Goal: Task Accomplishment & Management: Manage account settings

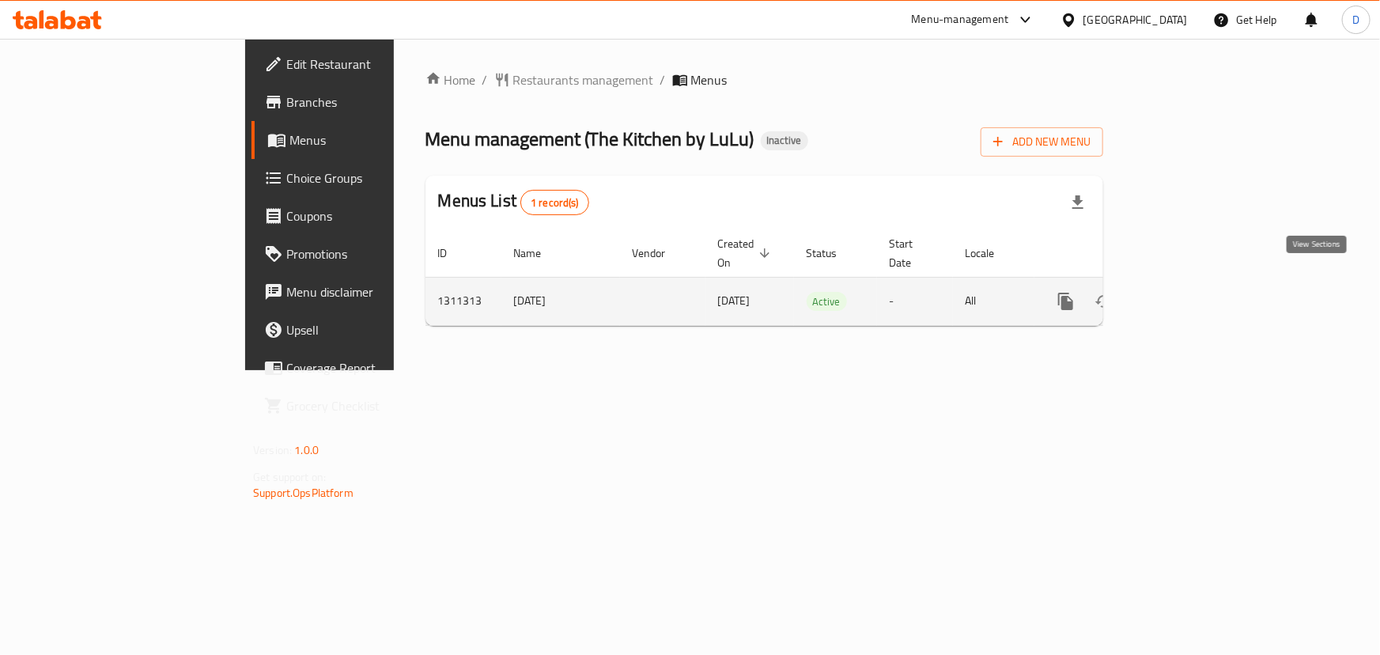
click at [1199, 294] on link "enhanced table" at bounding box center [1180, 301] width 38 height 38
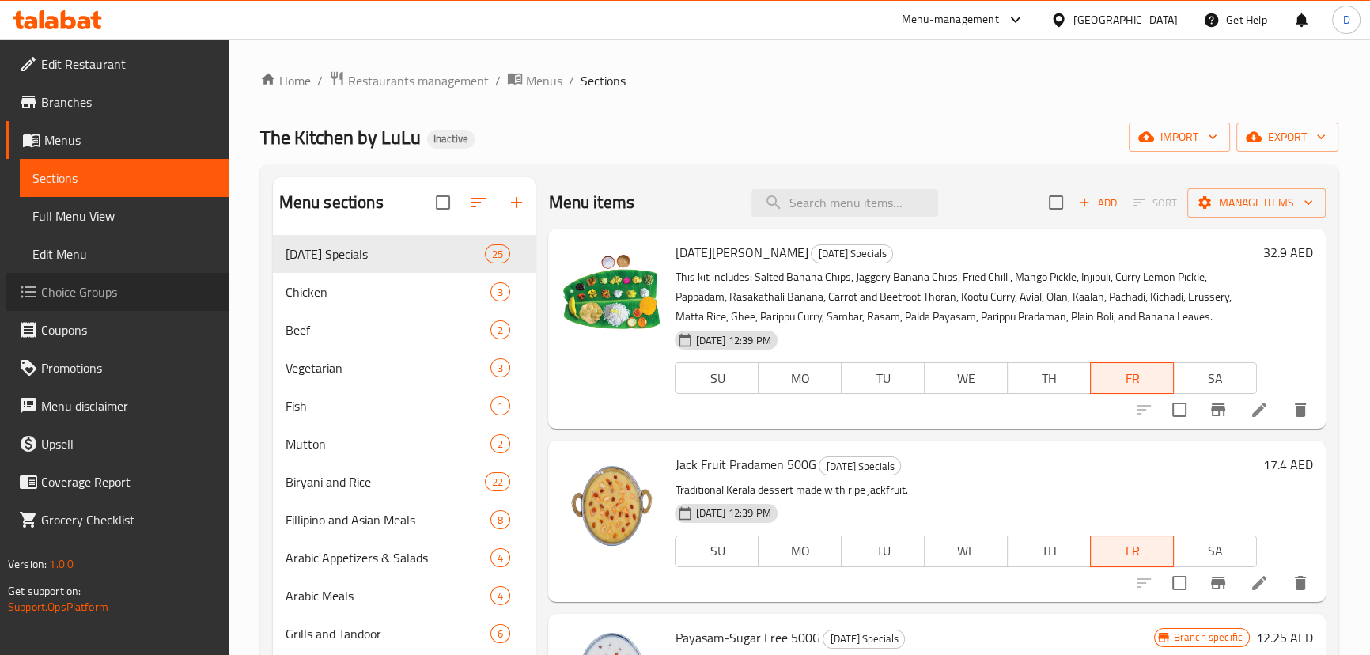
click at [100, 292] on span "Choice Groups" at bounding box center [128, 291] width 175 height 19
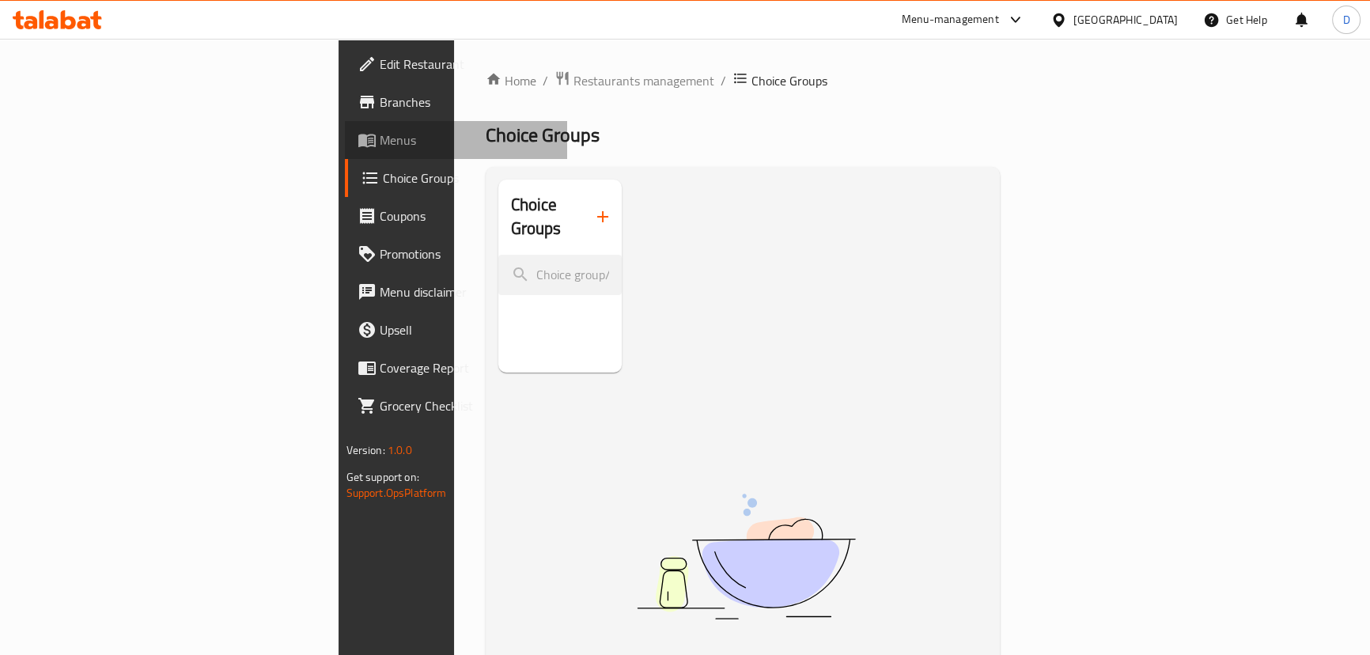
click at [380, 138] on span "Menus" at bounding box center [467, 139] width 175 height 19
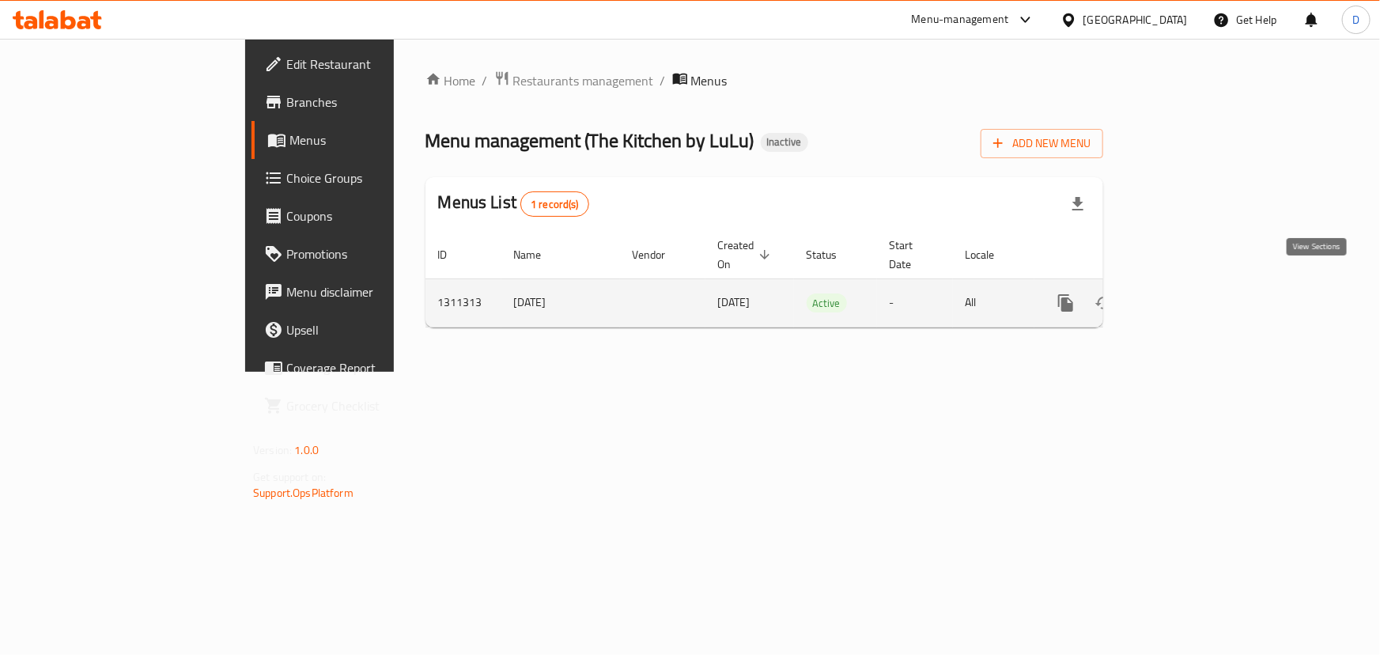
click at [1189, 293] on icon "enhanced table" at bounding box center [1179, 302] width 19 height 19
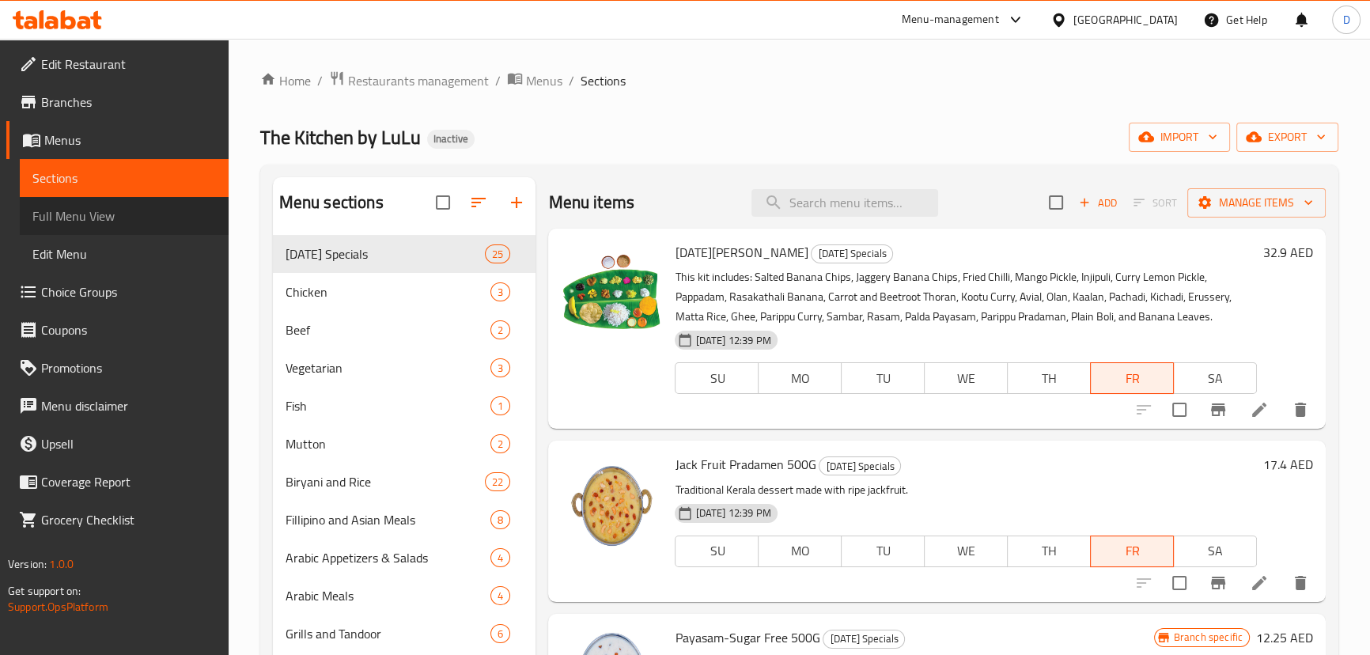
click at [103, 214] on span "Full Menu View" at bounding box center [123, 215] width 183 height 19
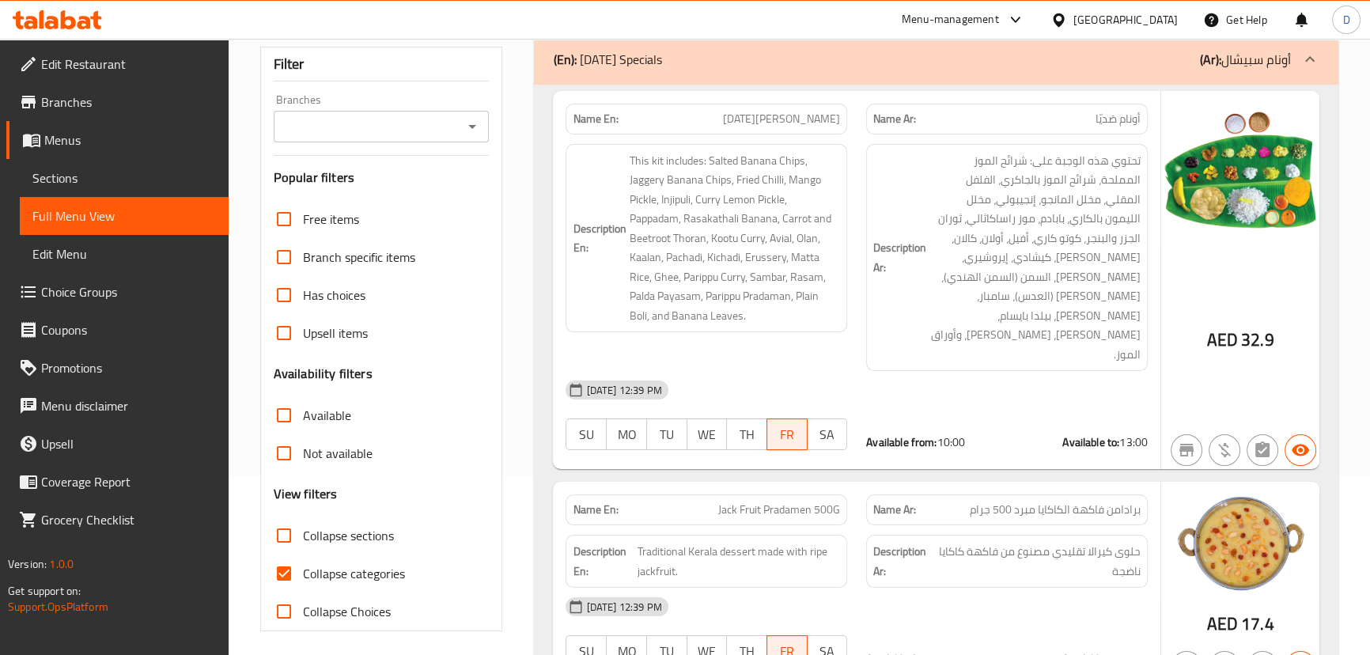
scroll to position [359, 0]
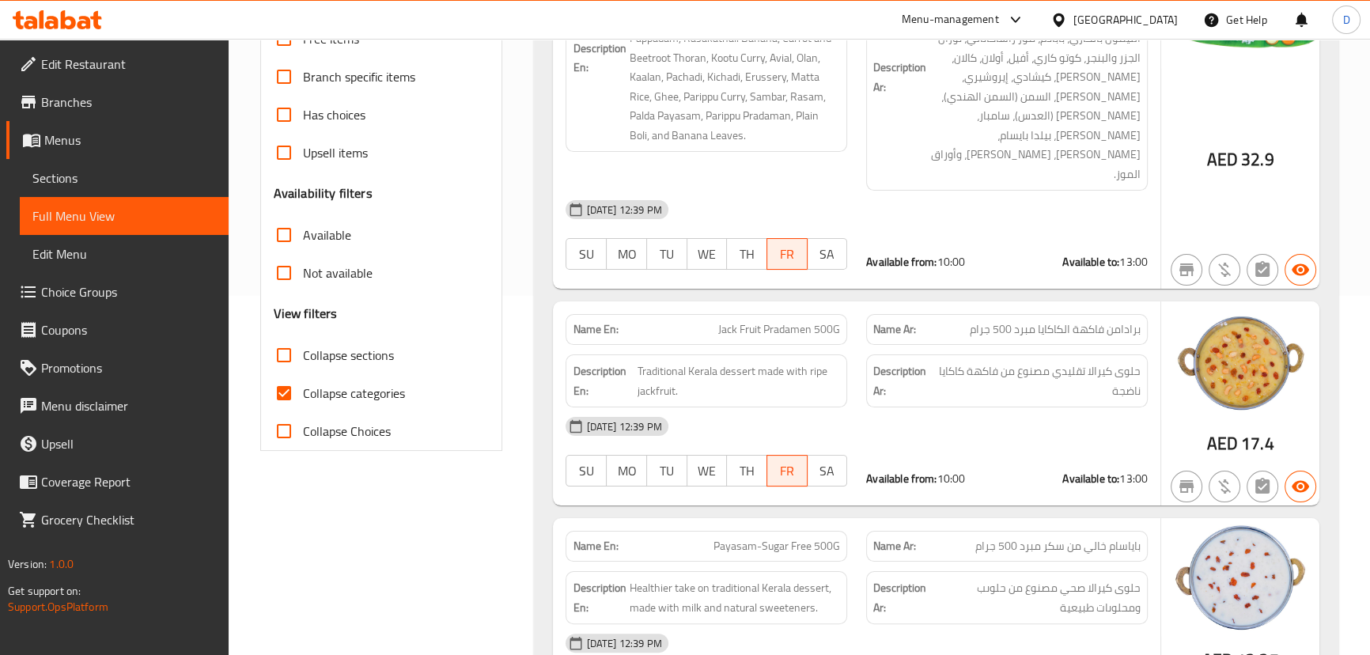
click at [288, 390] on input "Collapse categories" at bounding box center [284, 393] width 38 height 38
checkbox input "false"
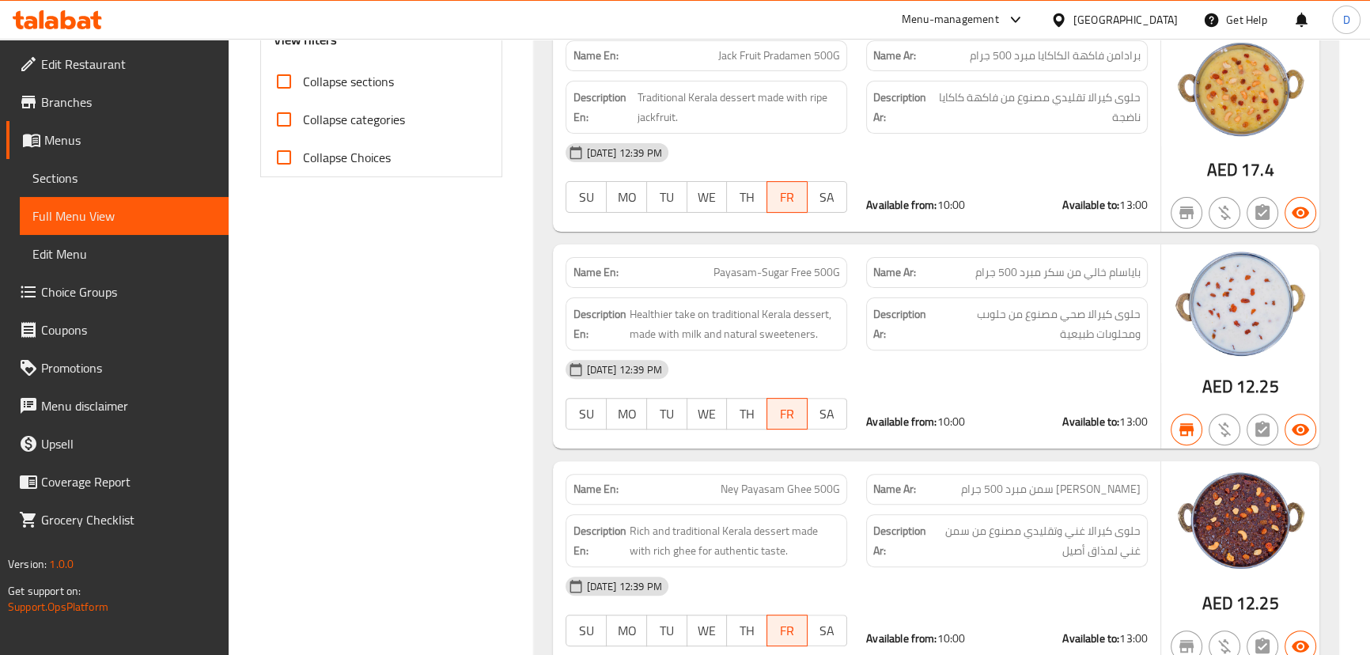
scroll to position [0, 0]
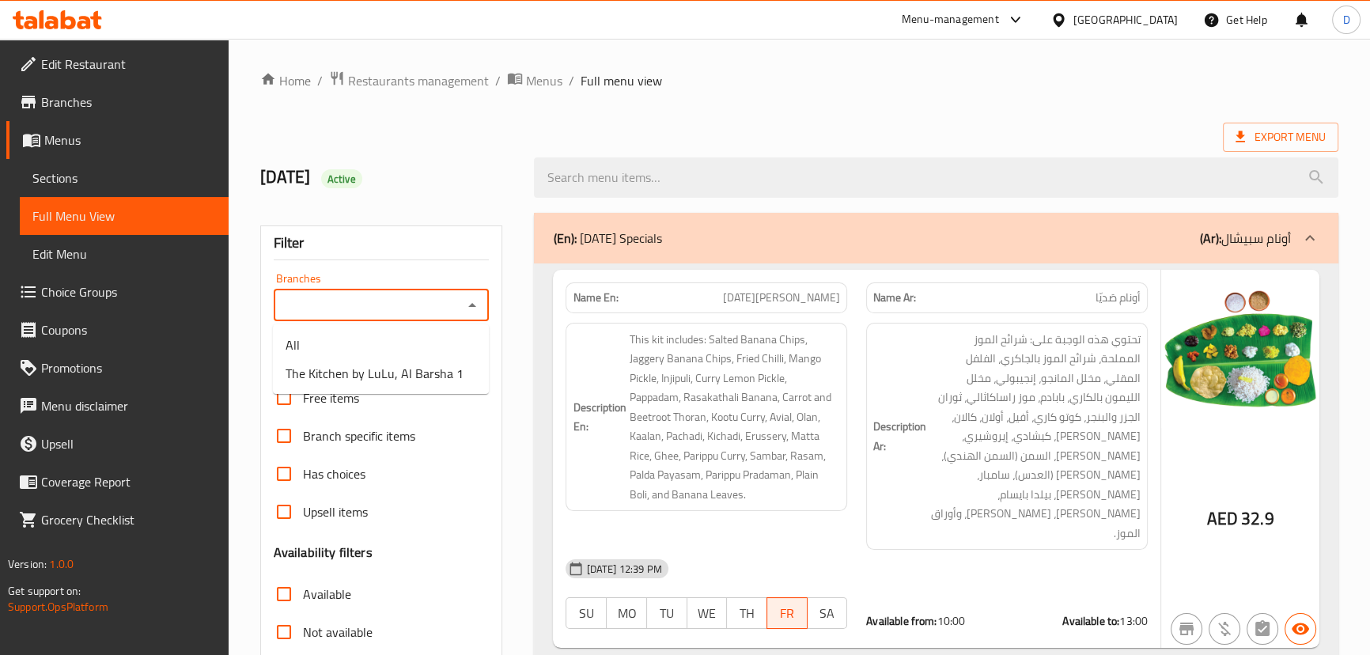
click at [337, 304] on input "Branches" at bounding box center [368, 305] width 180 height 22
click at [363, 379] on span "The Kitchen by LuLu, Al Barsha 1" at bounding box center [375, 373] width 178 height 19
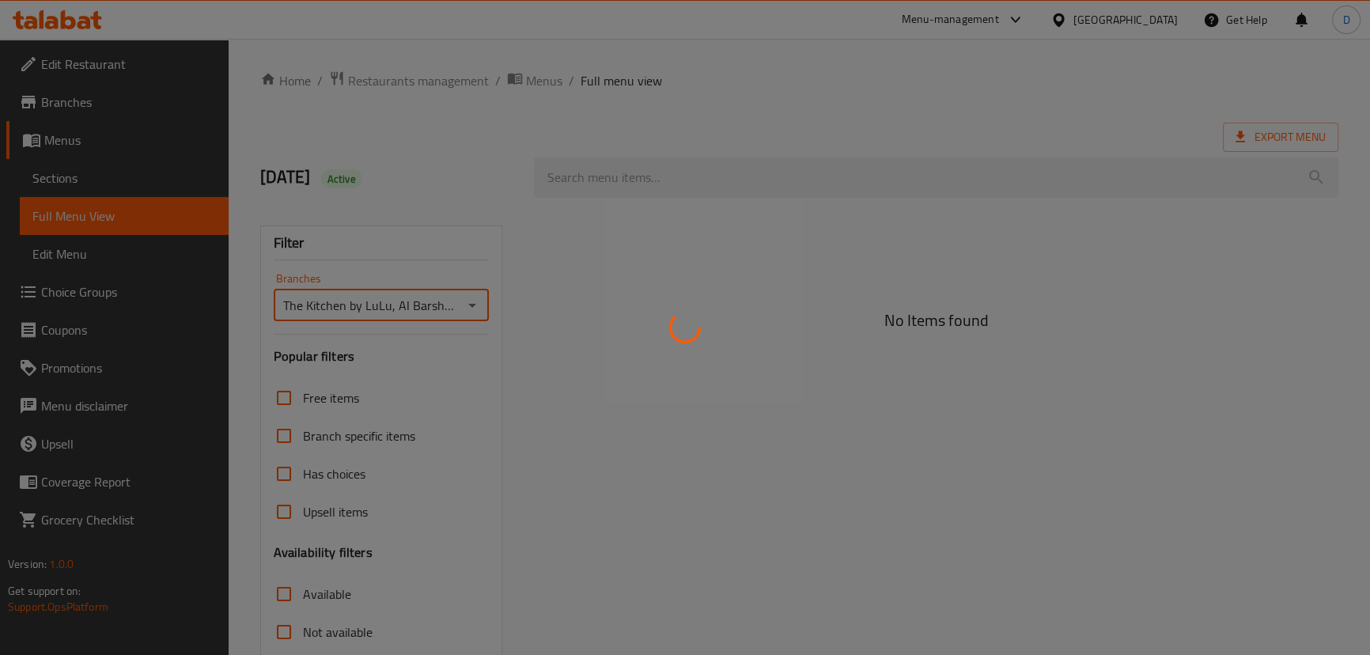
type input "The Kitchen by LuLu, Al Barsha 1"
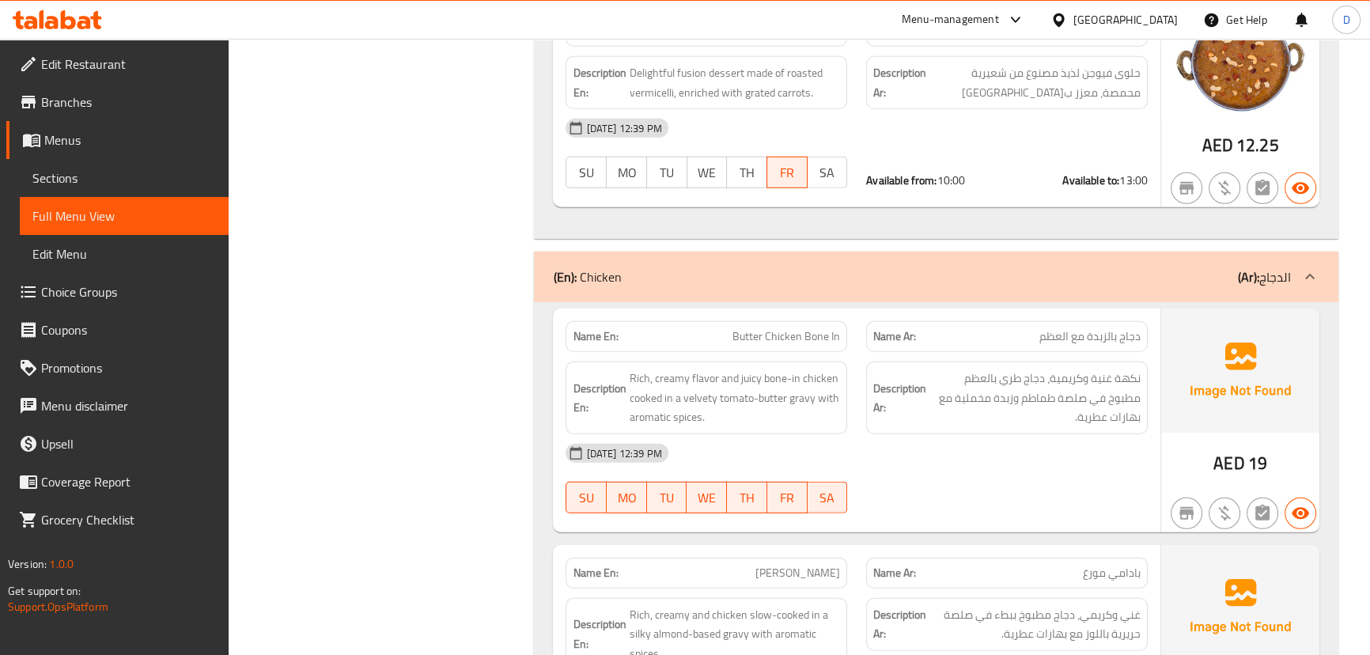
scroll to position [5679, 0]
click at [1043, 435] on div "12-09-2025 12:39 PM" at bounding box center [856, 454] width 600 height 38
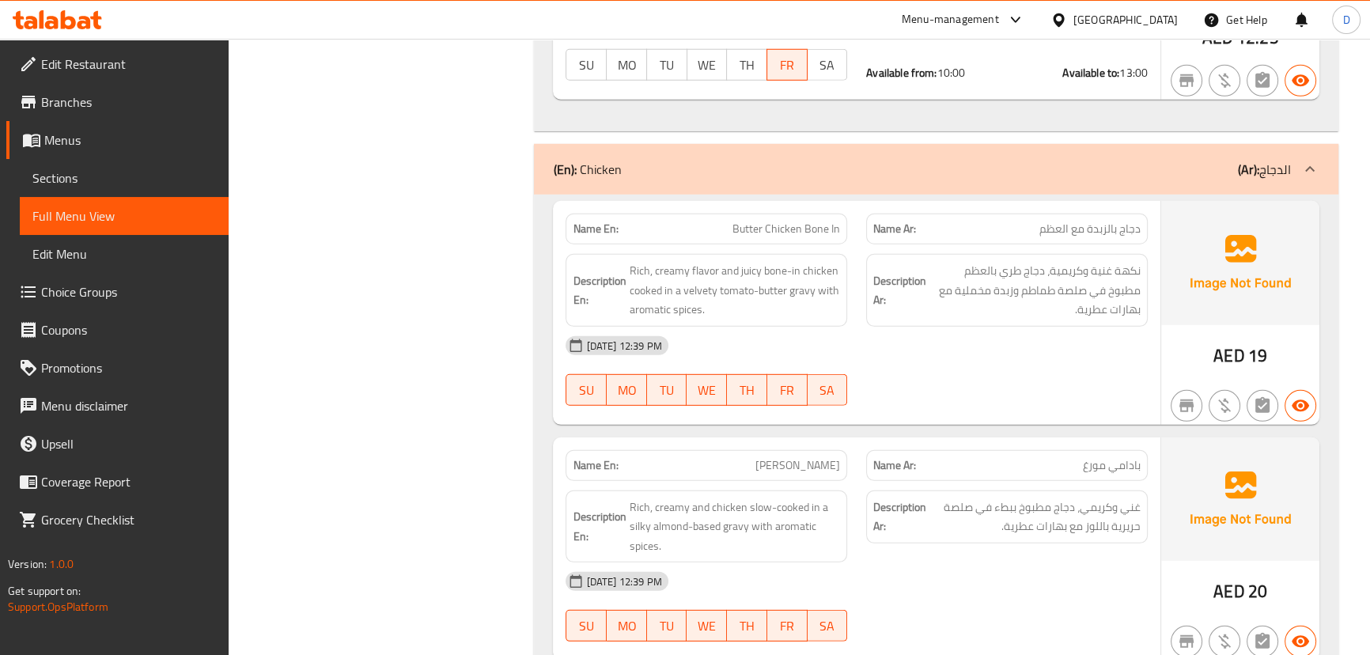
scroll to position [5751, 0]
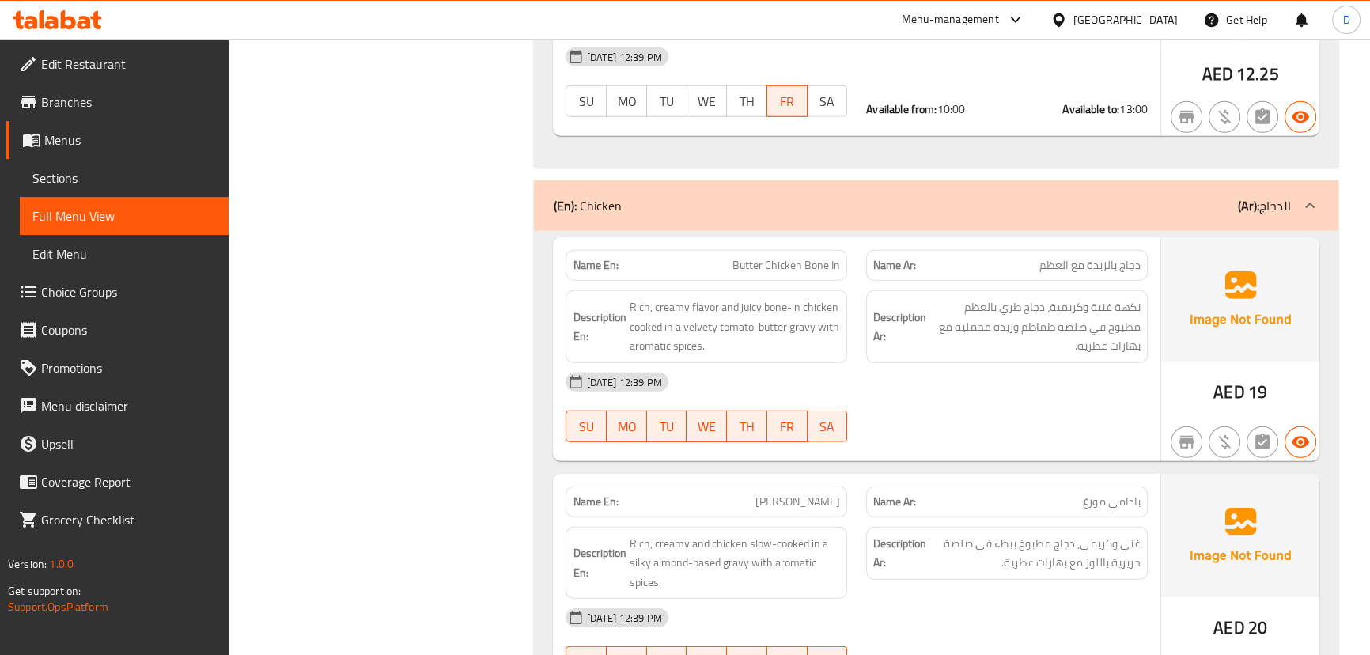
click at [799, 257] on span "Butter Chicken Bone In" at bounding box center [786, 265] width 108 height 17
copy span "Butter Chicken Bone In"
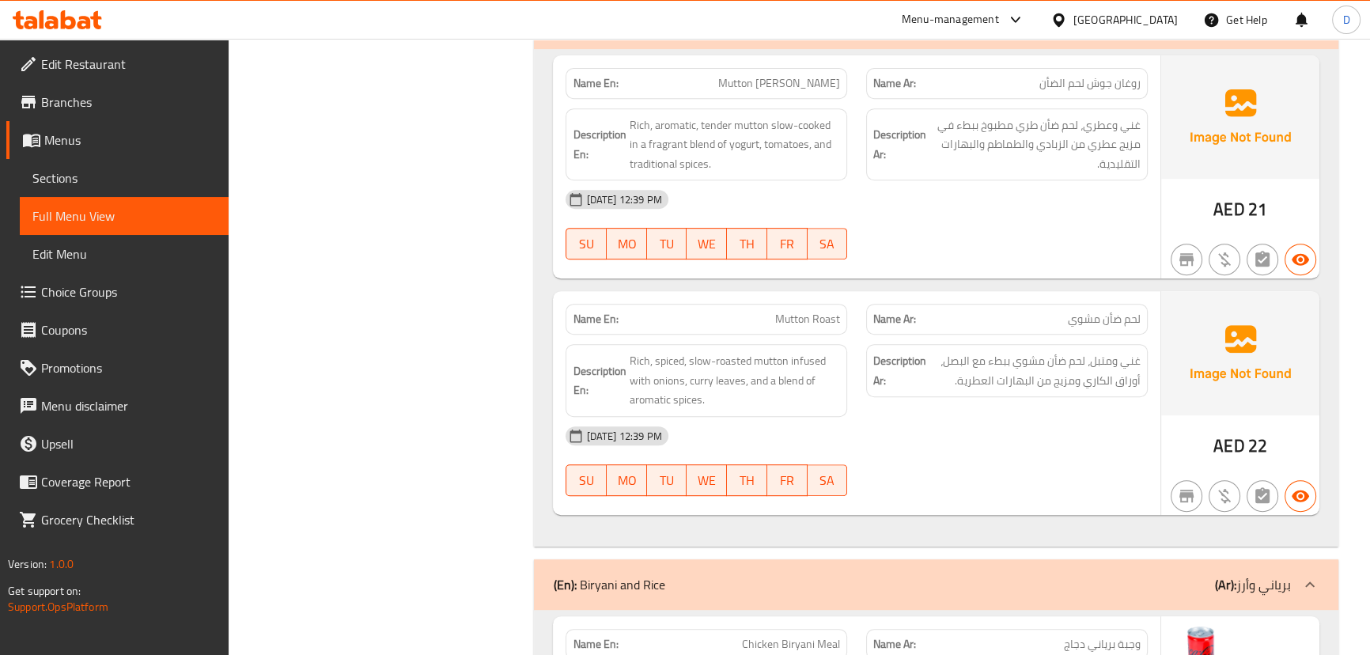
scroll to position [8596, 0]
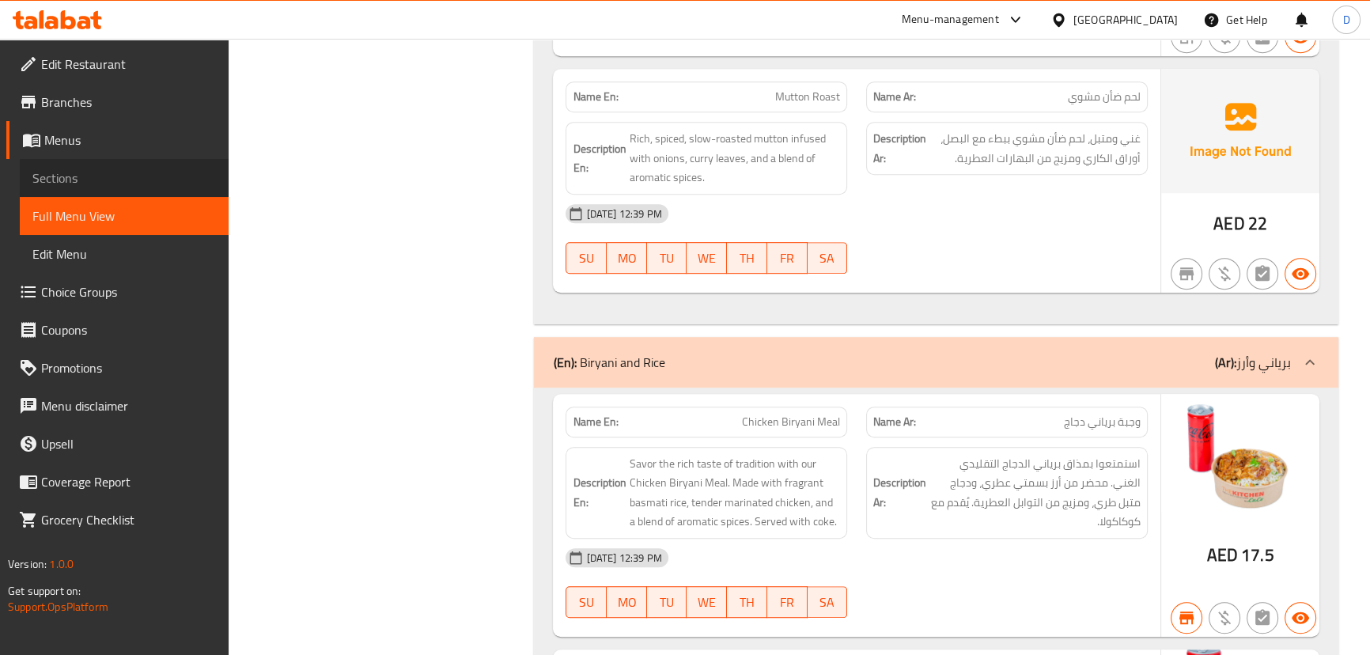
click at [49, 174] on span "Sections" at bounding box center [123, 177] width 183 height 19
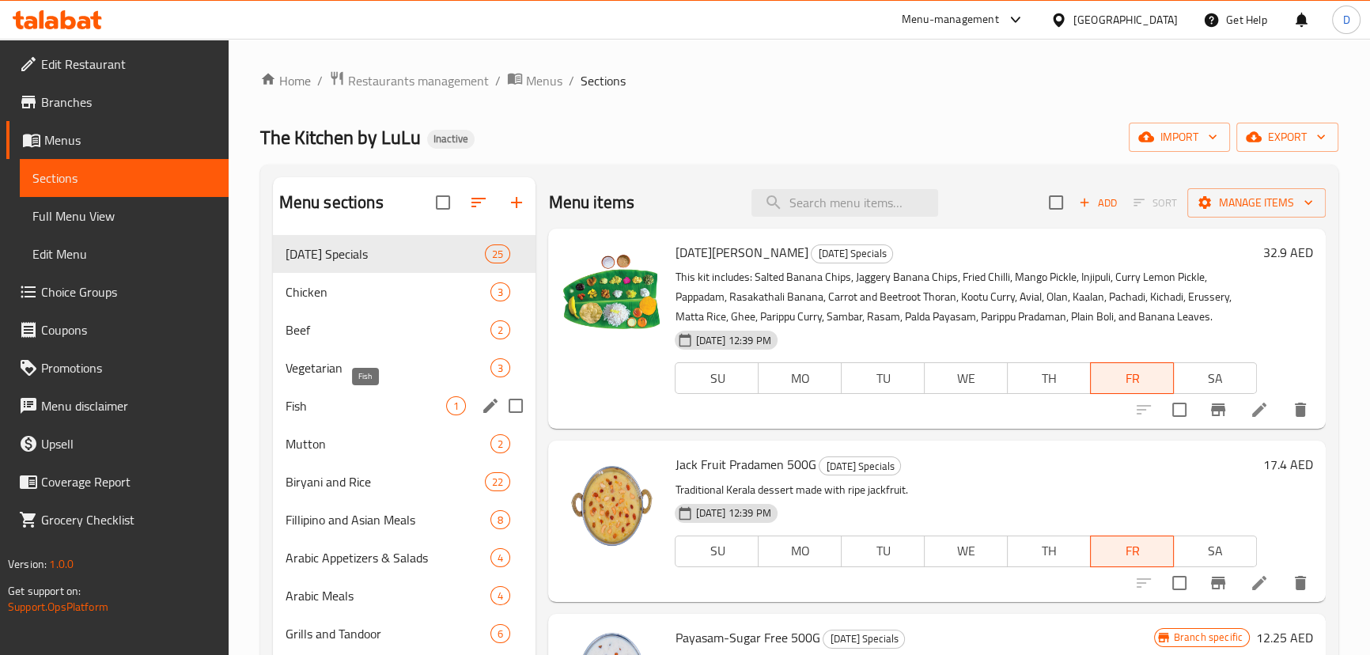
click at [345, 397] on span "Fish" at bounding box center [366, 405] width 161 height 19
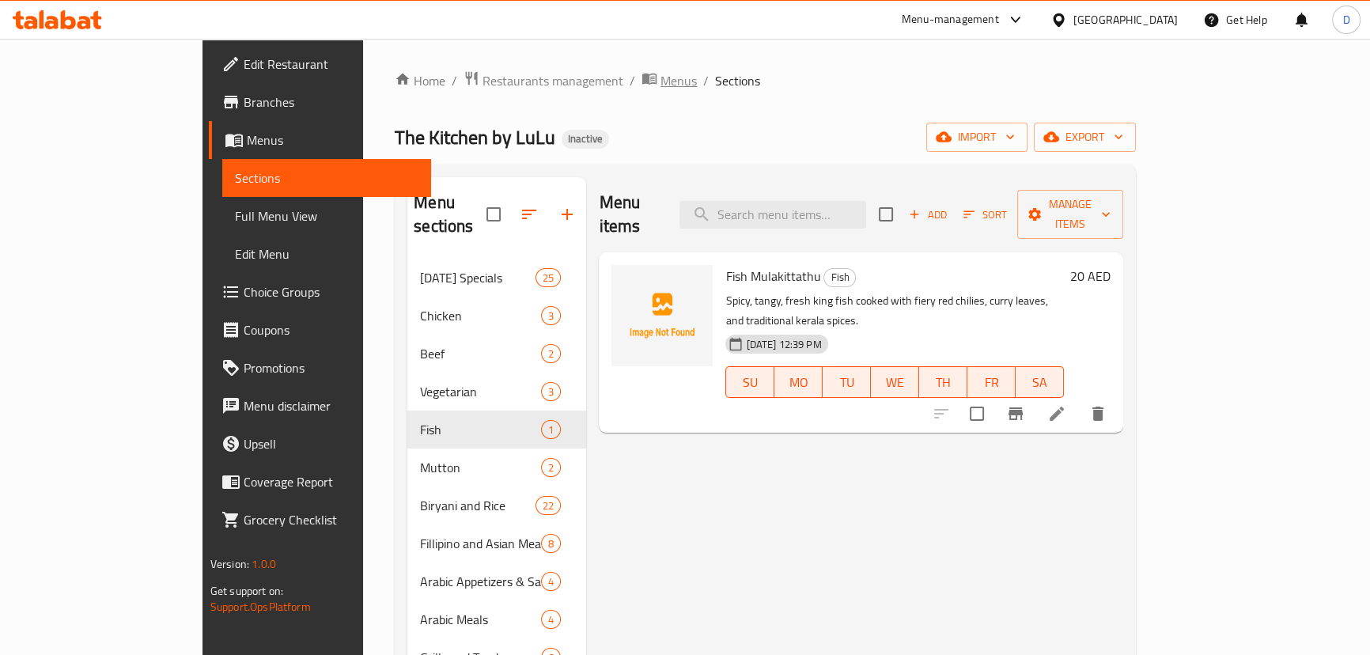
click at [660, 79] on span "Menus" at bounding box center [678, 80] width 36 height 19
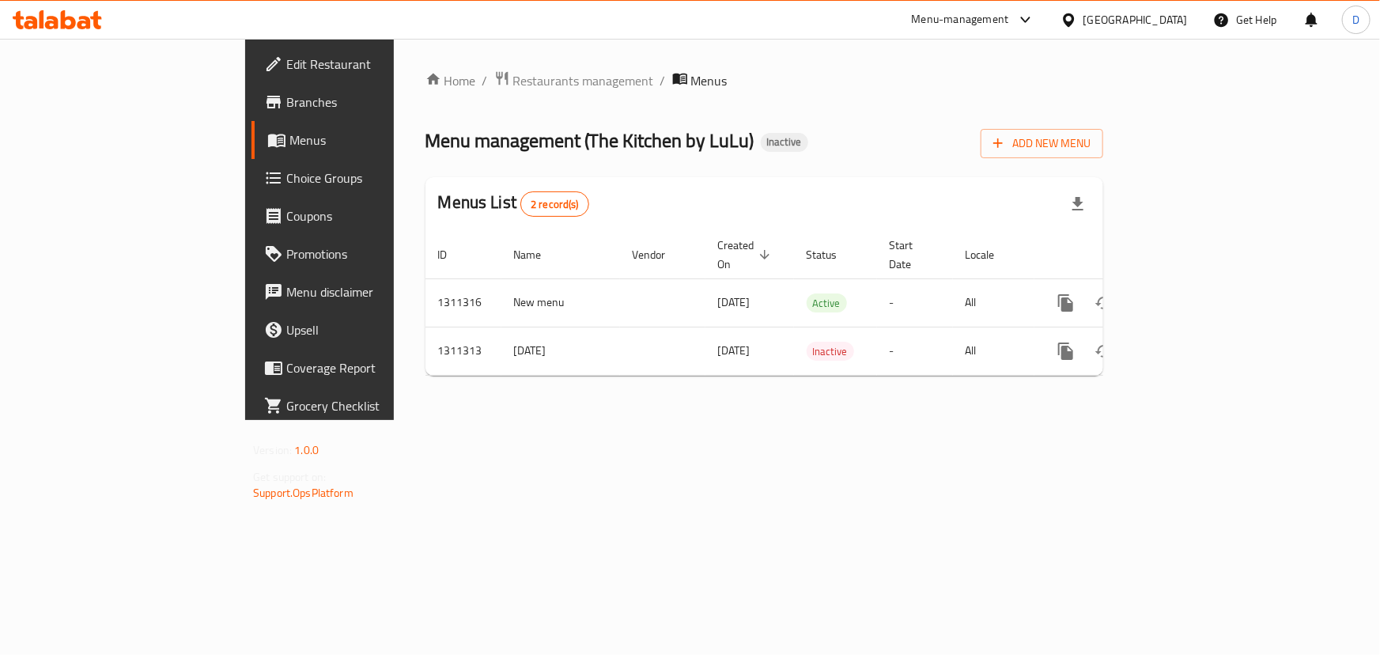
click at [286, 65] on span "Edit Restaurant" at bounding box center [374, 64] width 176 height 19
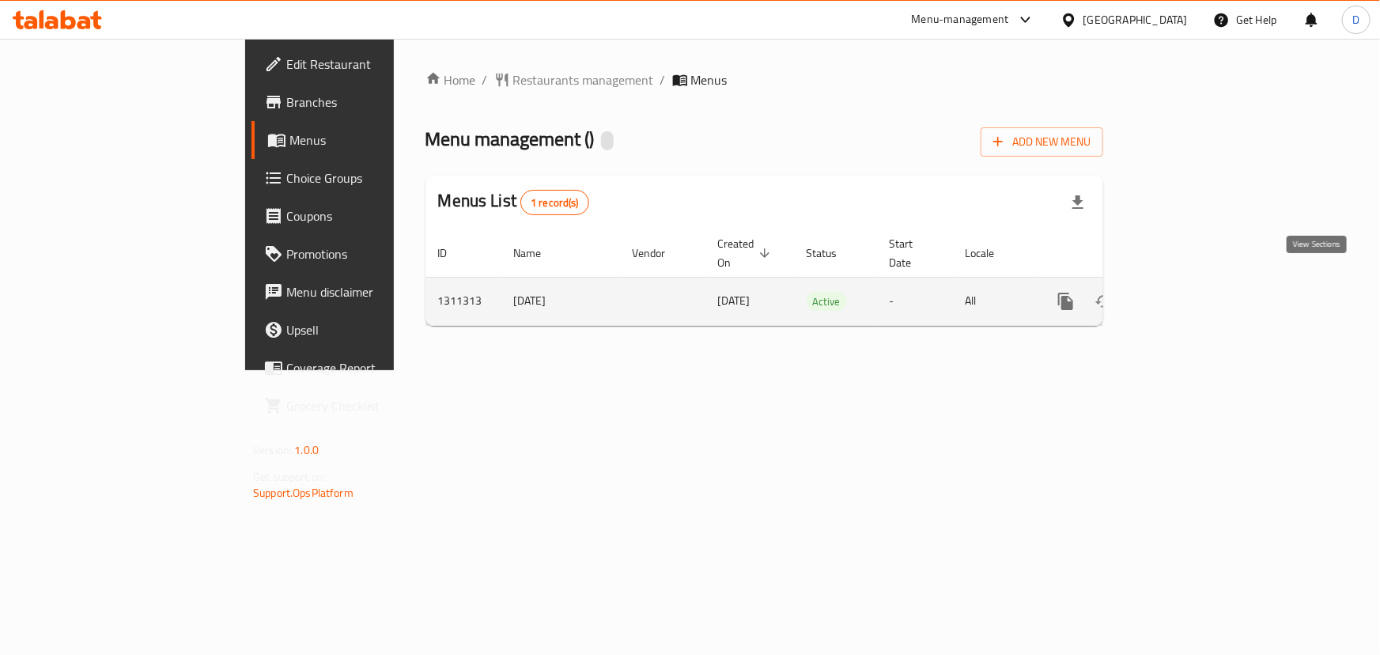
click at [1199, 295] on link "enhanced table" at bounding box center [1180, 301] width 38 height 38
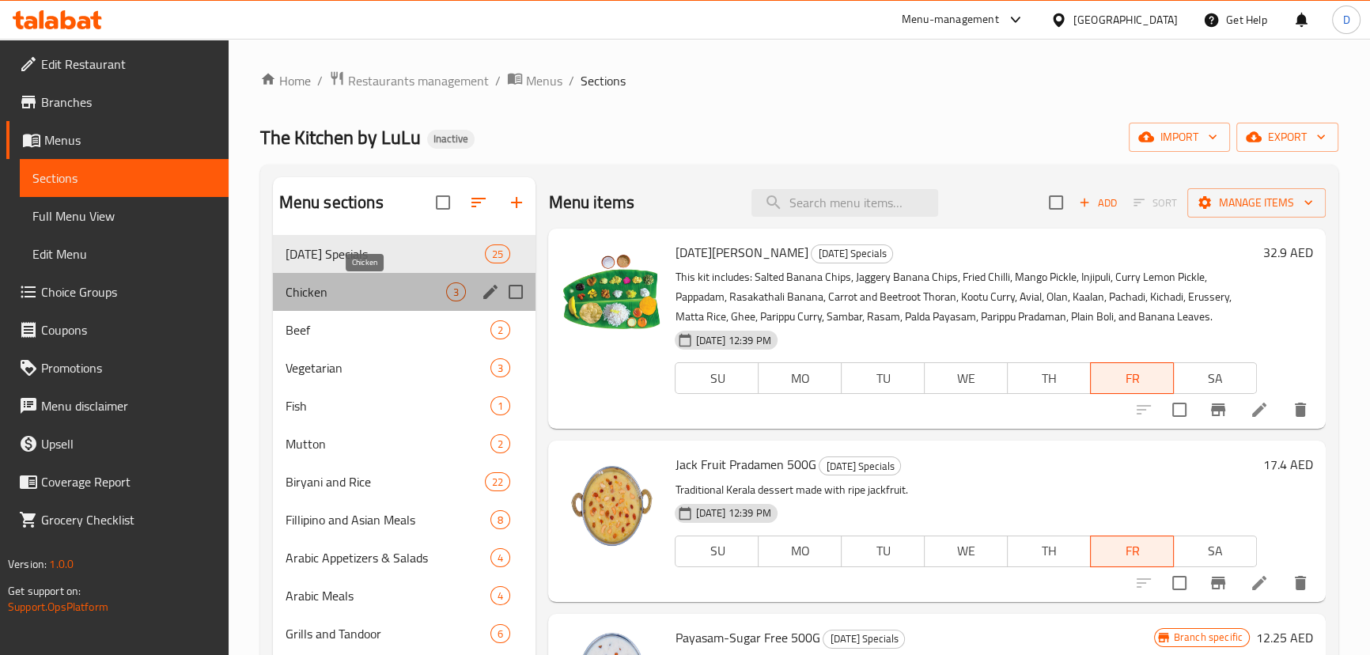
click at [375, 296] on span "Chicken" at bounding box center [366, 291] width 161 height 19
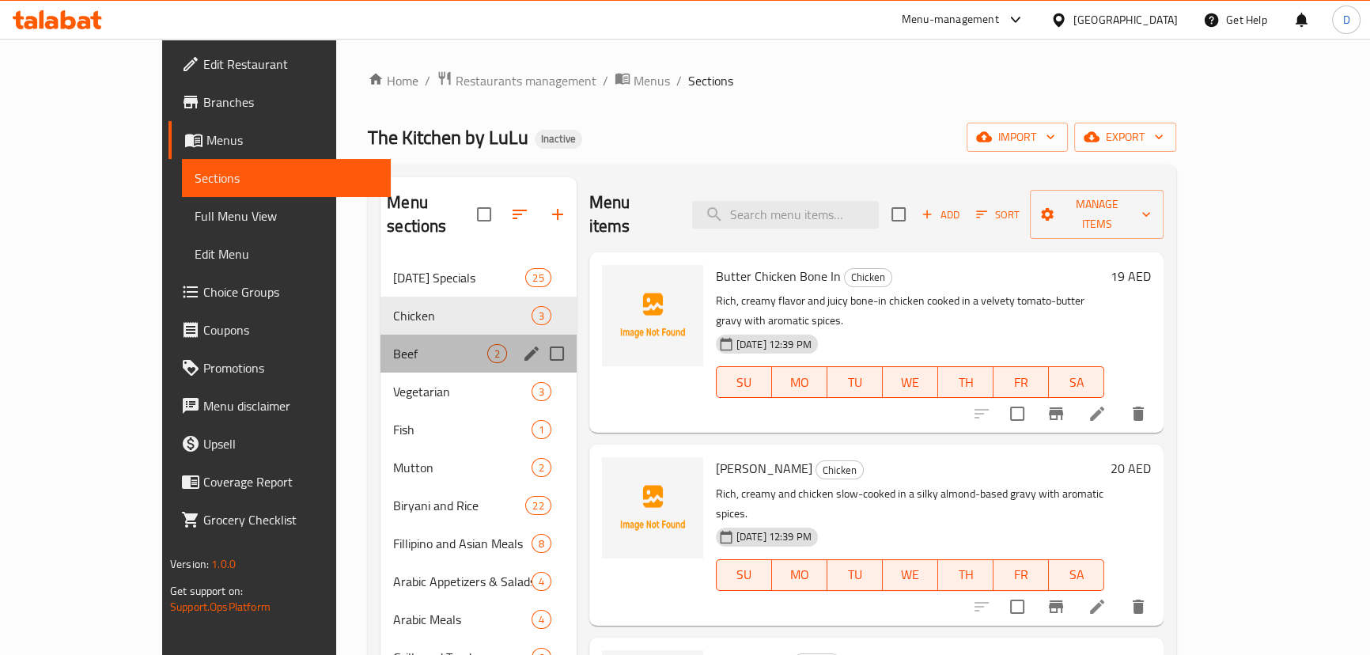
click at [380, 335] on div "Beef 2" at bounding box center [477, 354] width 195 height 38
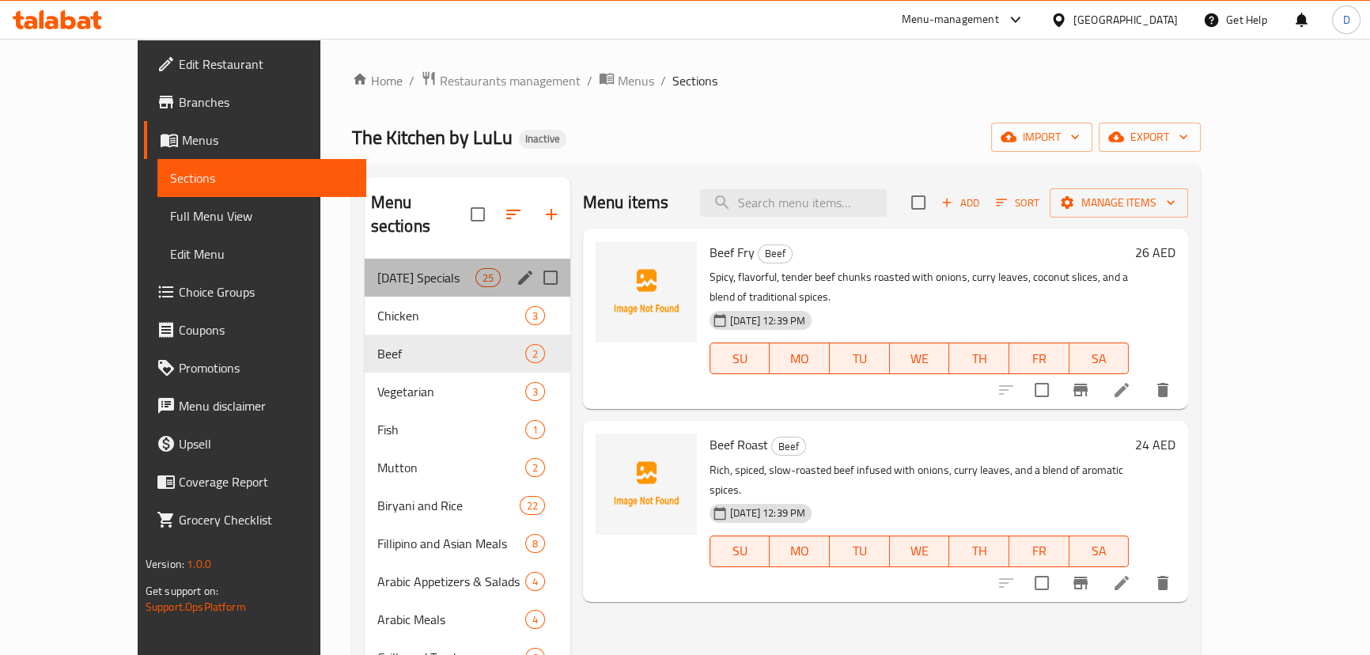
click at [365, 267] on div "Onam Specials 25" at bounding box center [468, 278] width 206 height 38
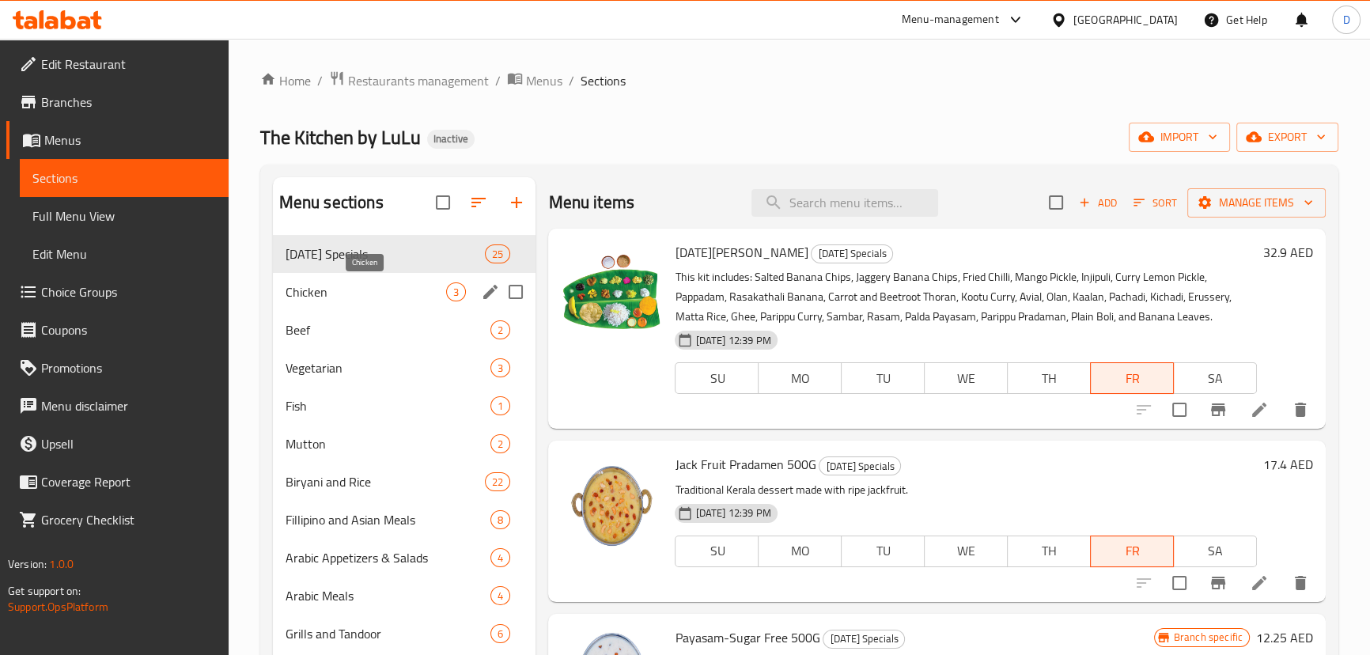
click at [419, 284] on span "Chicken" at bounding box center [366, 291] width 161 height 19
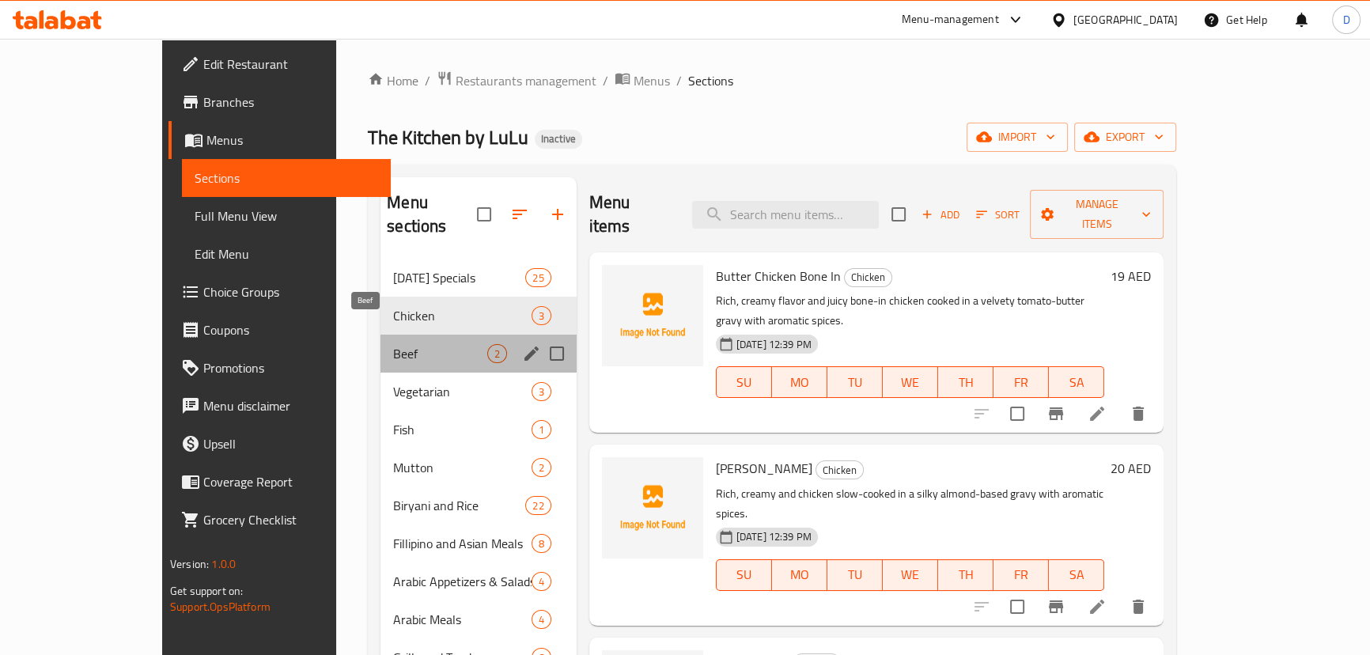
click at [400, 344] on span "Beef" at bounding box center [439, 353] width 93 height 19
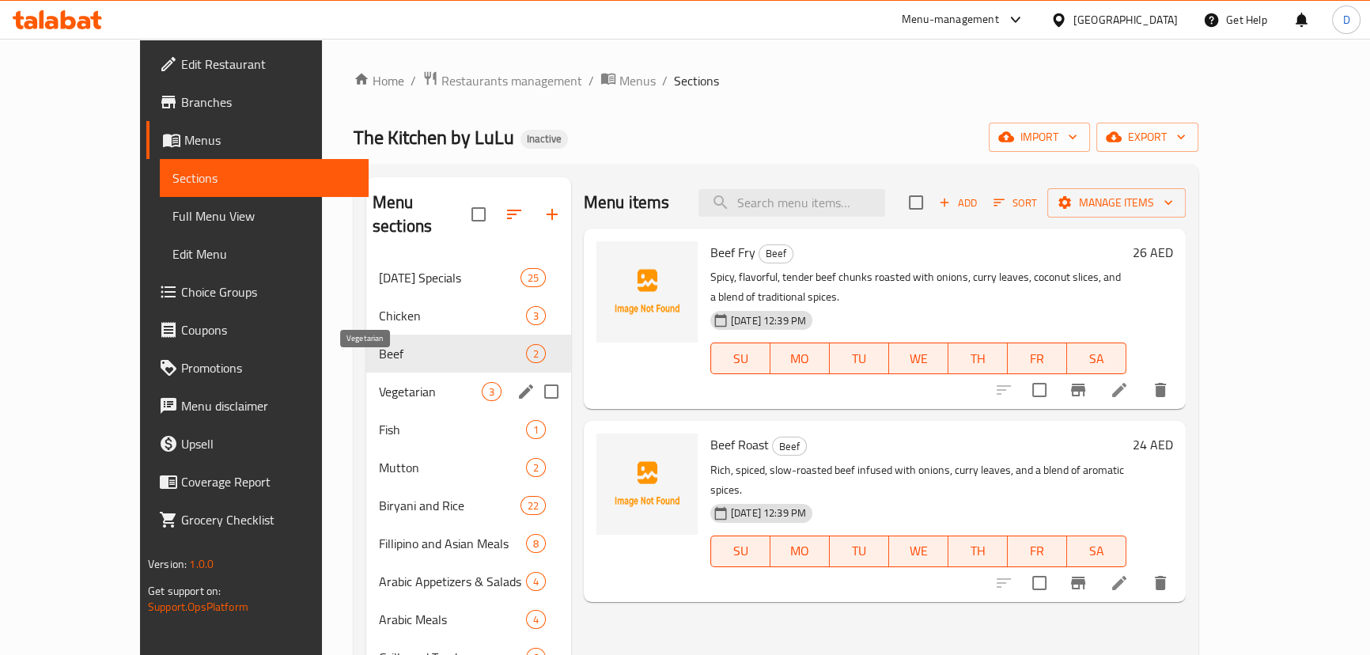
click at [379, 382] on span "Vegetarian" at bounding box center [430, 391] width 103 height 19
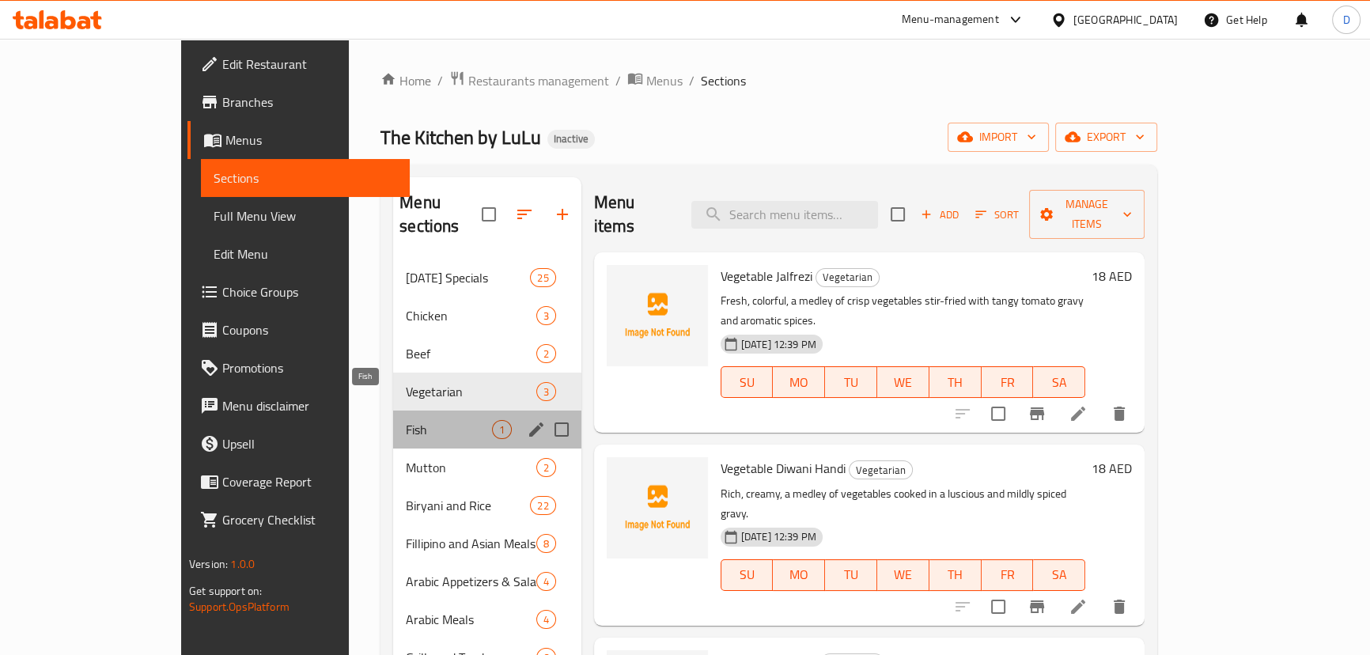
click at [406, 420] on span "Fish" at bounding box center [448, 429] width 85 height 19
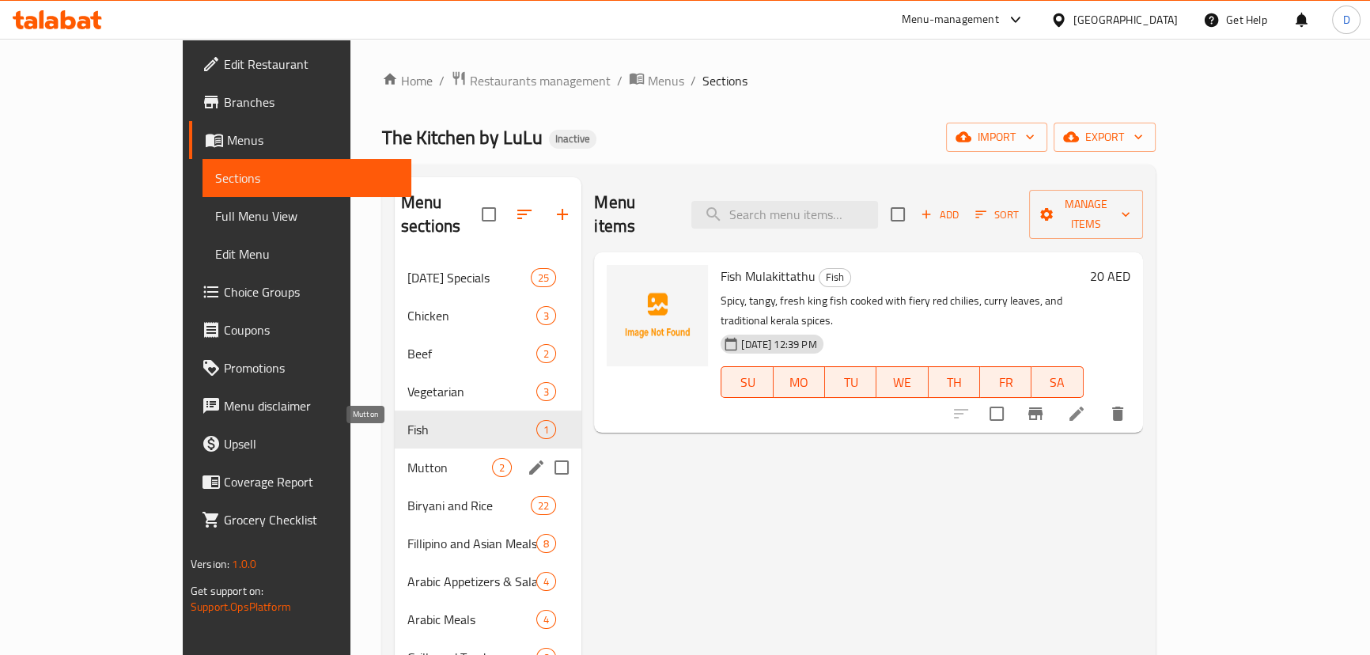
click at [407, 458] on span "Mutton" at bounding box center [449, 467] width 85 height 19
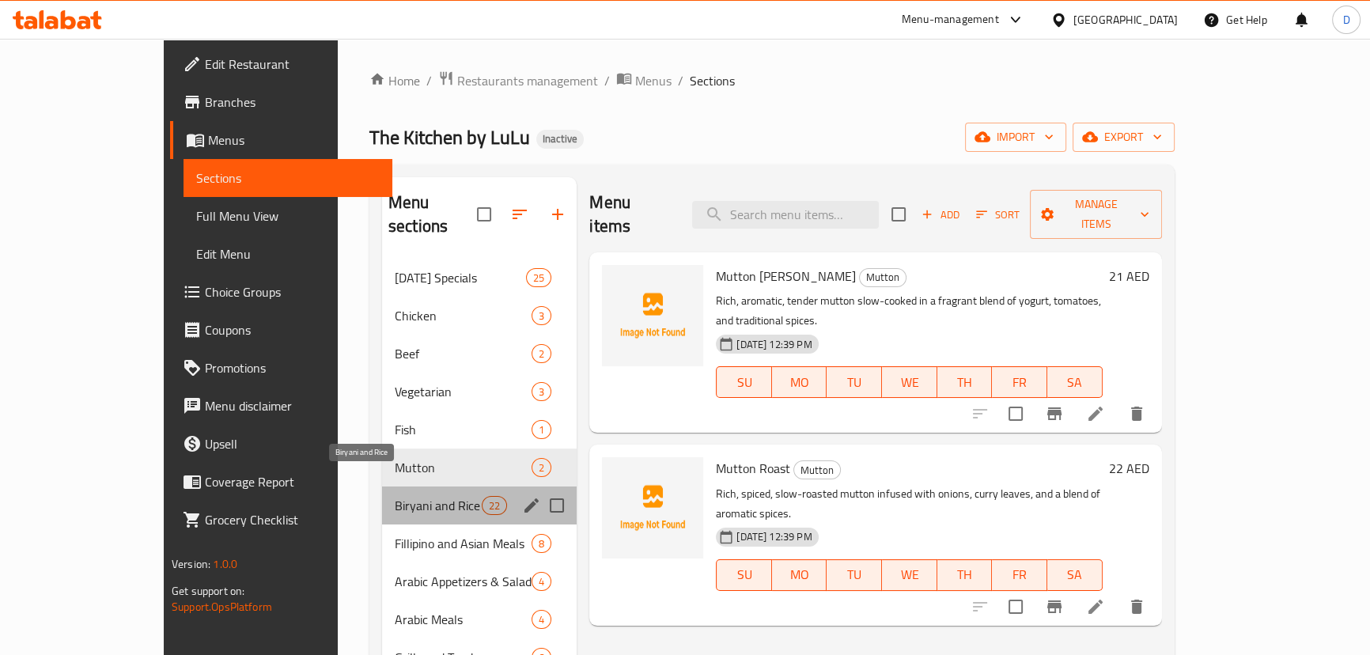
click at [395, 496] on span "Biryani and Rice" at bounding box center [438, 505] width 87 height 19
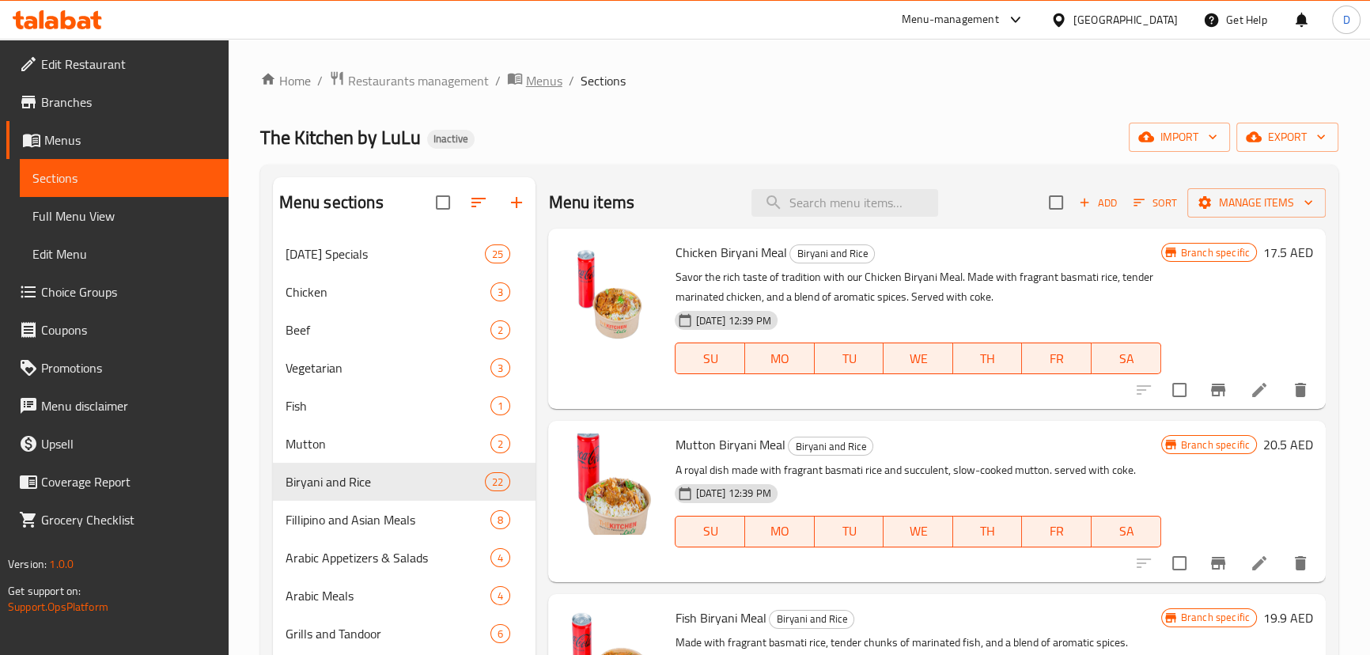
click at [543, 84] on span "Menus" at bounding box center [544, 80] width 36 height 19
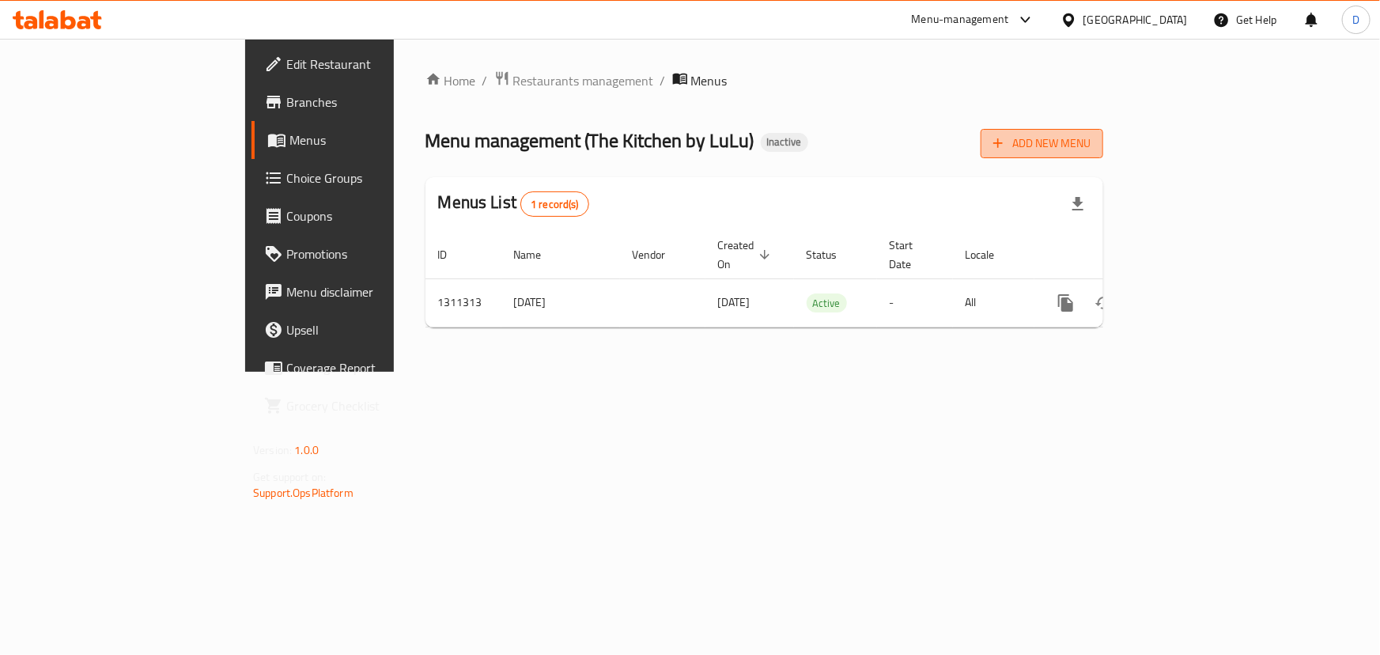
click at [1006, 145] on icon "button" at bounding box center [998, 143] width 16 height 16
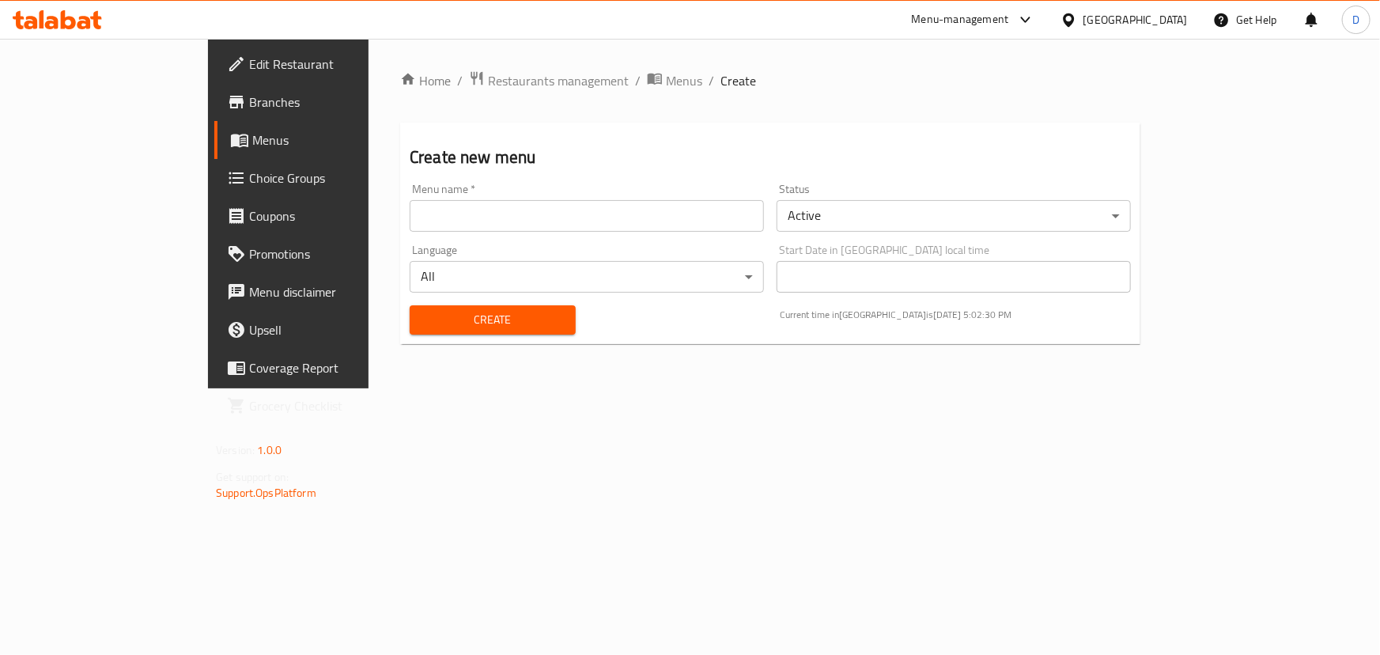
click at [622, 214] on input "text" at bounding box center [587, 216] width 354 height 32
type input "New menu"
click at [422, 321] on span "Create" at bounding box center [492, 320] width 141 height 20
click at [666, 83] on span "Menus" at bounding box center [684, 80] width 36 height 19
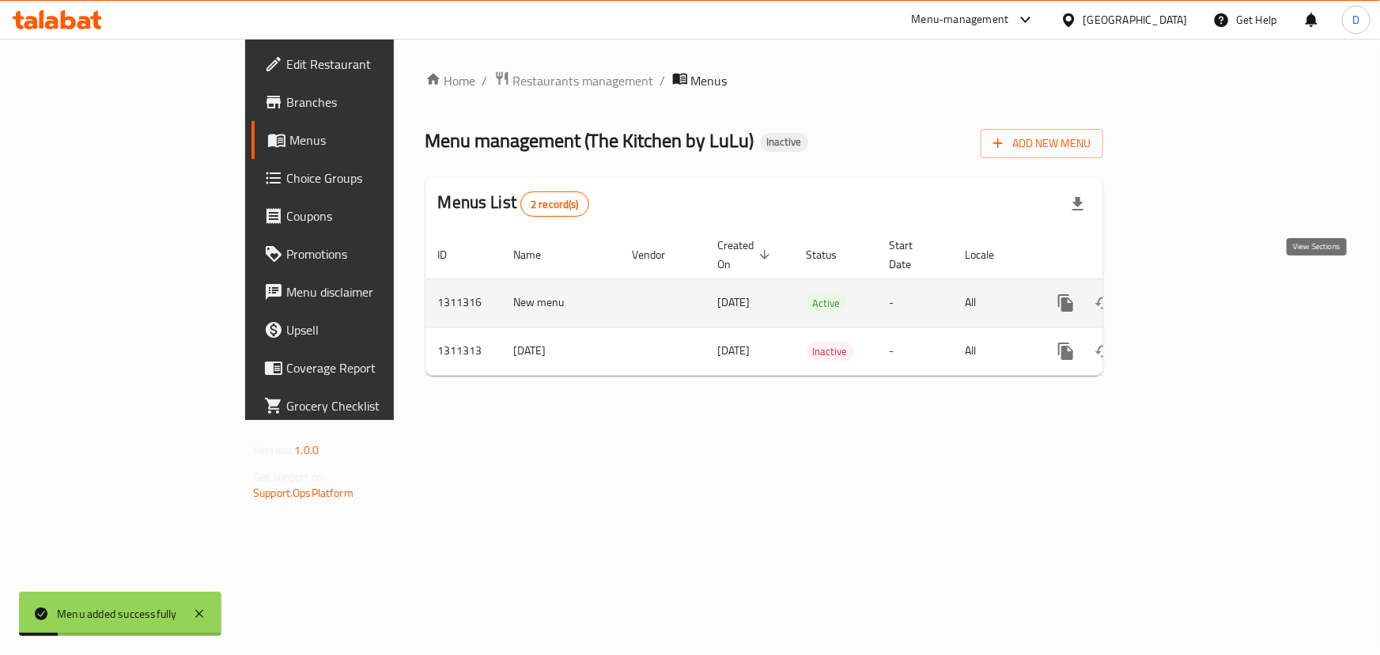
click at [1189, 293] on icon "enhanced table" at bounding box center [1179, 302] width 19 height 19
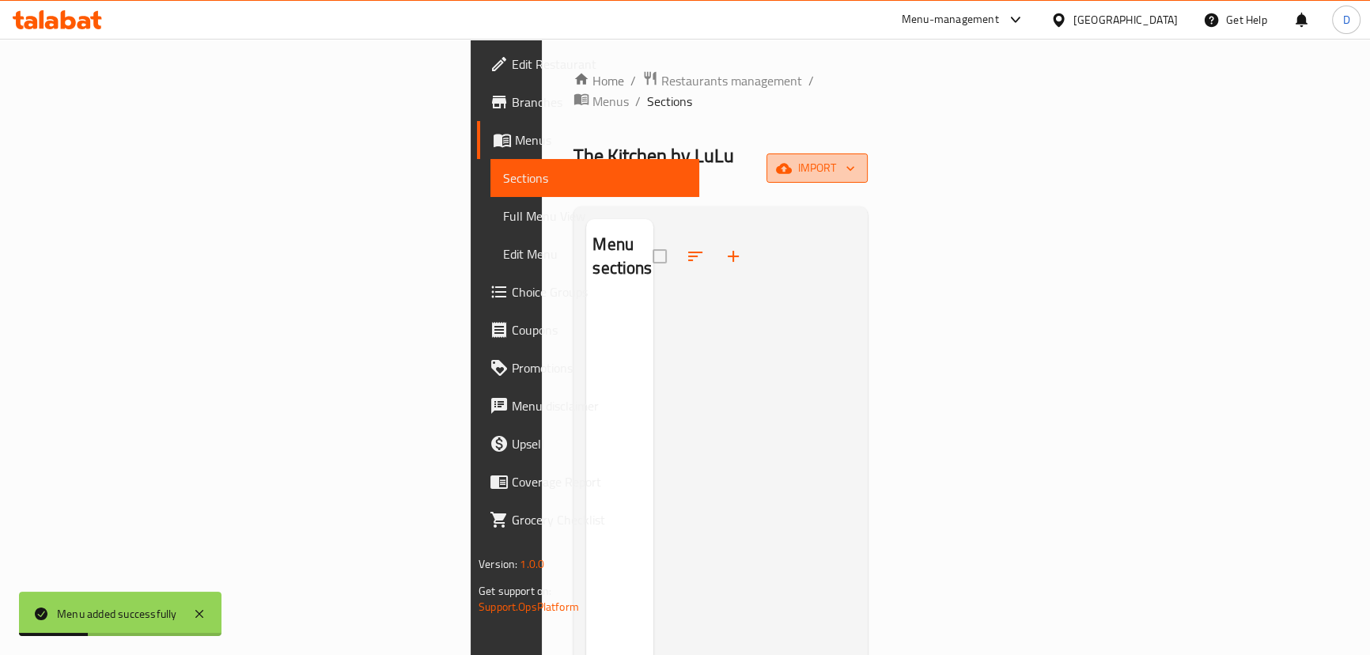
click at [855, 158] on span "import" at bounding box center [817, 168] width 76 height 20
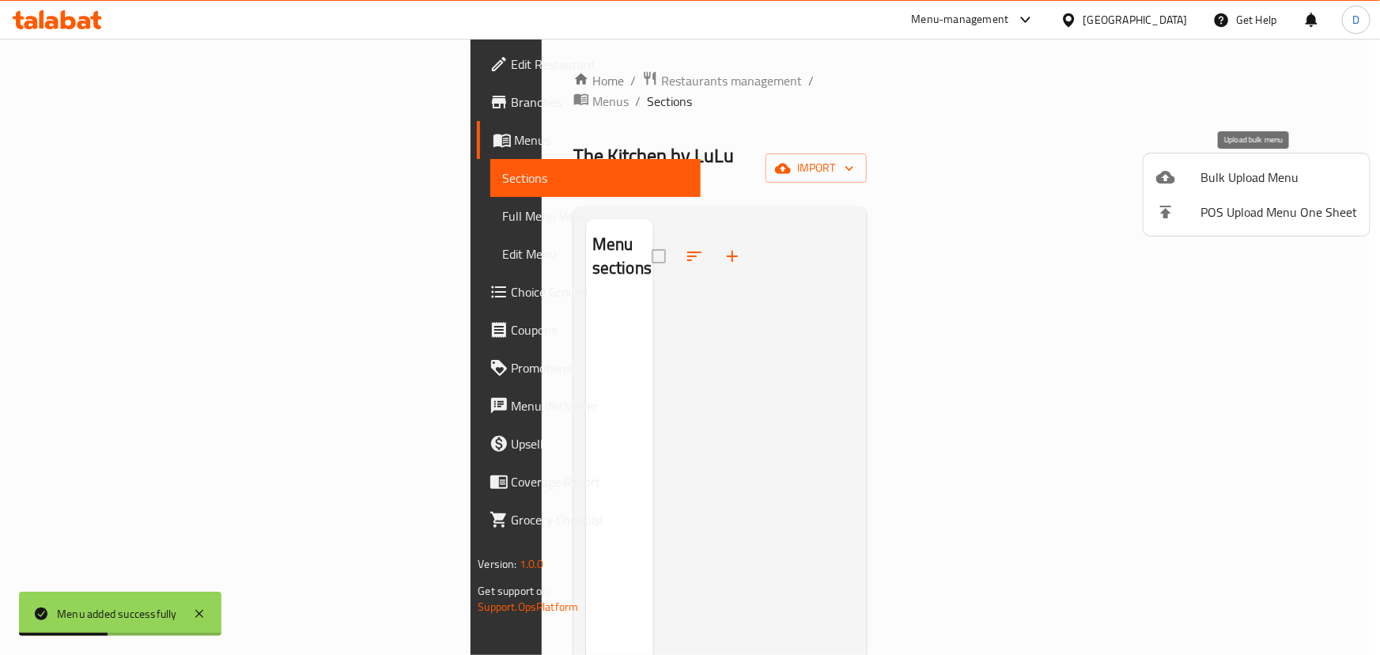
click at [1213, 183] on span "Bulk Upload Menu" at bounding box center [1279, 177] width 157 height 19
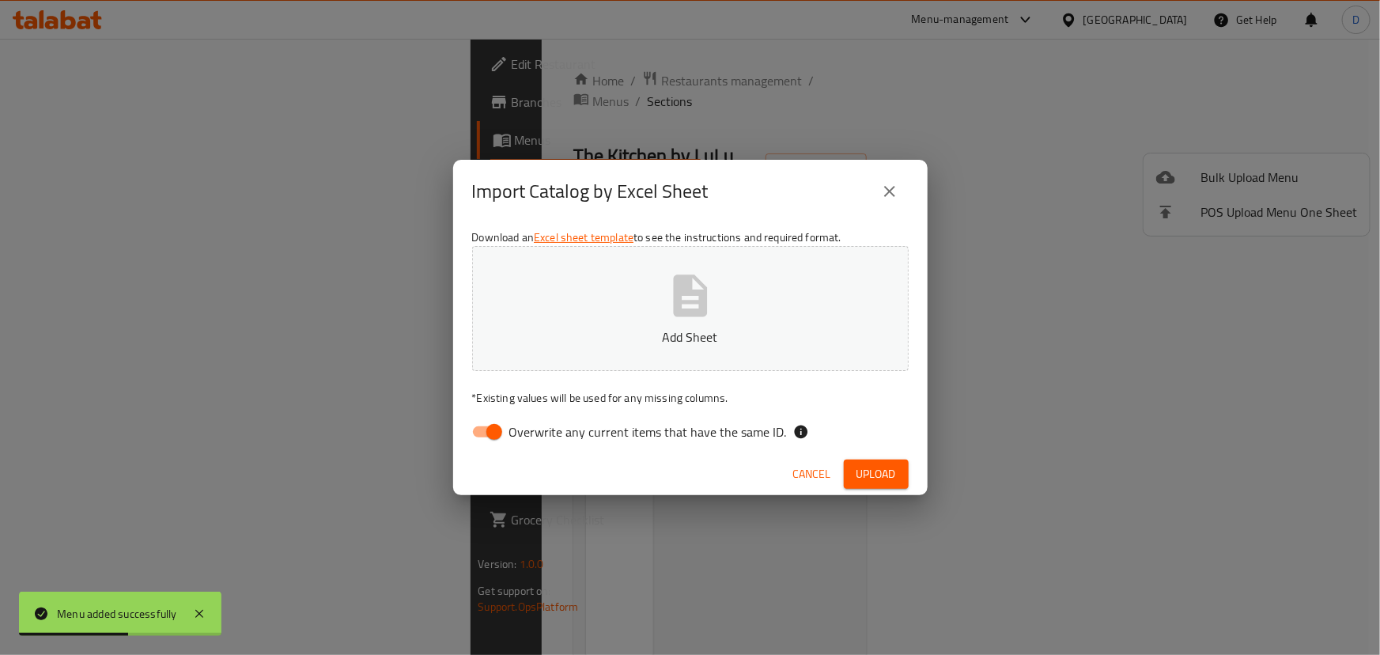
click at [695, 427] on span "Overwrite any current items that have the same ID." at bounding box center [648, 431] width 278 height 19
click at [539, 427] on input "Overwrite any current items that have the same ID." at bounding box center [494, 432] width 90 height 30
checkbox input "false"
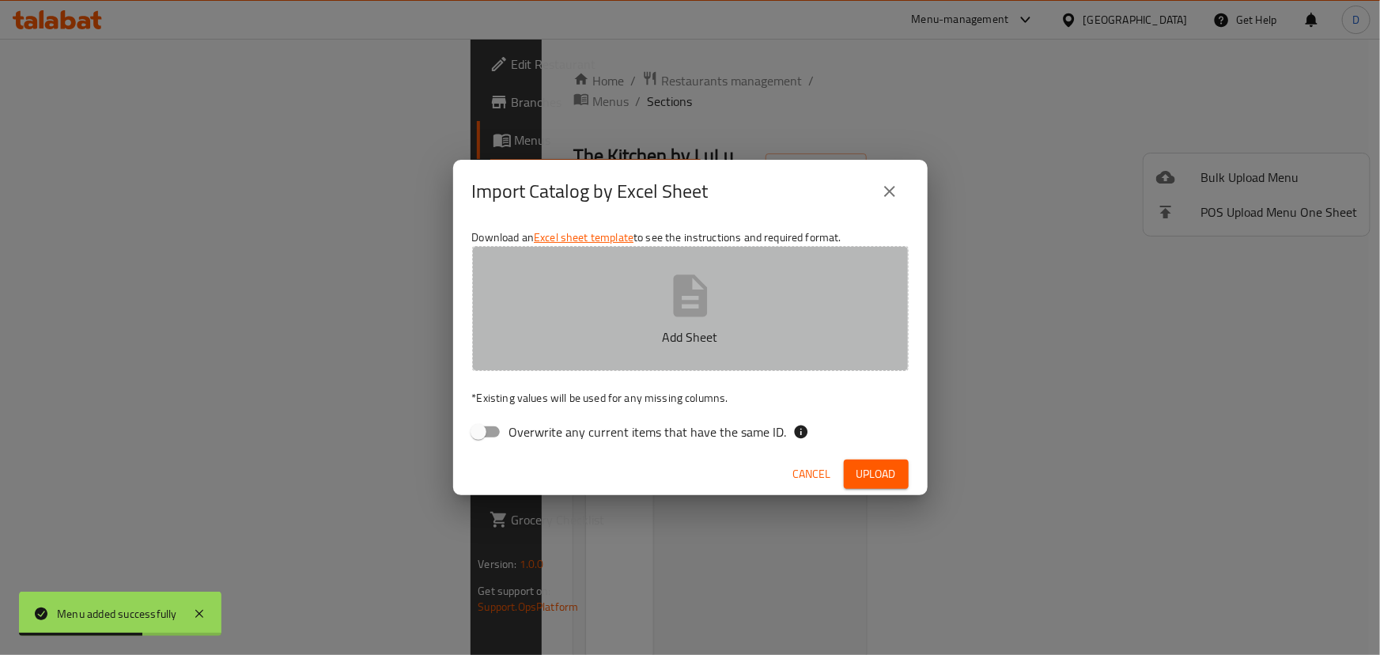
click at [614, 322] on button "Add Sheet" at bounding box center [690, 308] width 437 height 125
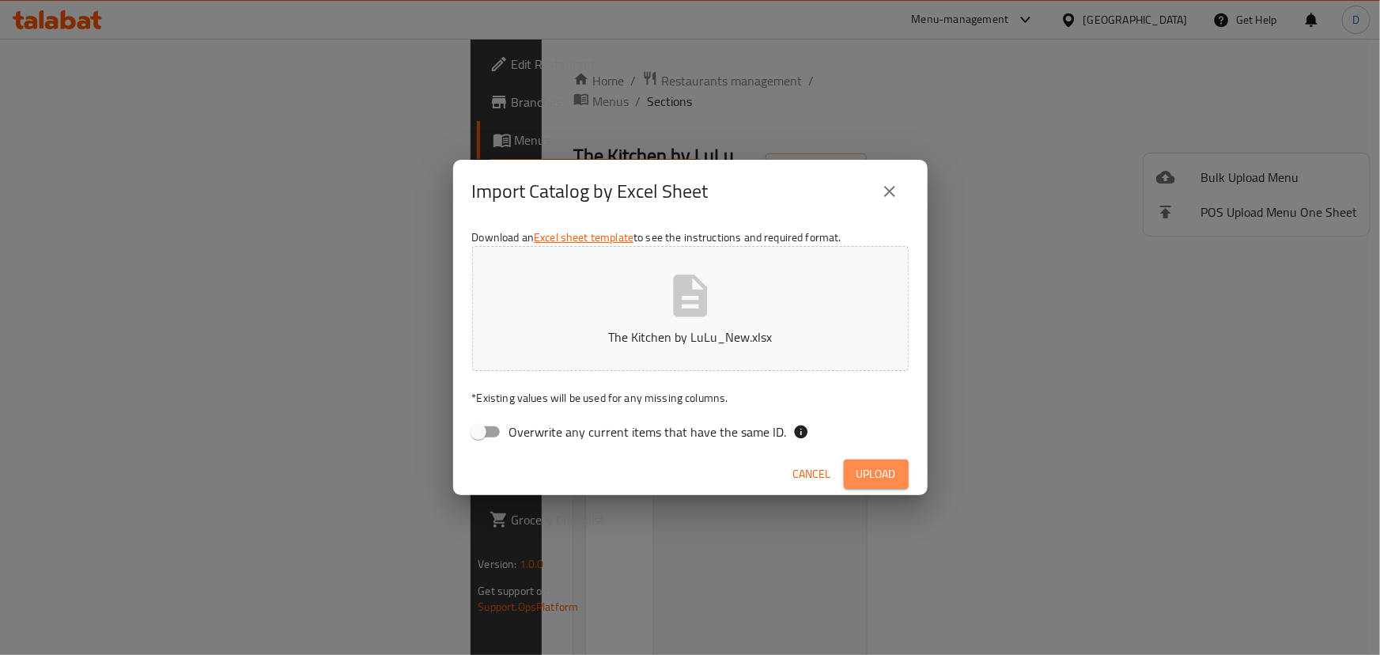
click at [873, 475] on span "Upload" at bounding box center [877, 474] width 40 height 20
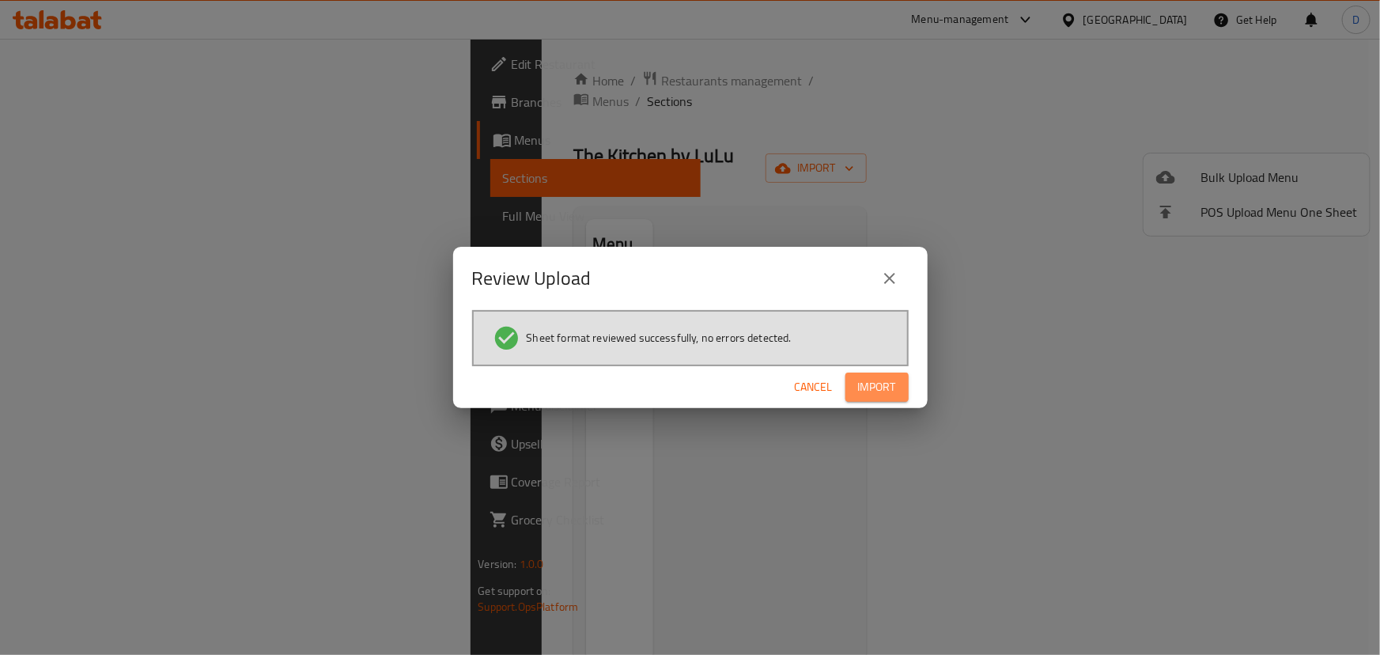
click at [862, 379] on span "Import" at bounding box center [877, 387] width 38 height 20
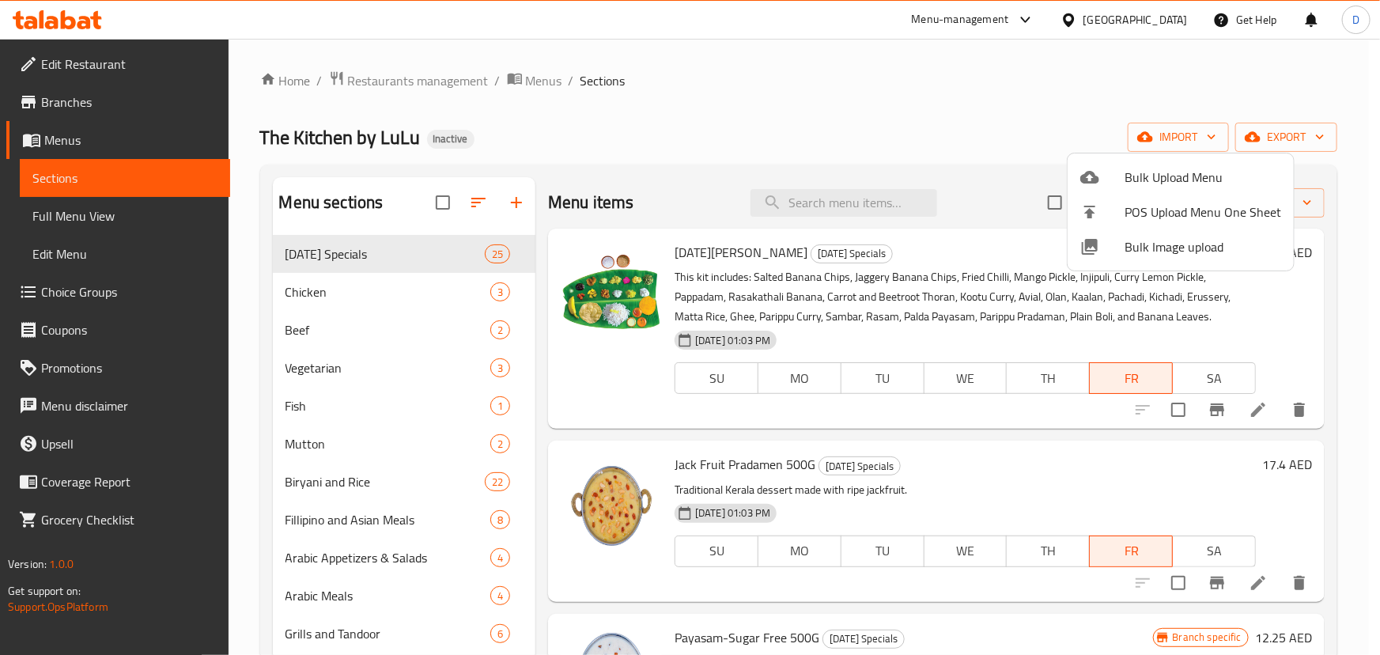
click at [384, 278] on div at bounding box center [690, 327] width 1380 height 655
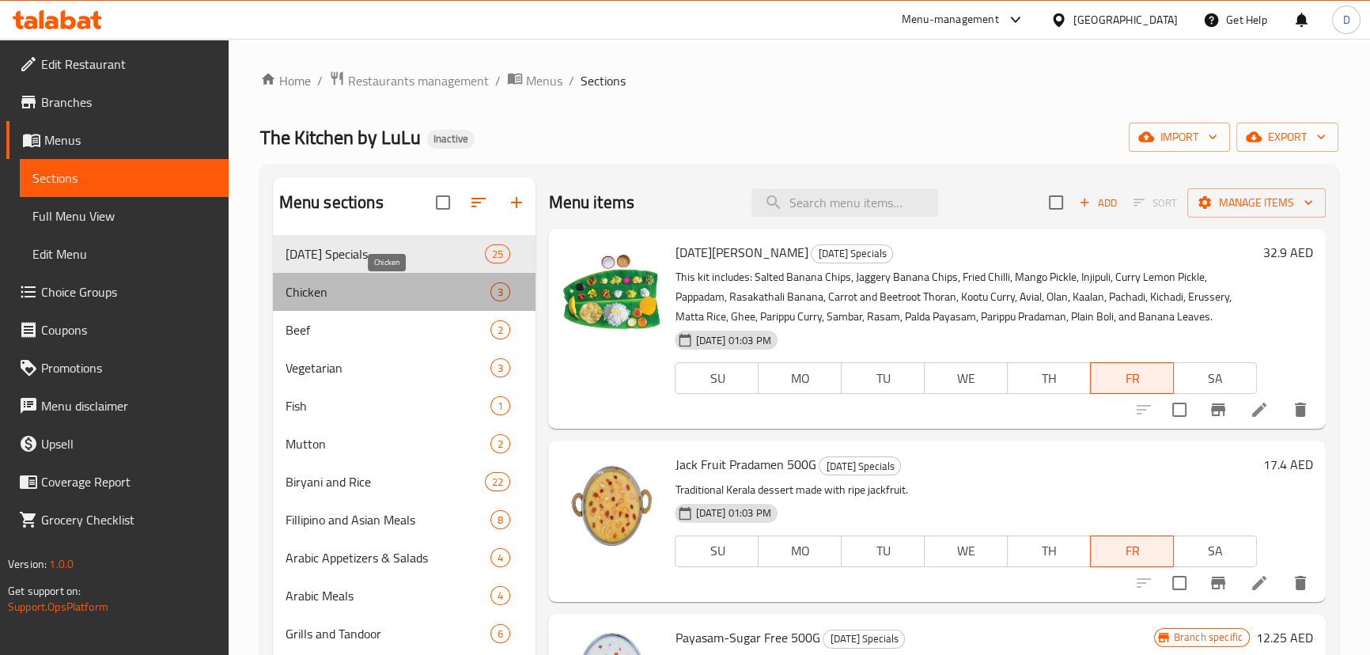
click at [379, 295] on span "Chicken" at bounding box center [389, 291] width 206 height 19
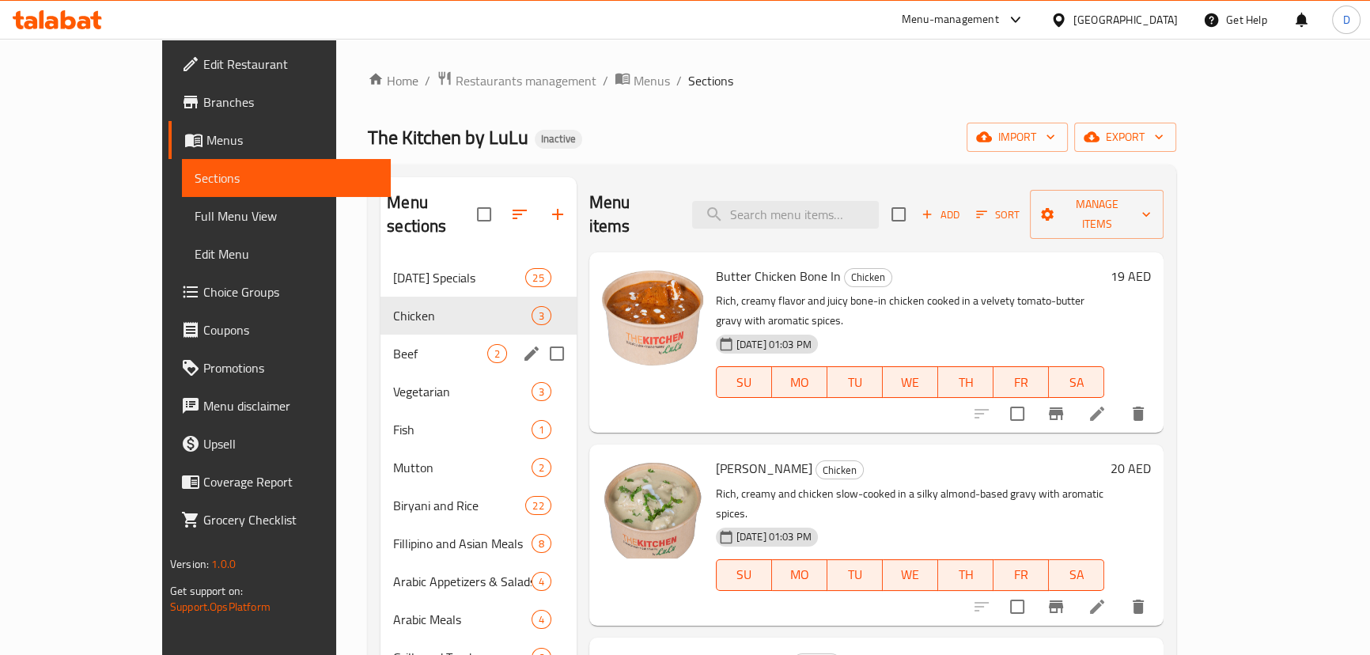
click at [380, 344] on div "Beef 2" at bounding box center [477, 354] width 195 height 38
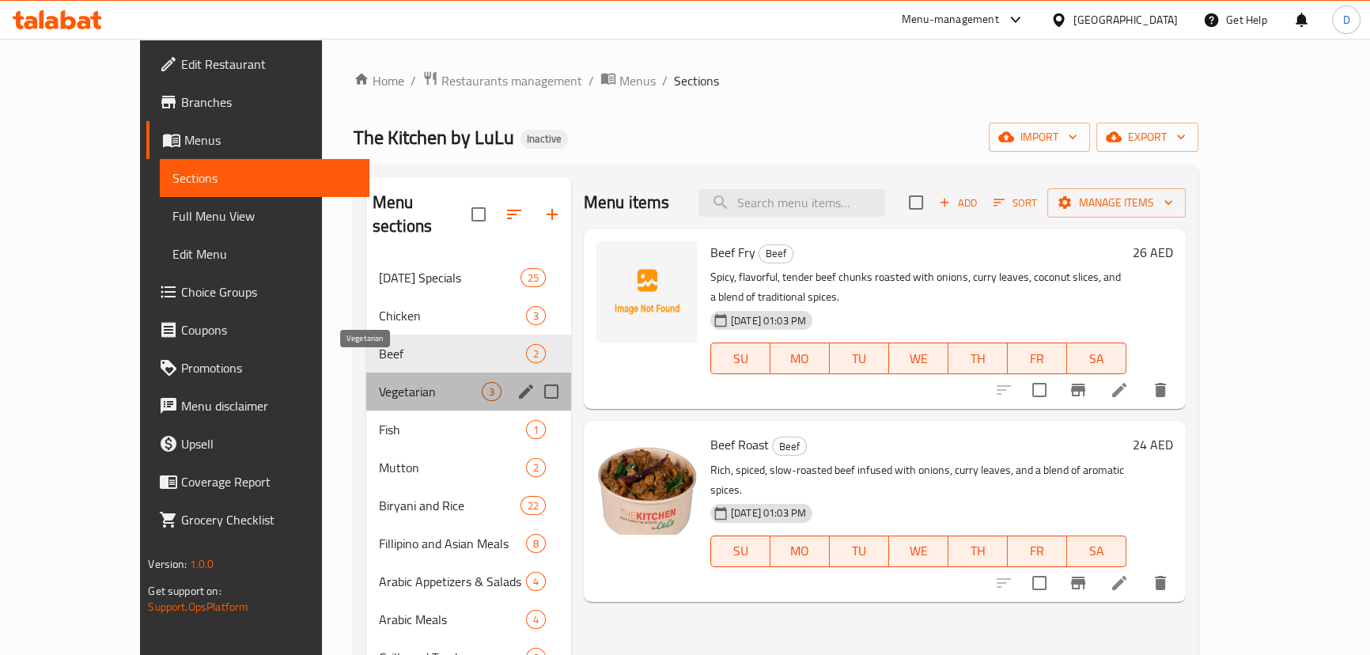
click at [379, 382] on span "Vegetarian" at bounding box center [430, 391] width 103 height 19
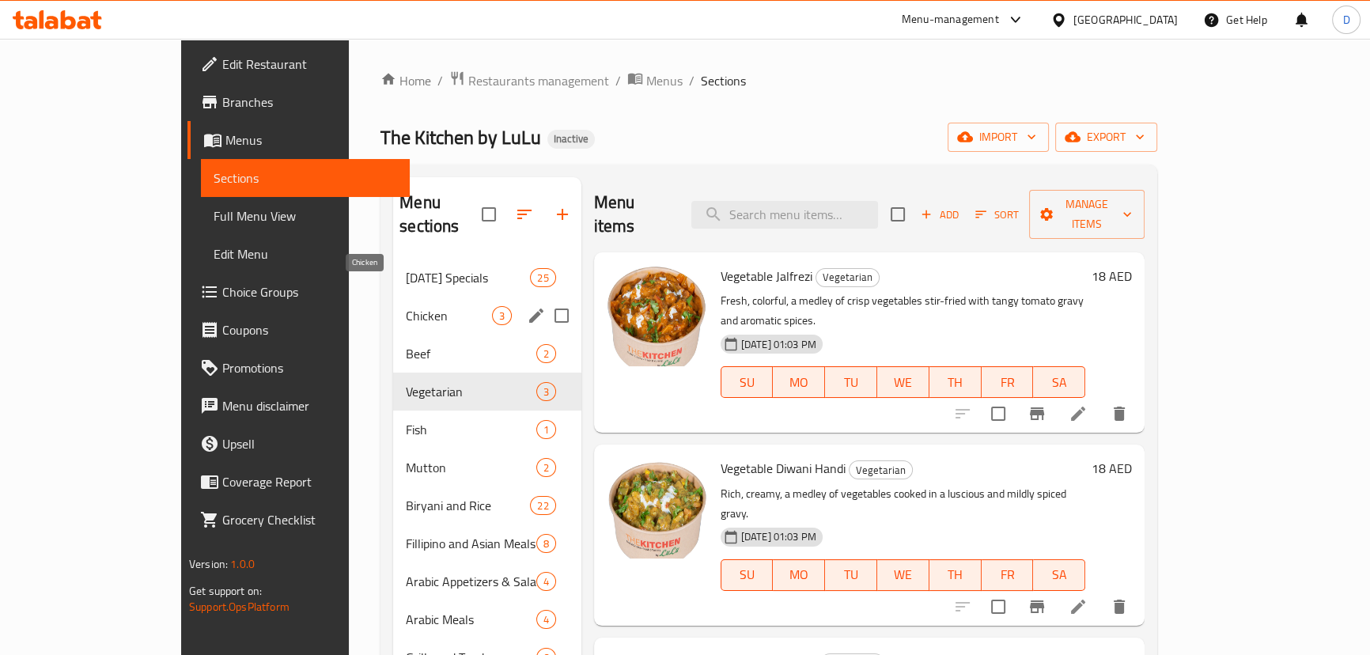
click at [406, 306] on span "Chicken" at bounding box center [448, 315] width 85 height 19
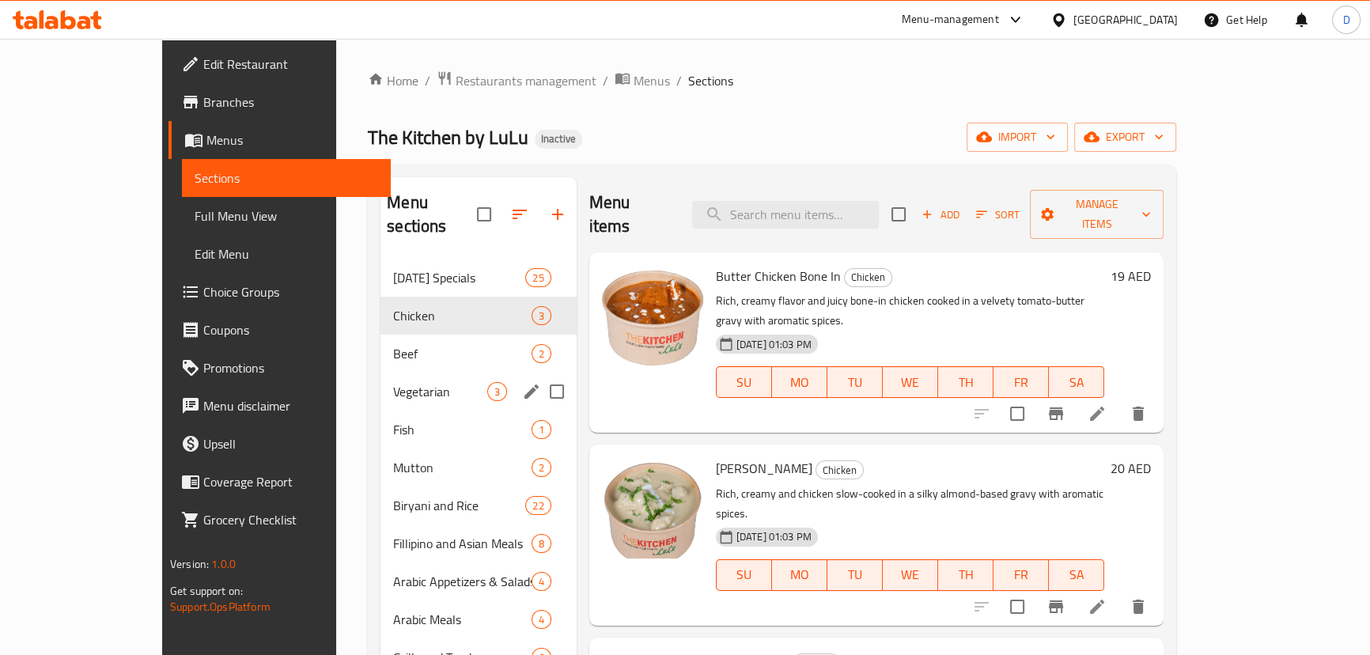
click at [380, 377] on div "Vegetarian 3" at bounding box center [477, 391] width 195 height 38
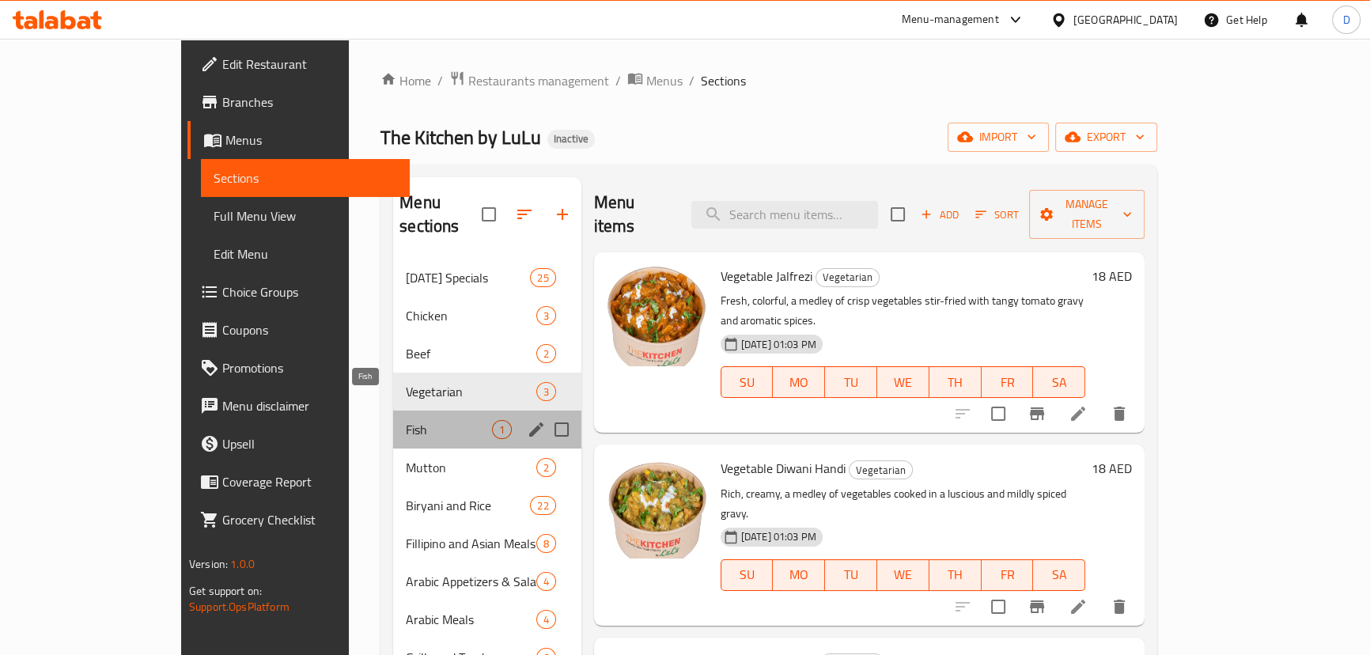
click at [406, 420] on span "Fish" at bounding box center [448, 429] width 85 height 19
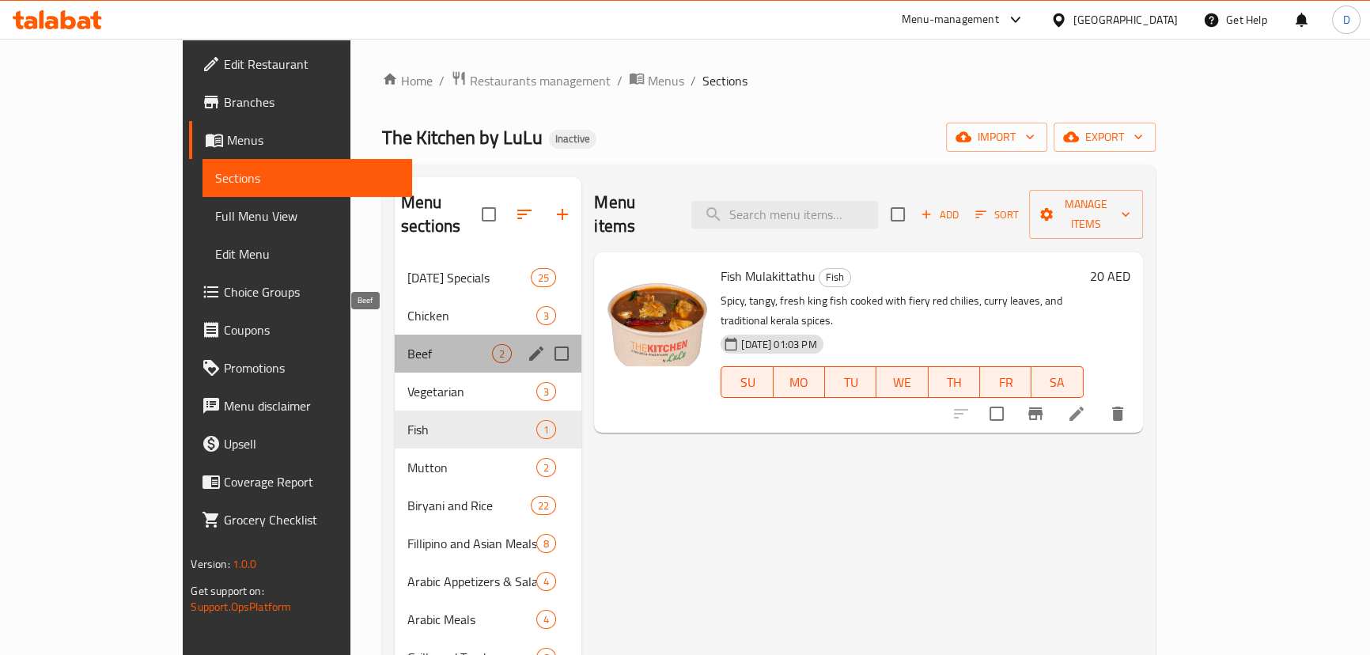
click at [407, 344] on span "Beef" at bounding box center [449, 353] width 85 height 19
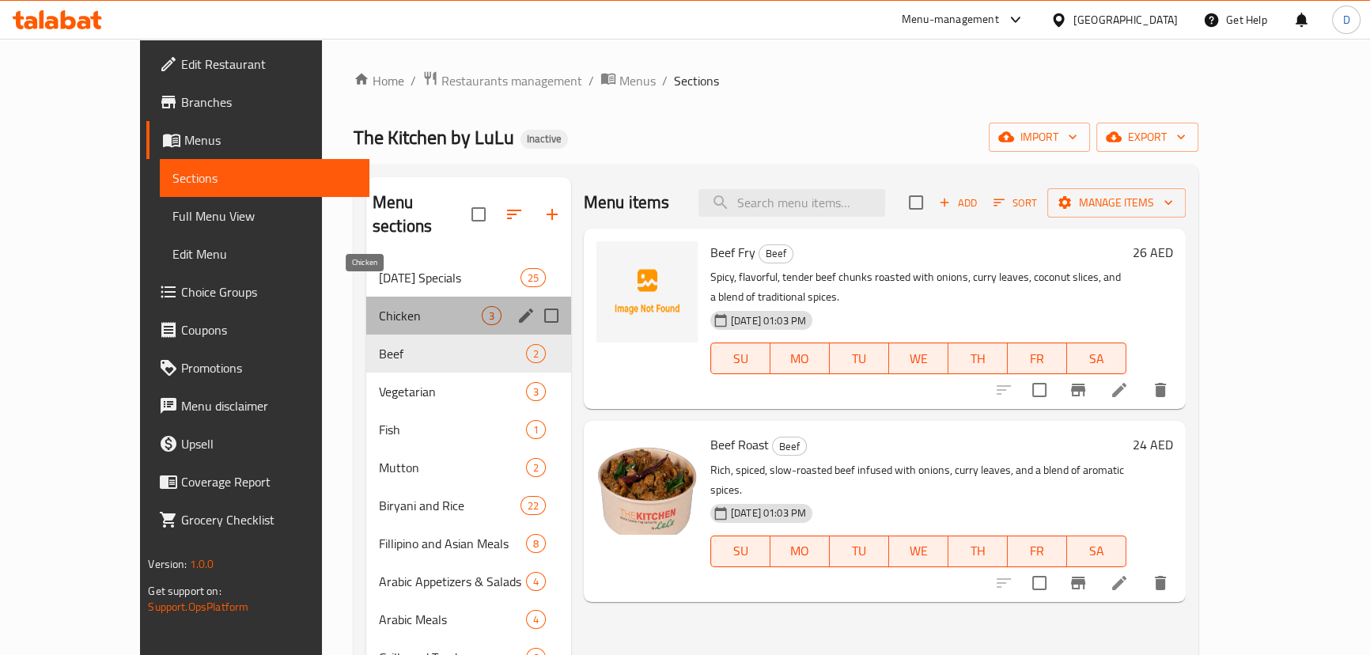
click at [379, 306] on span "Chicken" at bounding box center [430, 315] width 103 height 19
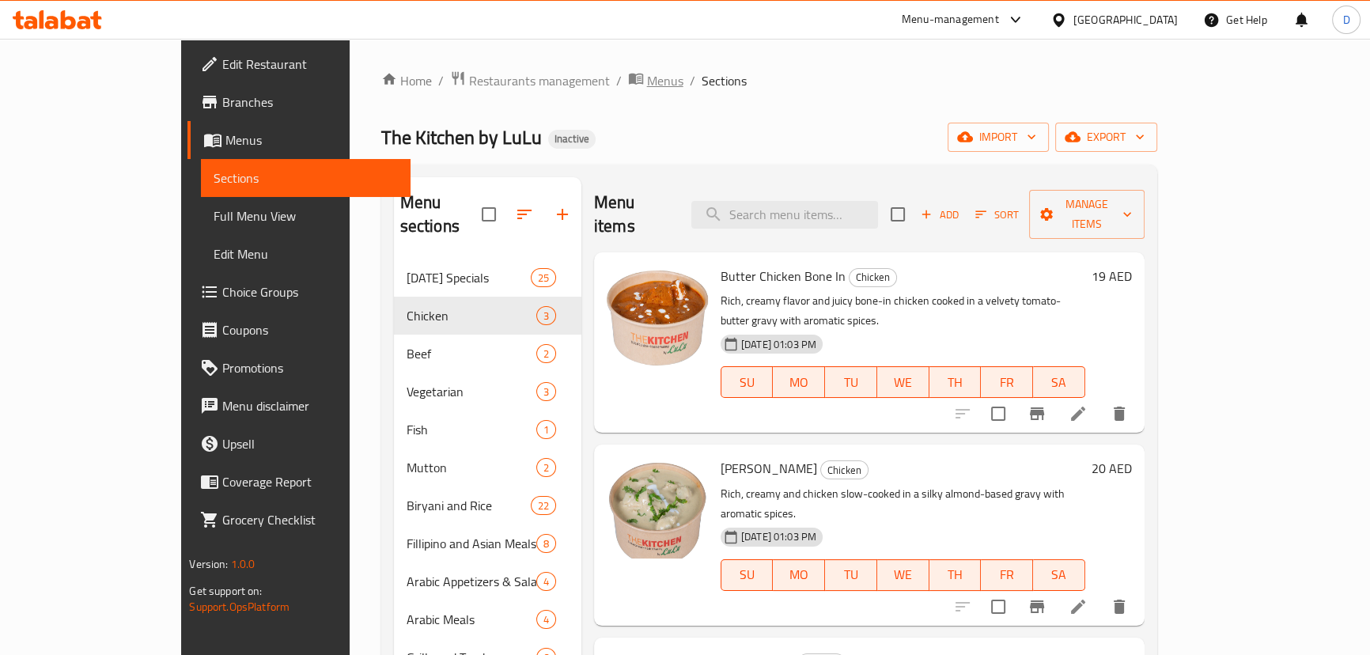
click at [647, 81] on span "Menus" at bounding box center [665, 80] width 36 height 19
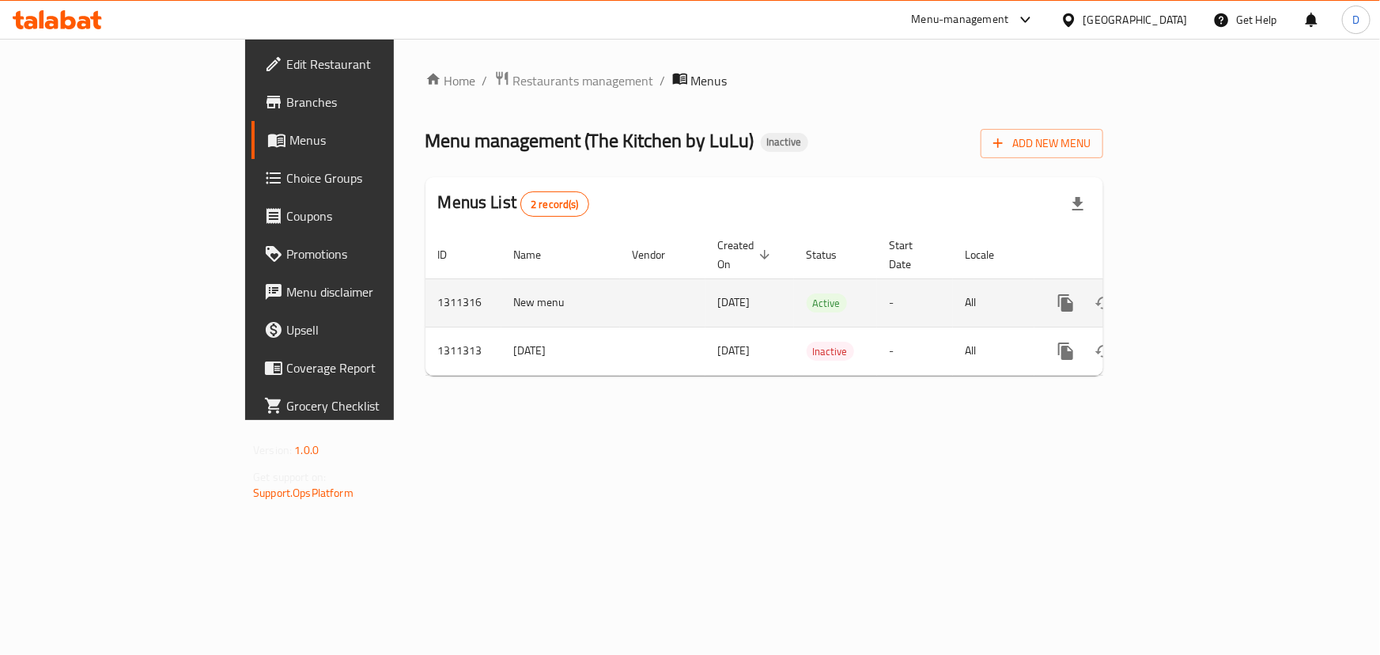
click at [1187, 296] on icon "enhanced table" at bounding box center [1180, 303] width 14 height 14
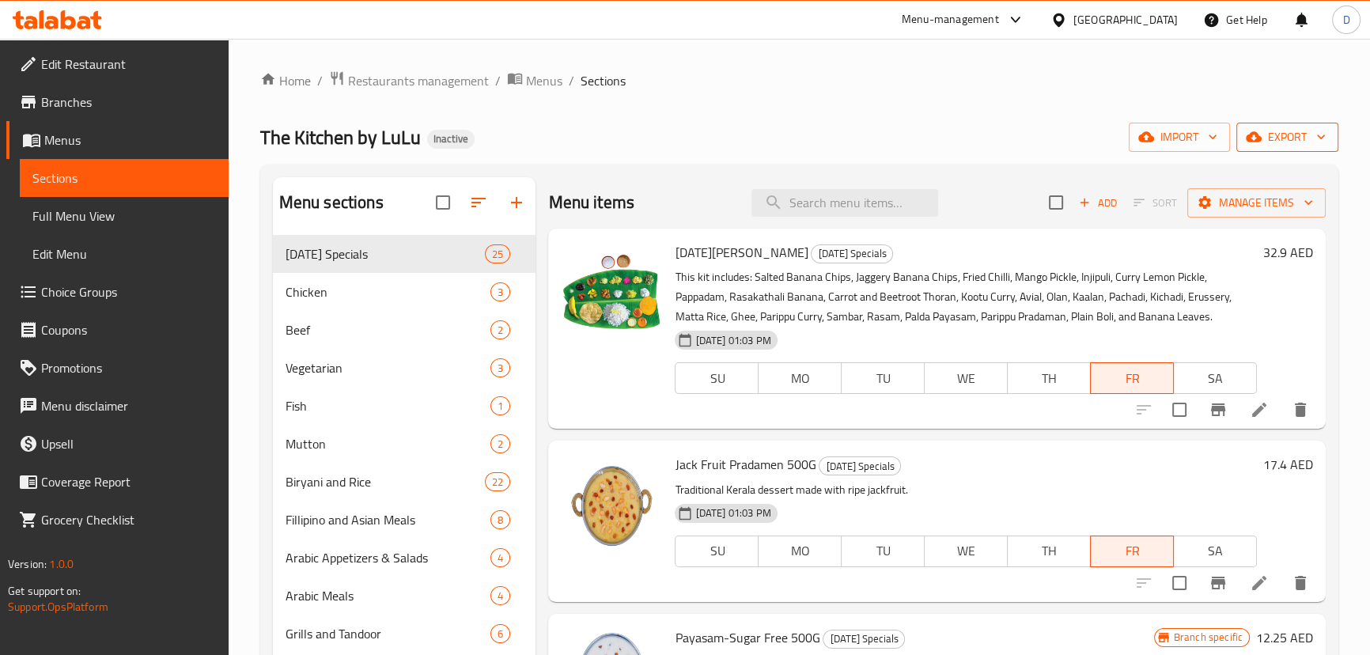
click at [1294, 145] on span "export" at bounding box center [1287, 137] width 77 height 20
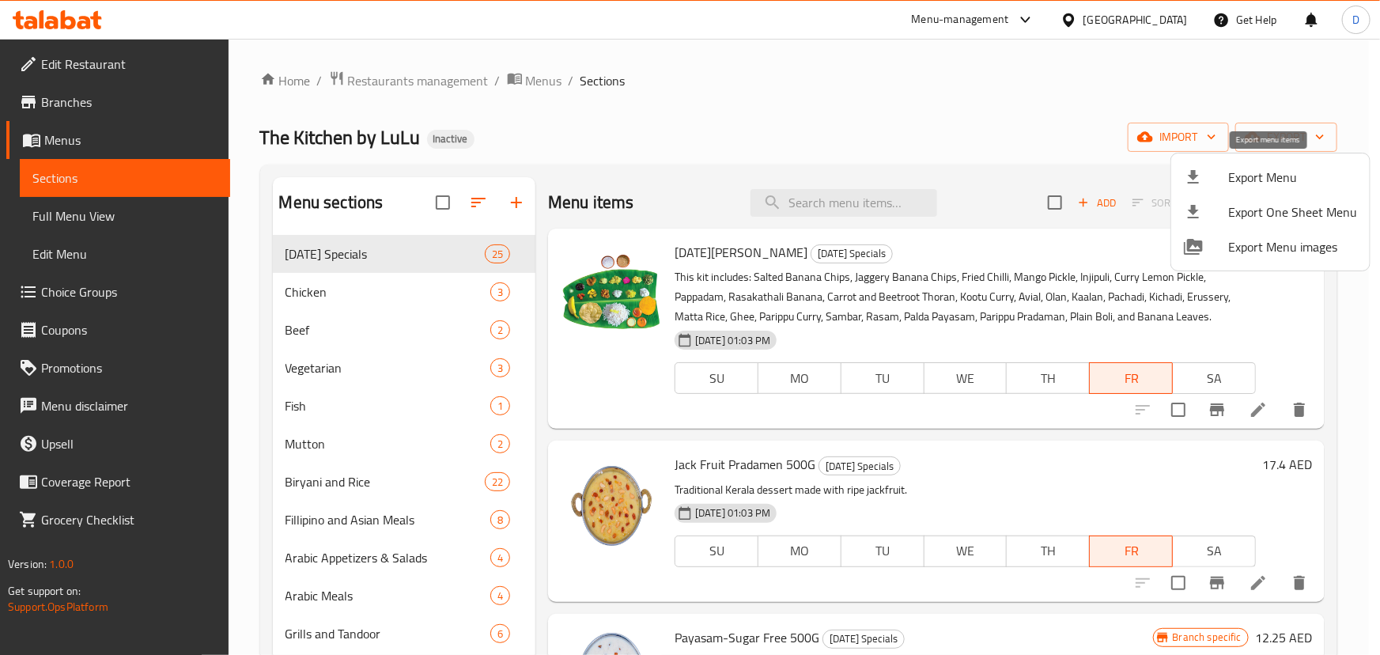
click at [1284, 173] on span "Export Menu" at bounding box center [1292, 177] width 129 height 19
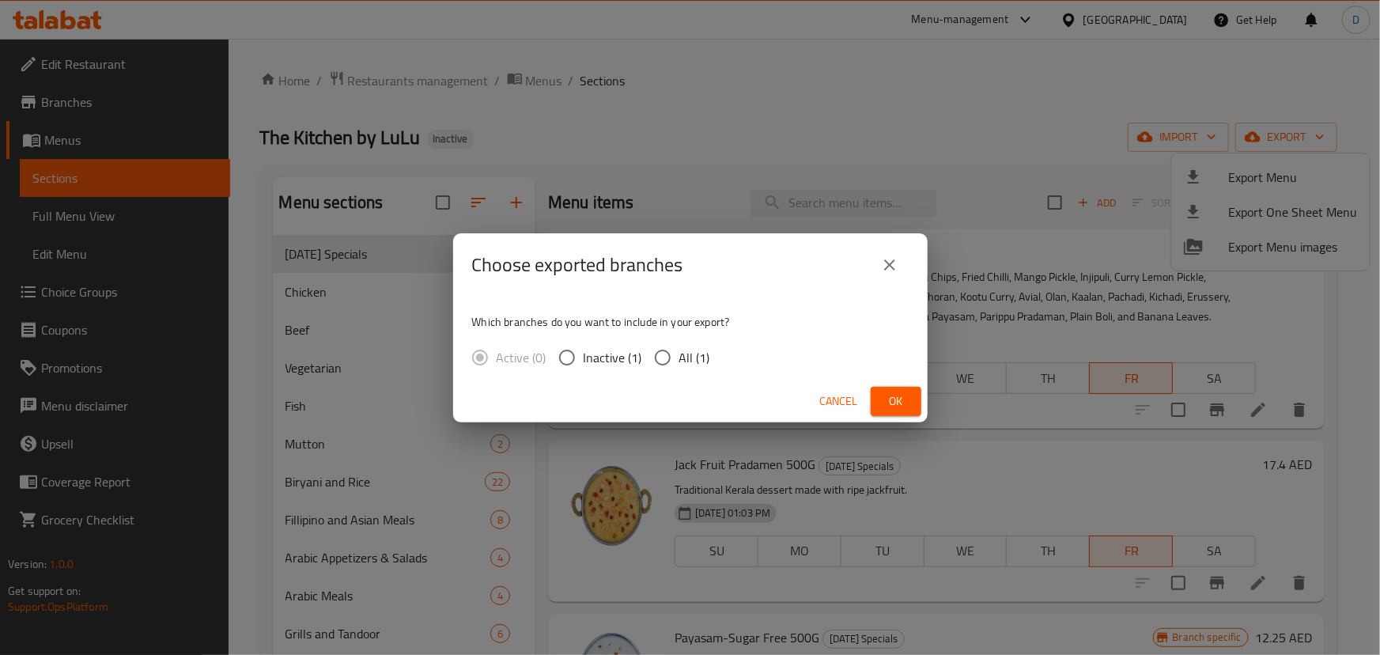
click at [690, 354] on span "All (1)" at bounding box center [694, 357] width 31 height 19
click at [679, 354] on input "All (1)" at bounding box center [662, 357] width 33 height 33
radio input "true"
click at [898, 393] on span "Ok" at bounding box center [895, 401] width 25 height 20
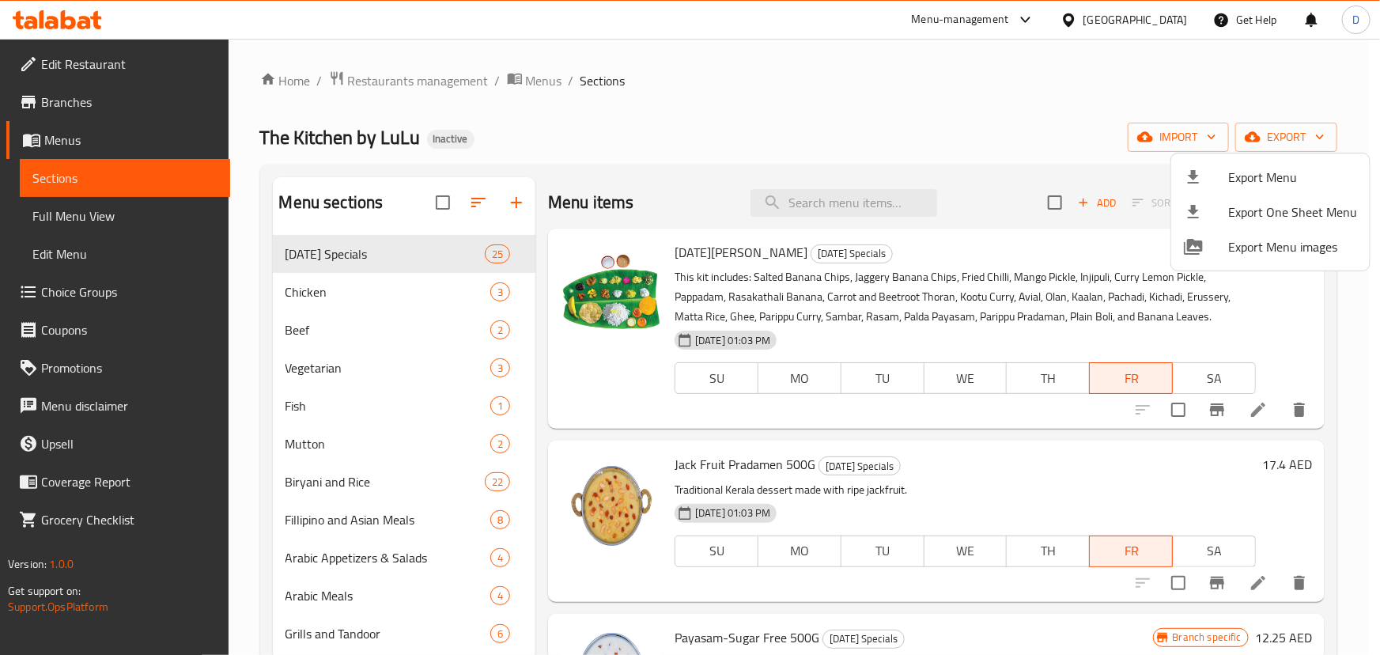
click at [323, 288] on div at bounding box center [690, 327] width 1380 height 655
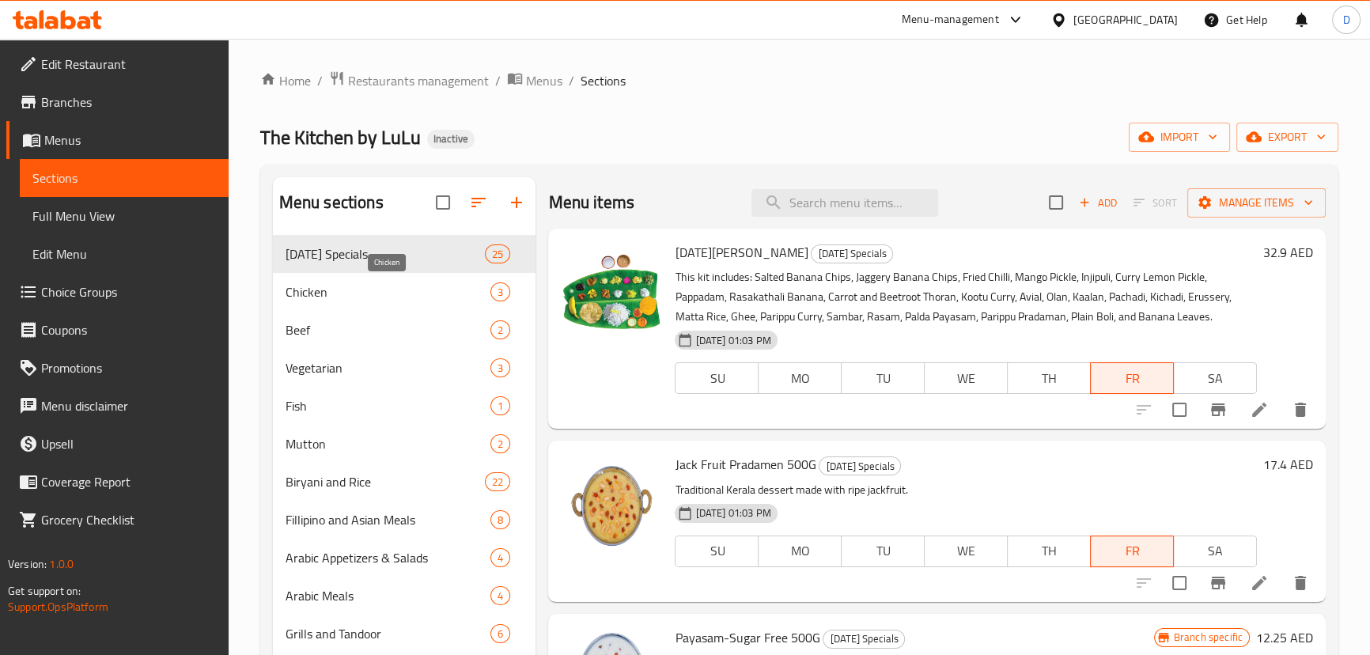
drag, startPoint x: 323, startPoint y: 289, endPoint x: 334, endPoint y: 310, distance: 23.7
click at [323, 289] on span "Chicken" at bounding box center [389, 291] width 206 height 19
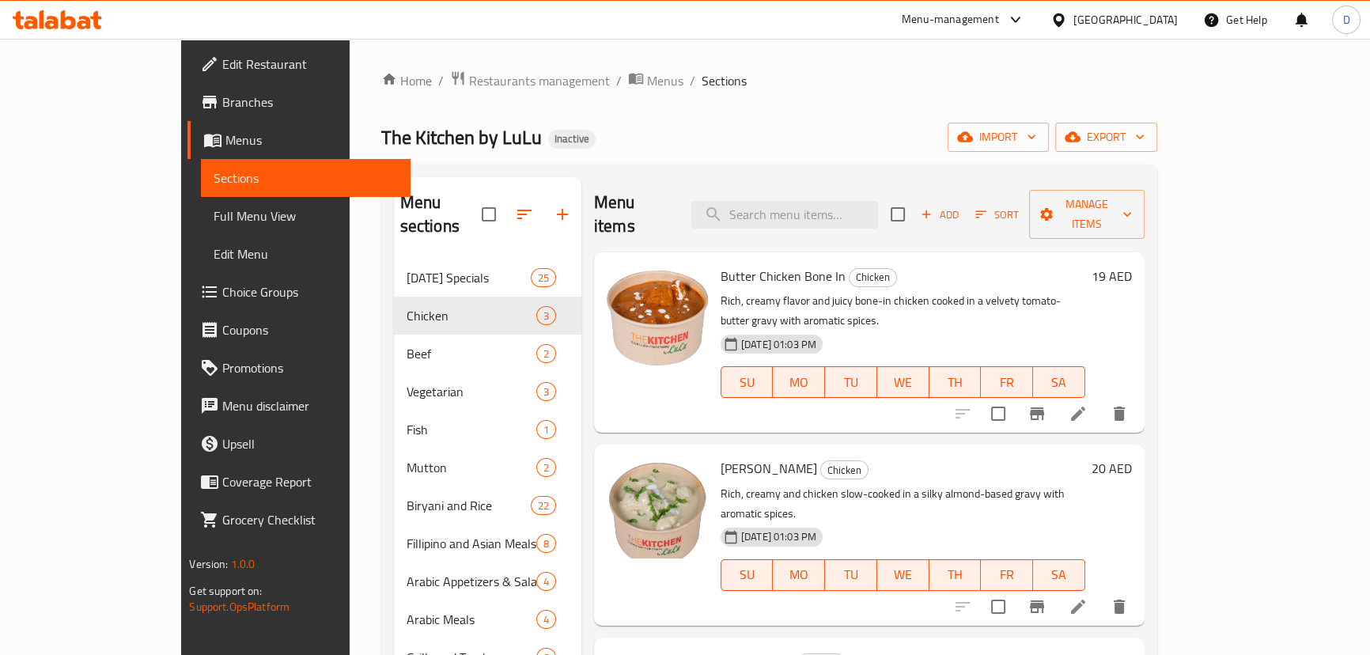
click at [849, 268] on span "Chicken" at bounding box center [872, 277] width 47 height 18
copy span "Chicken"
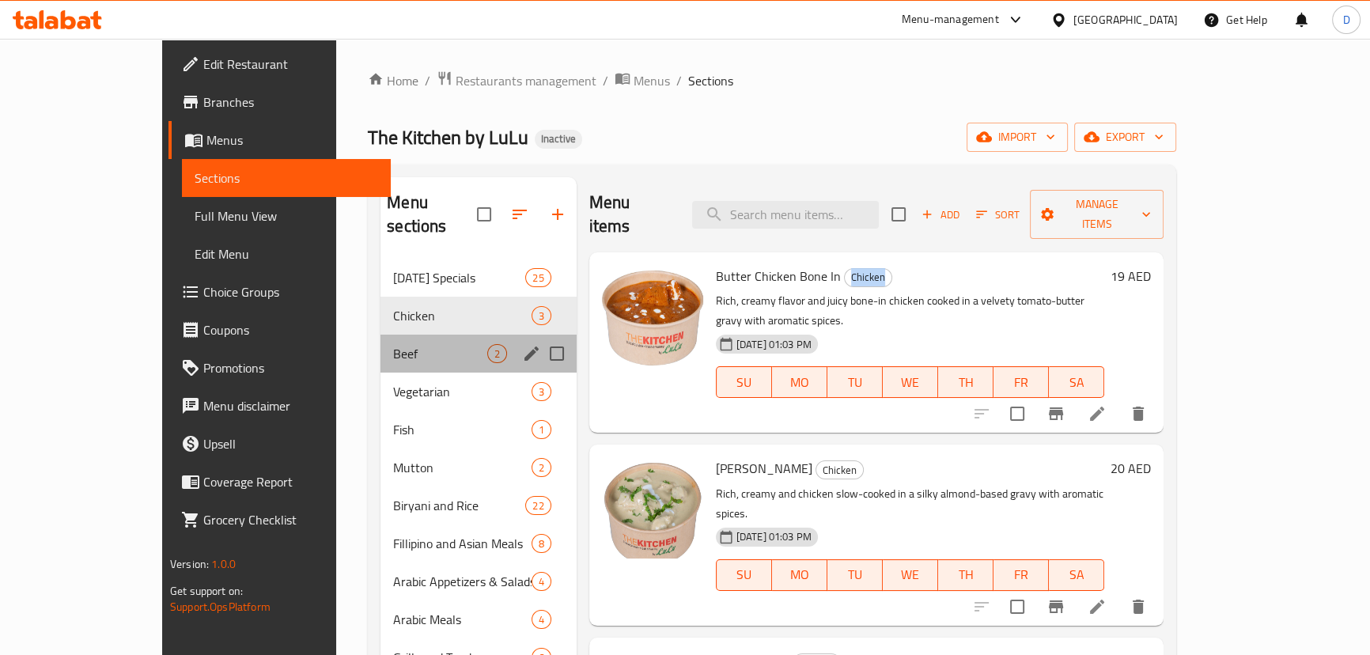
click at [393, 344] on span "Beef" at bounding box center [439, 353] width 93 height 19
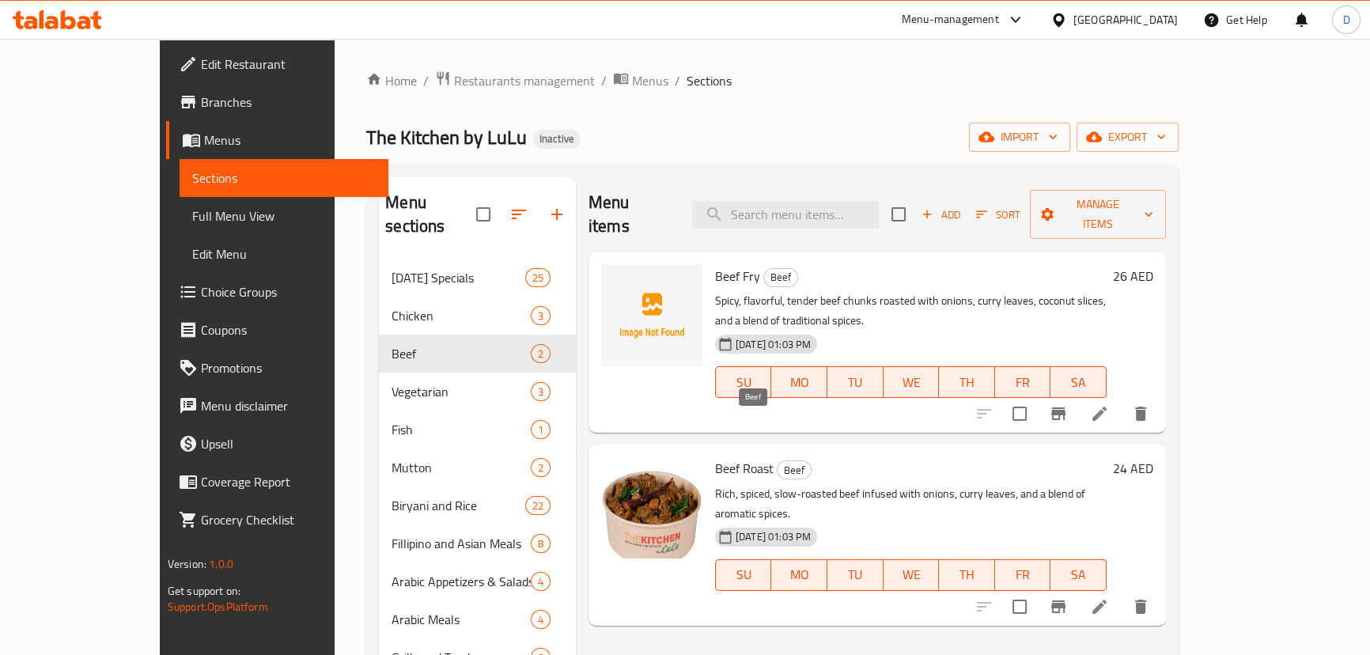
click at [777, 461] on span "Beef" at bounding box center [793, 470] width 33 height 18
copy span "Beef"
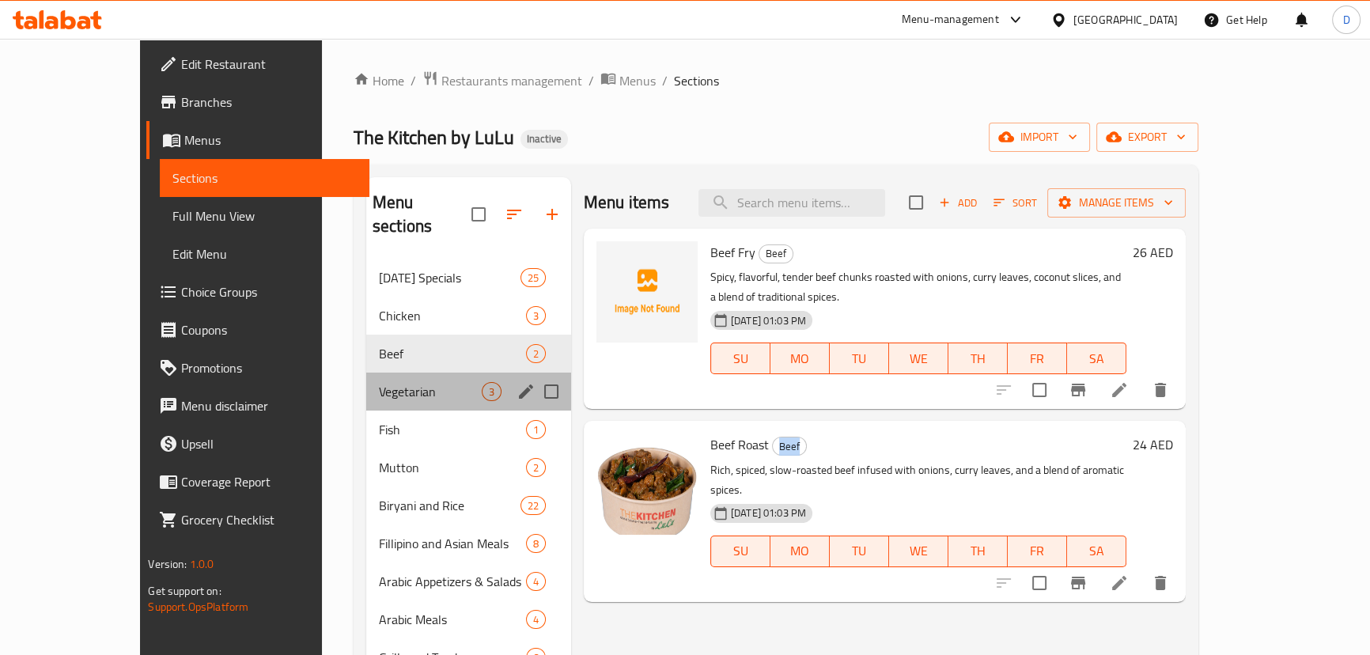
click at [366, 380] on div "Vegetarian 3" at bounding box center [468, 391] width 205 height 38
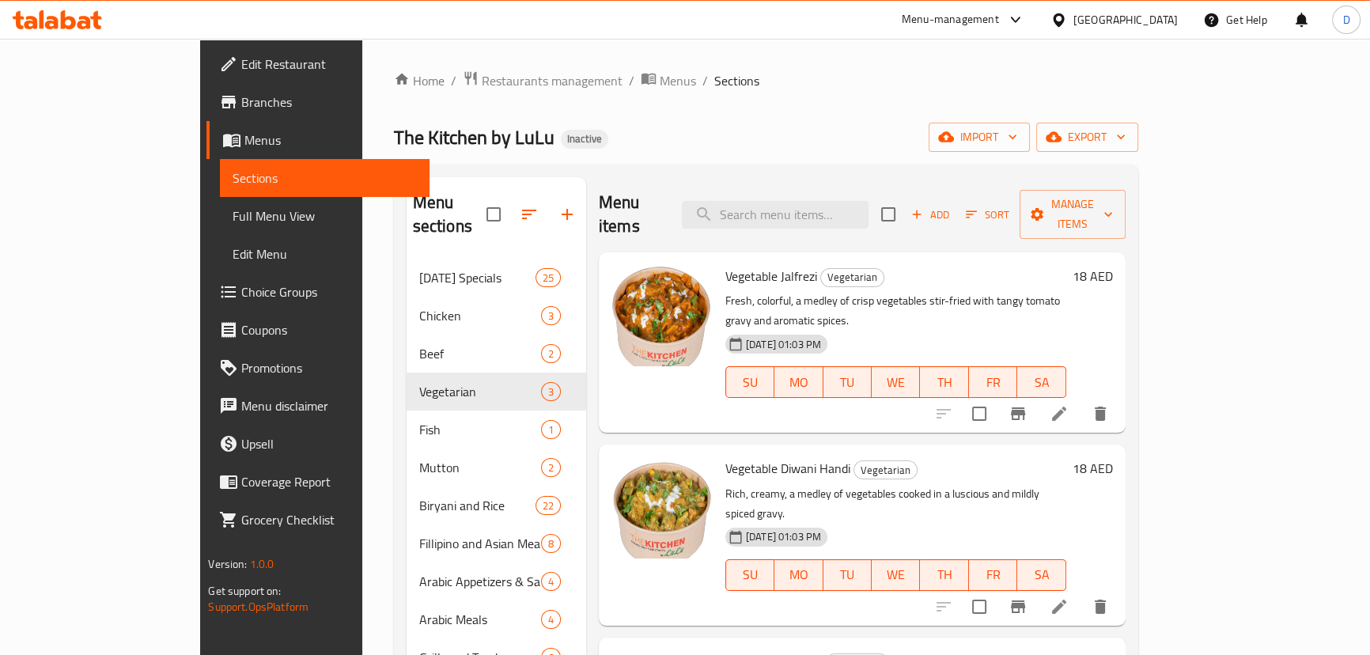
click at [821, 268] on span "Vegetarian" at bounding box center [852, 277] width 62 height 18
copy span "Vegetarian"
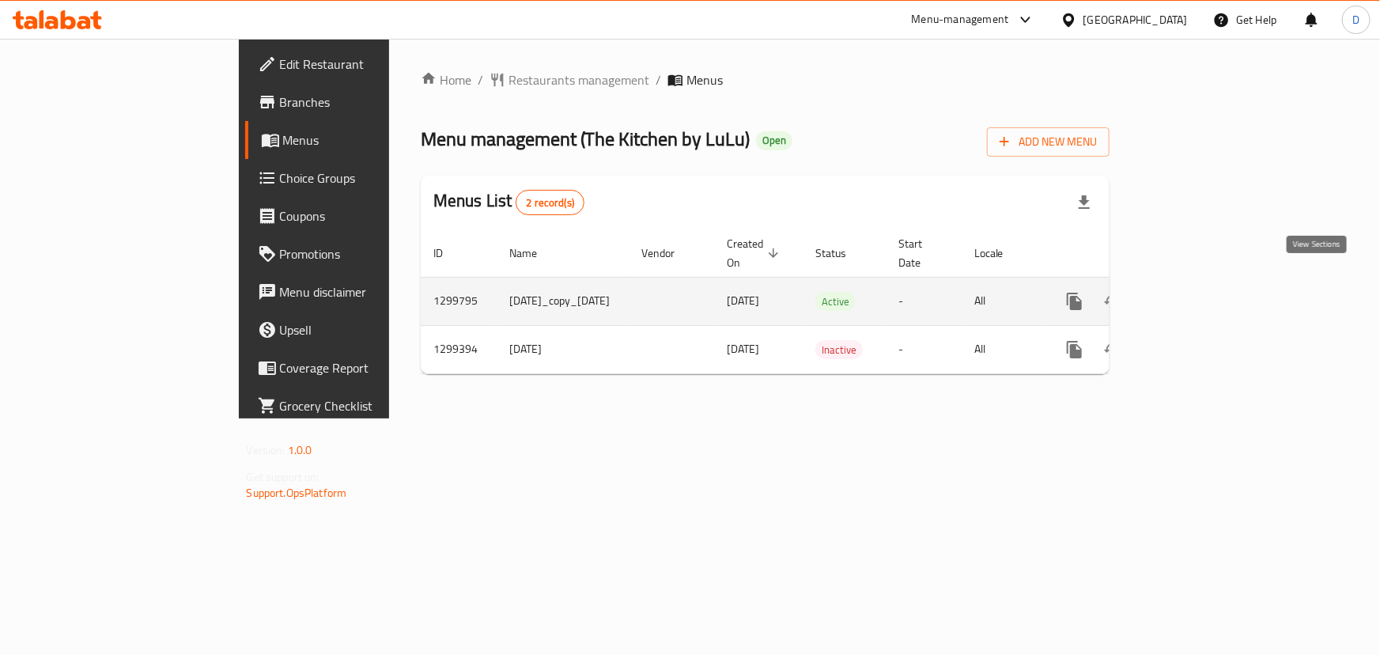
click at [1198, 292] on icon "enhanced table" at bounding box center [1188, 301] width 19 height 19
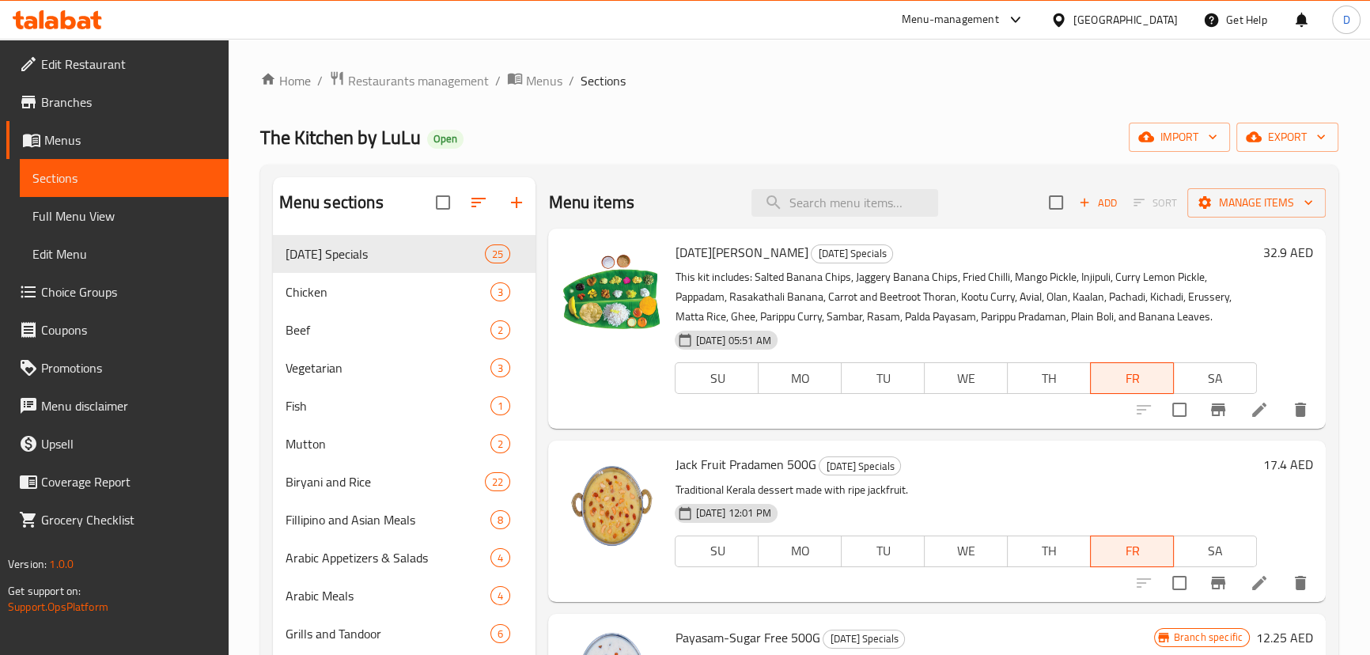
click at [127, 224] on span "Full Menu View" at bounding box center [123, 215] width 183 height 19
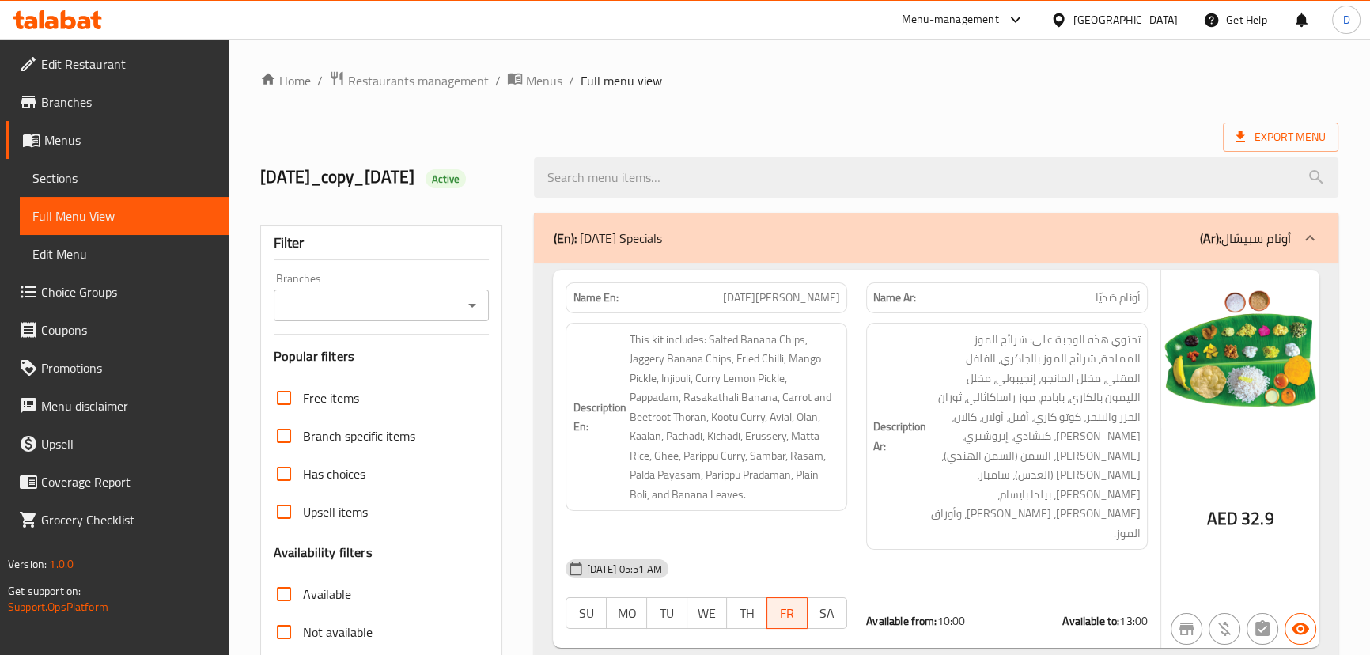
click at [312, 316] on input "Branches" at bounding box center [368, 305] width 180 height 22
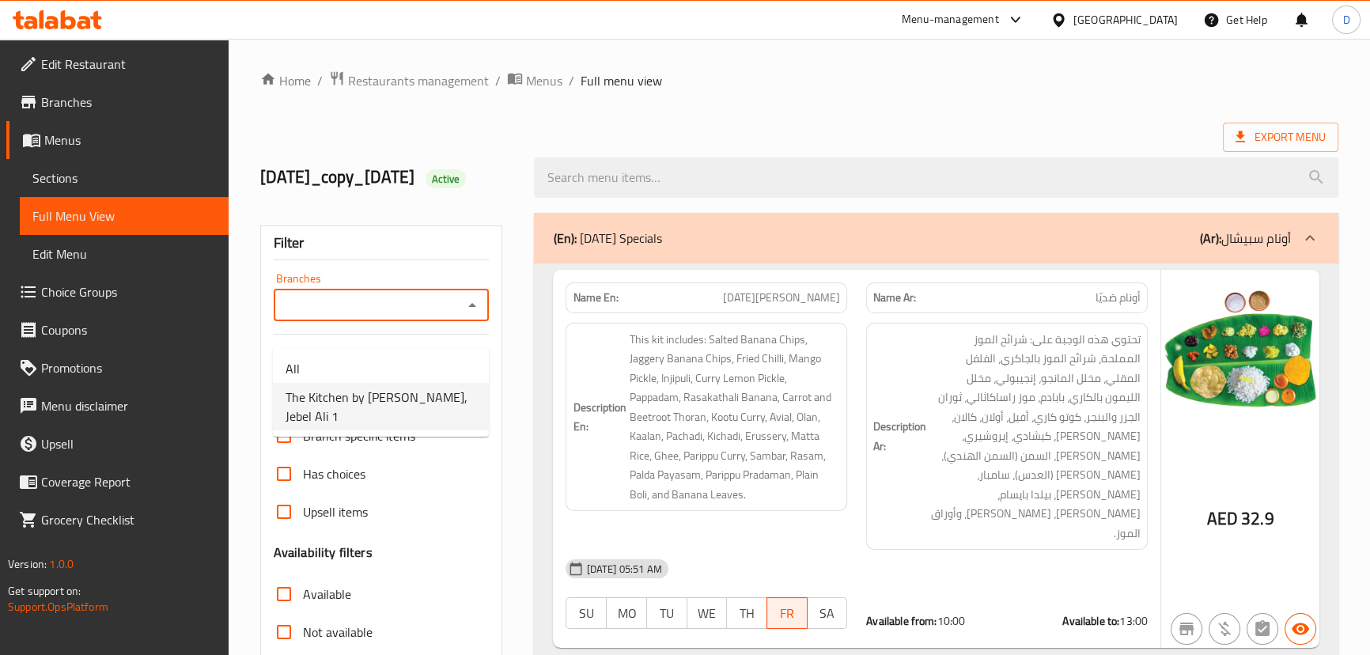
click at [324, 401] on span "The Kitchen by LuLu, Jebel Ali 1" at bounding box center [381, 407] width 191 height 38
type input "The Kitchen by LuLu, Jebel Ali 1"
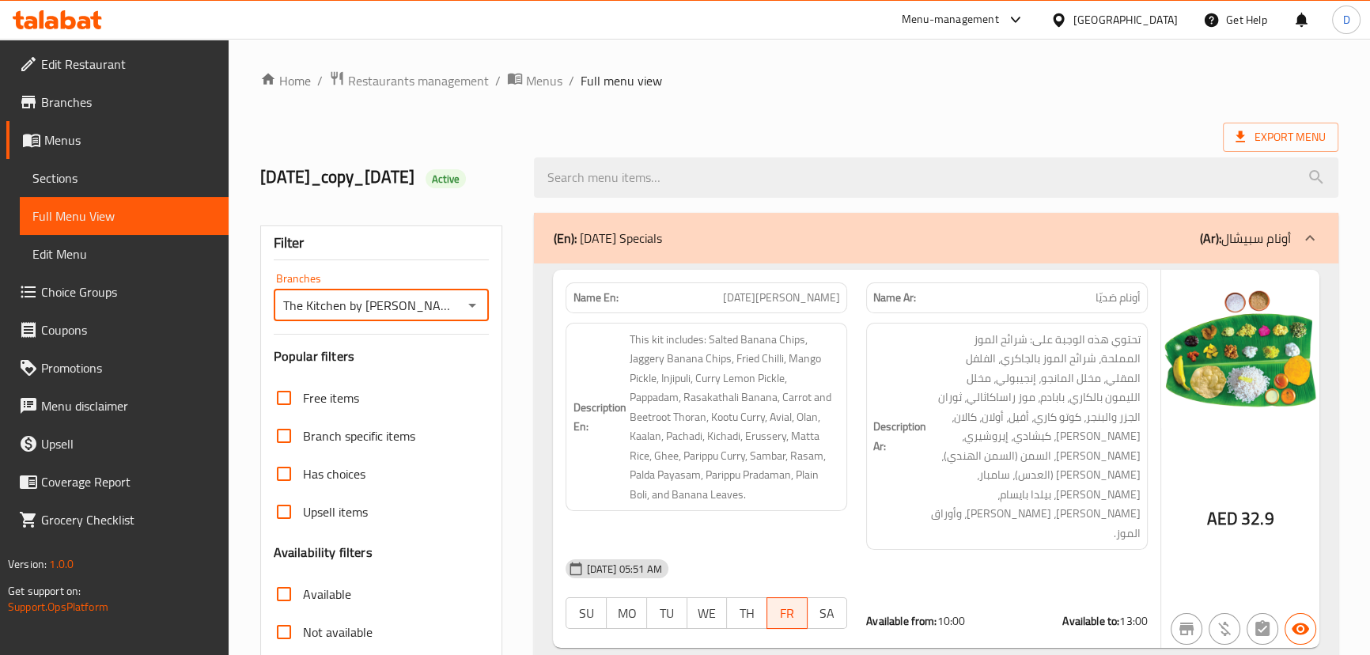
scroll to position [359, 0]
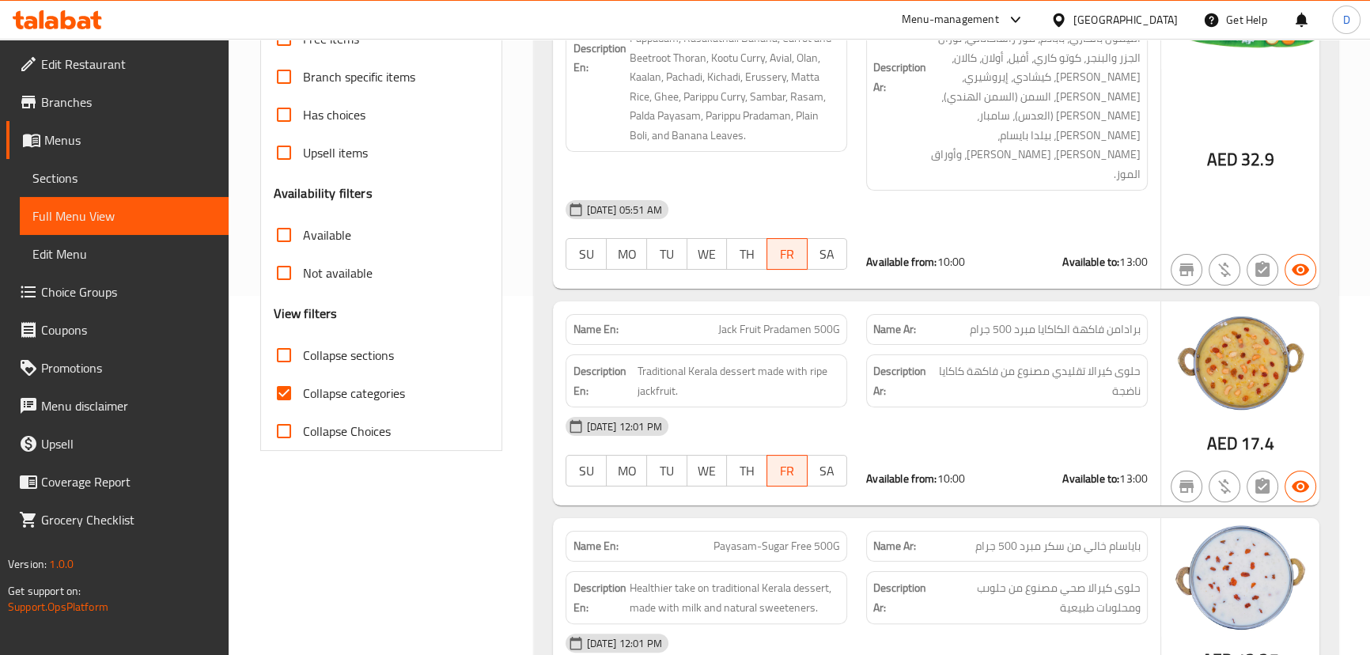
click at [303, 403] on span "Collapse categories" at bounding box center [354, 393] width 102 height 19
click at [302, 412] on input "Collapse categories" at bounding box center [284, 393] width 38 height 38
checkbox input "false"
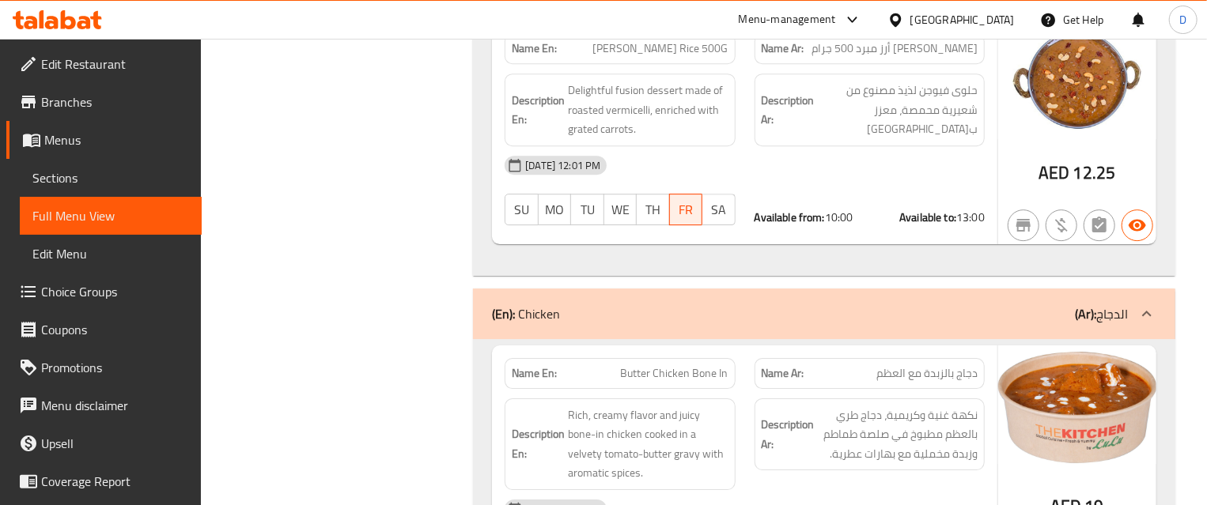
scroll to position [6039, 0]
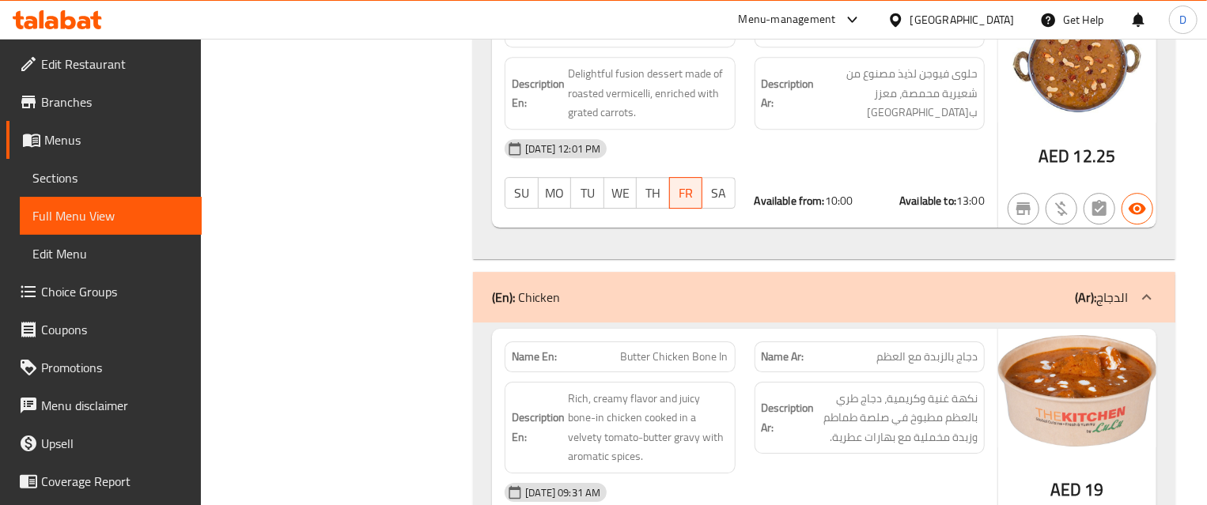
click at [631, 349] on span "Butter Chicken Bone In" at bounding box center [675, 357] width 108 height 17
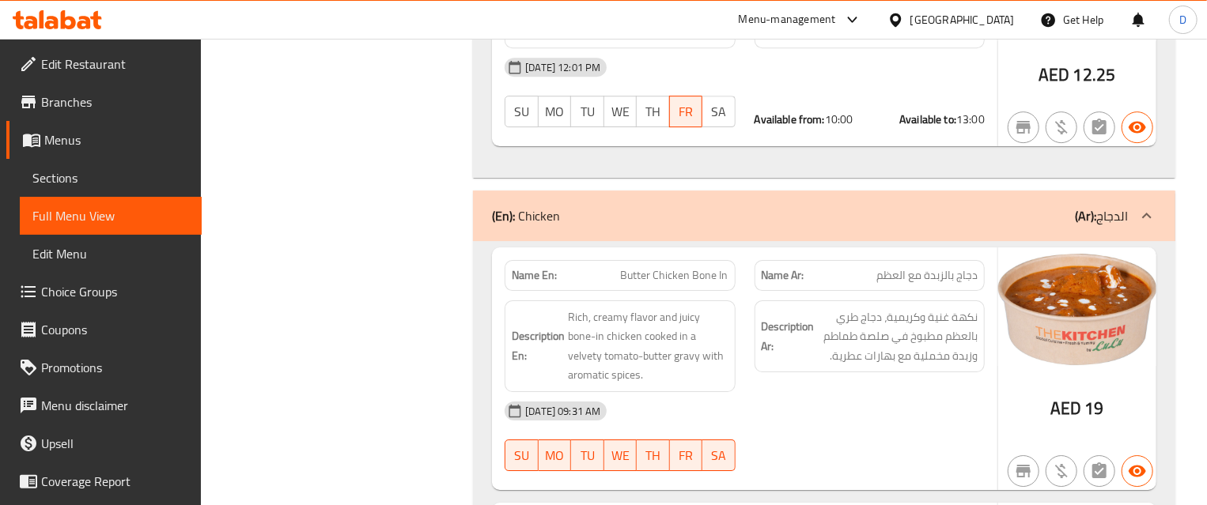
scroll to position [6111, 0]
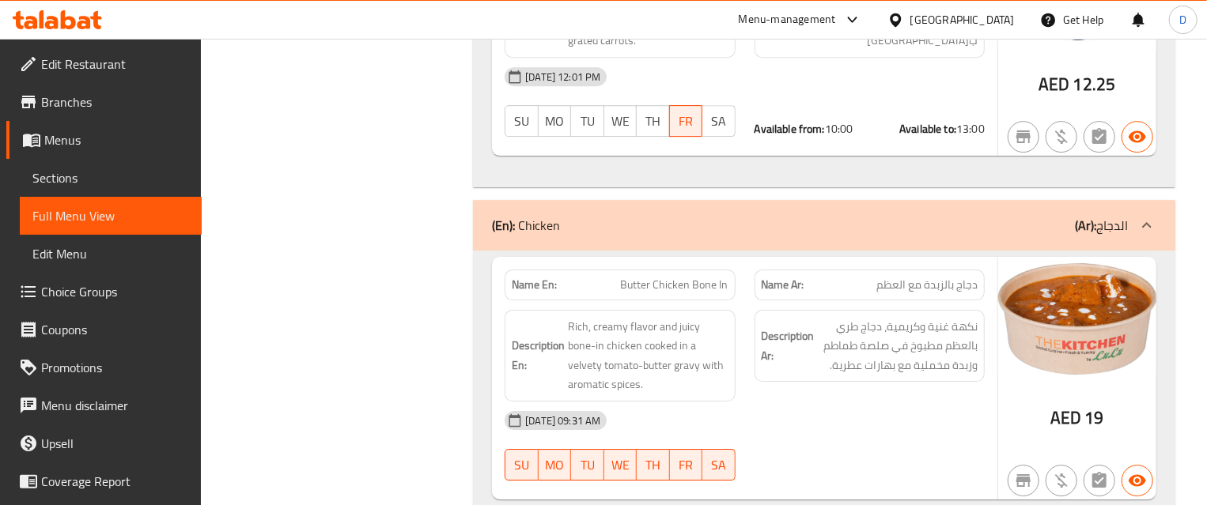
click at [656, 277] on span "Butter Chicken Bone In" at bounding box center [675, 285] width 108 height 17
copy span "Butter Chicken Bone In"
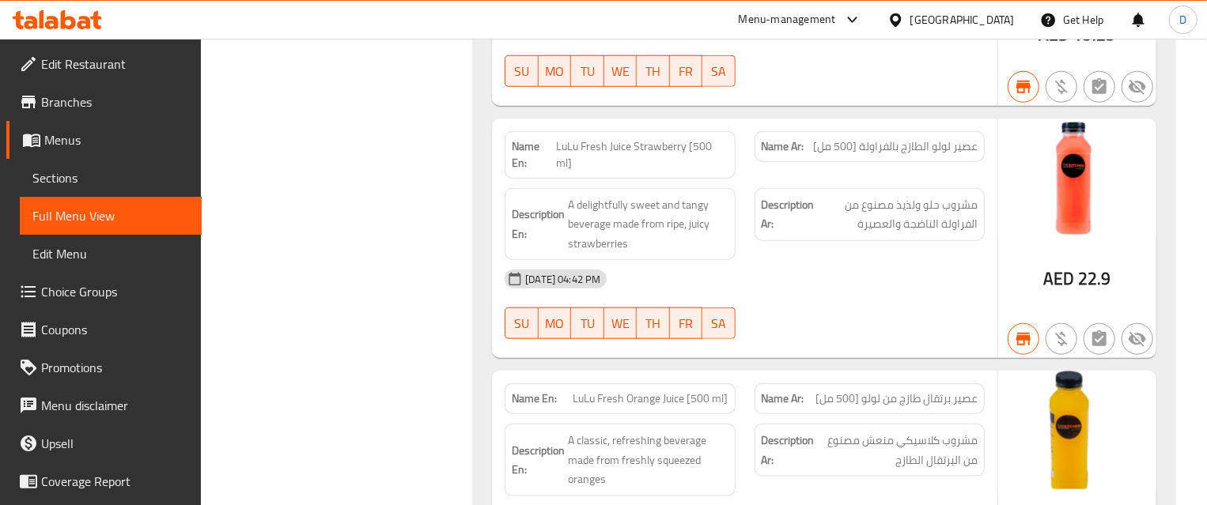
scroll to position [23778, 0]
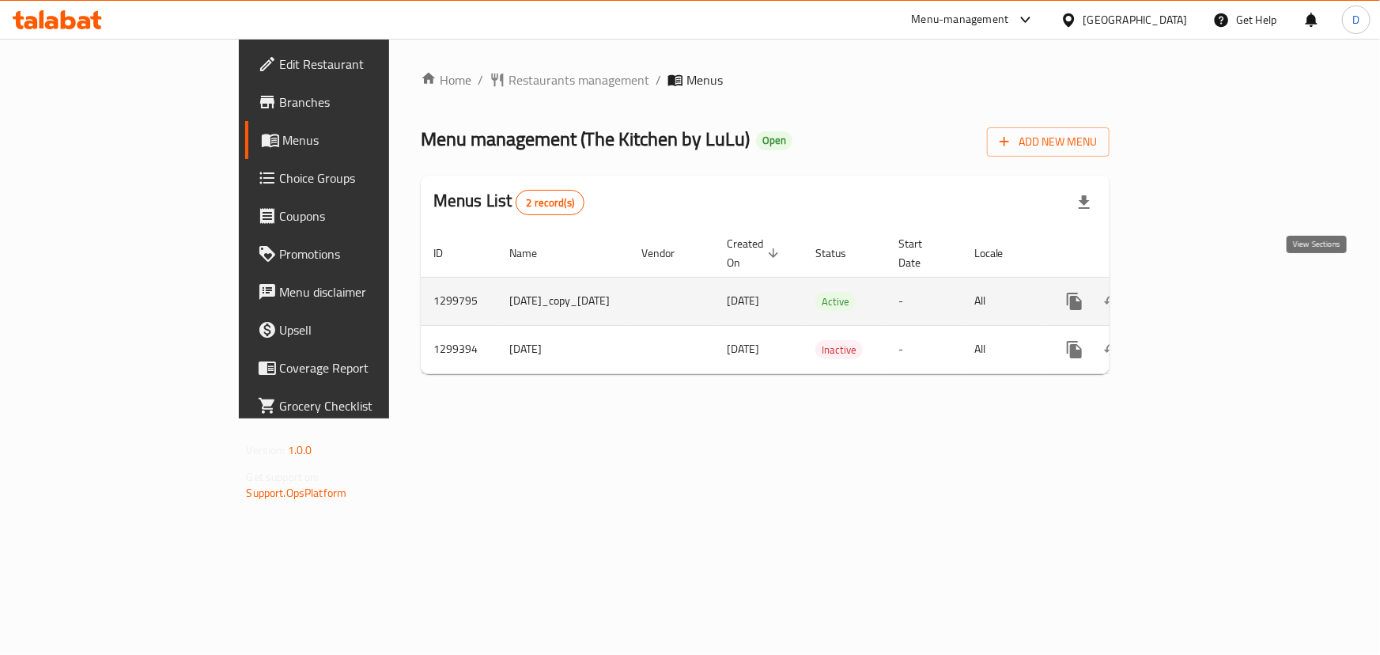
click at [1198, 292] on icon "enhanced table" at bounding box center [1188, 301] width 19 height 19
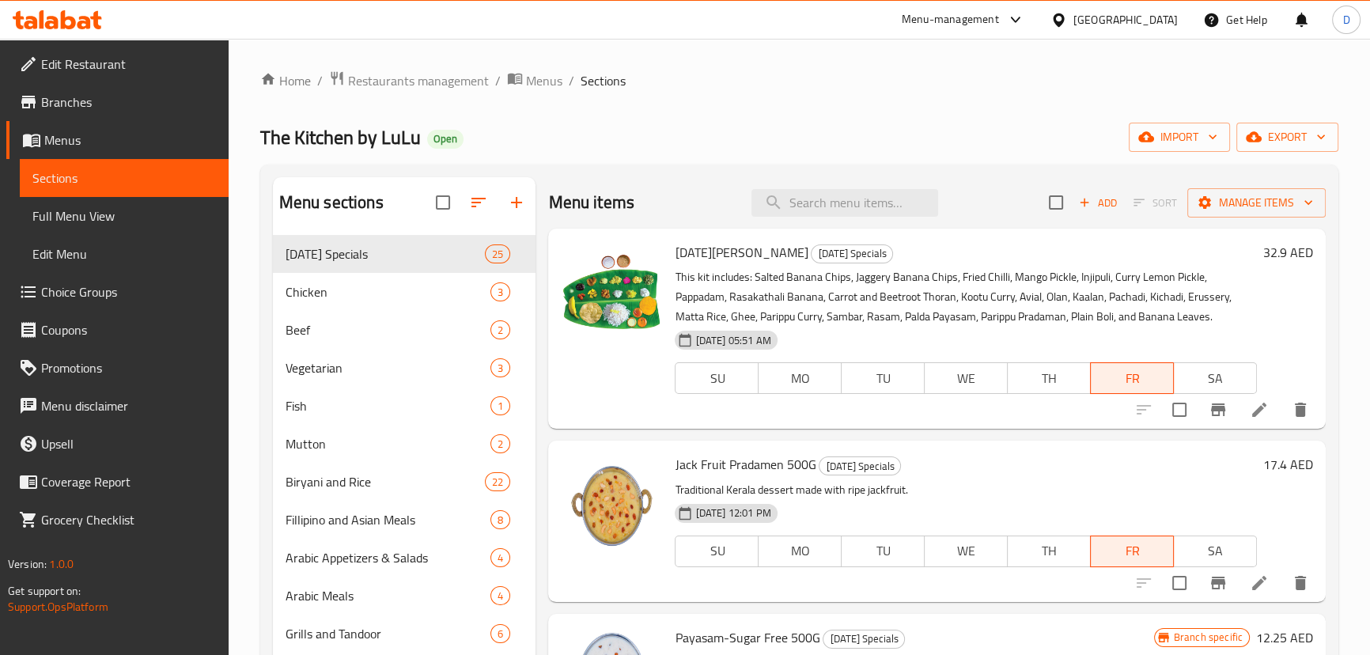
click at [1285, 131] on span "export" at bounding box center [1287, 137] width 77 height 20
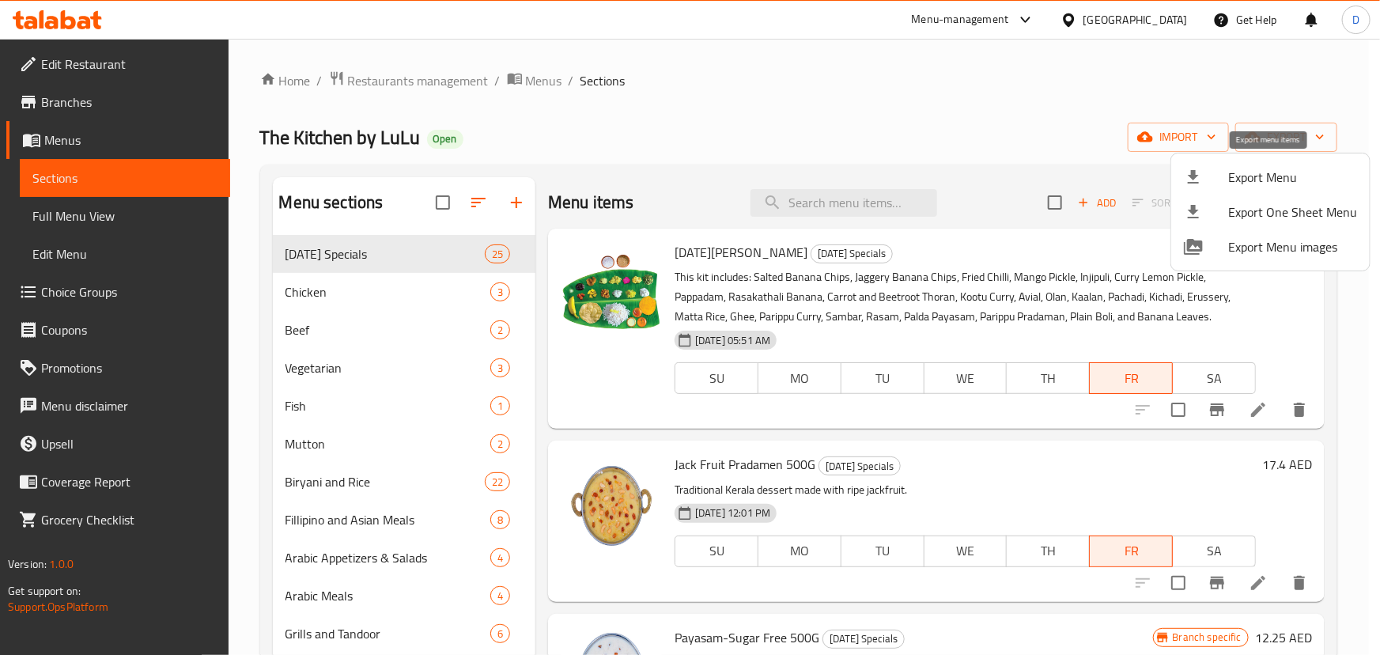
click at [1291, 168] on span "Export Menu" at bounding box center [1292, 177] width 129 height 19
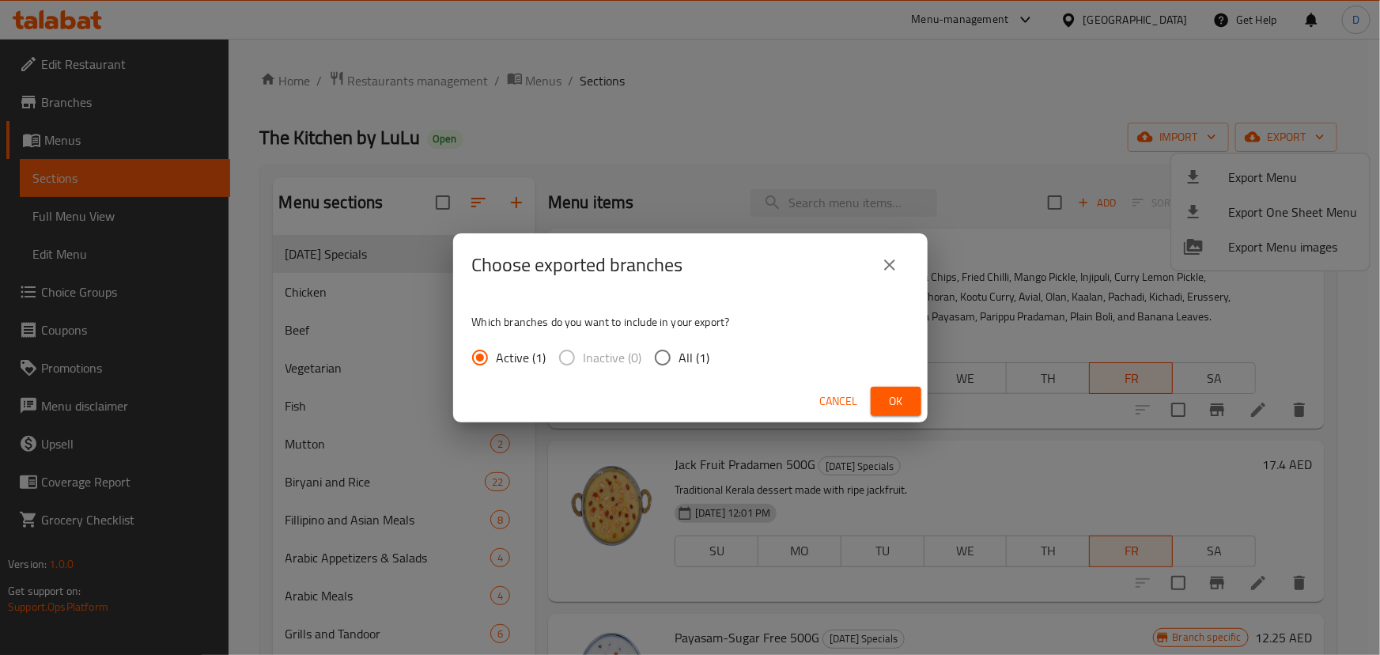
click at [668, 359] on input "All (1)" at bounding box center [662, 357] width 33 height 33
radio input "true"
click at [878, 399] on button "Ok" at bounding box center [896, 401] width 51 height 29
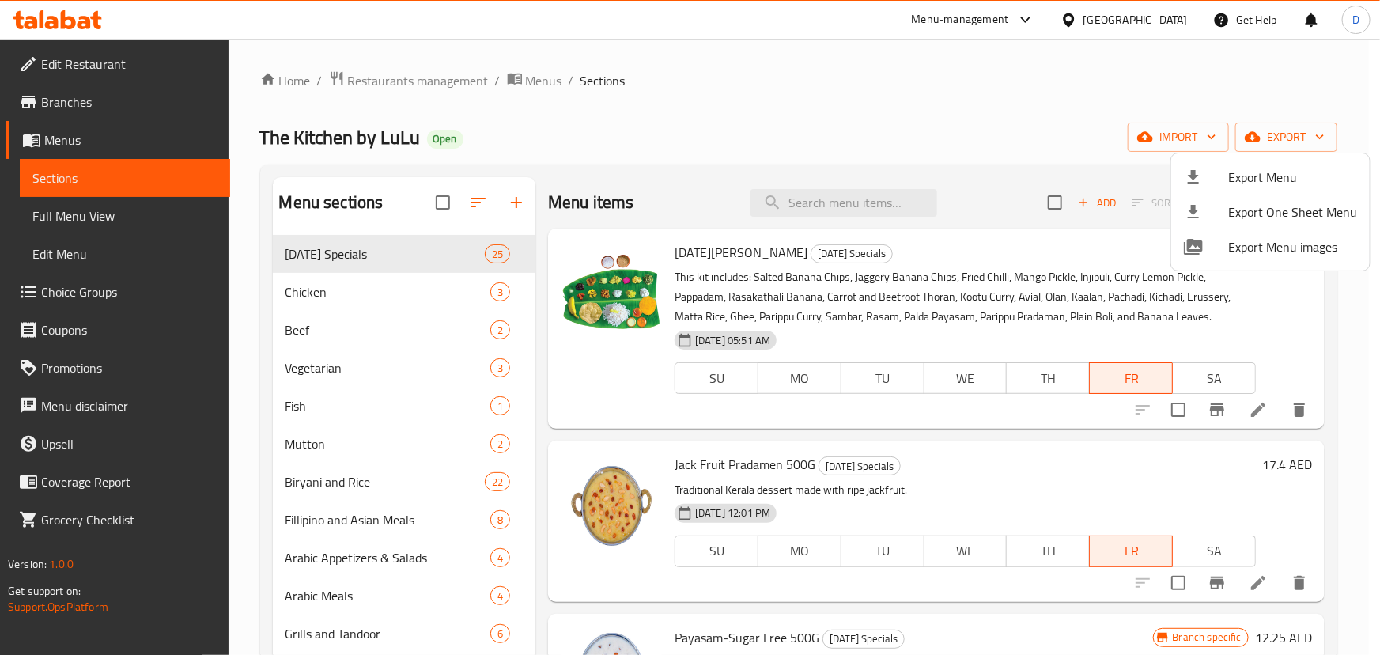
click at [375, 403] on div at bounding box center [690, 327] width 1380 height 655
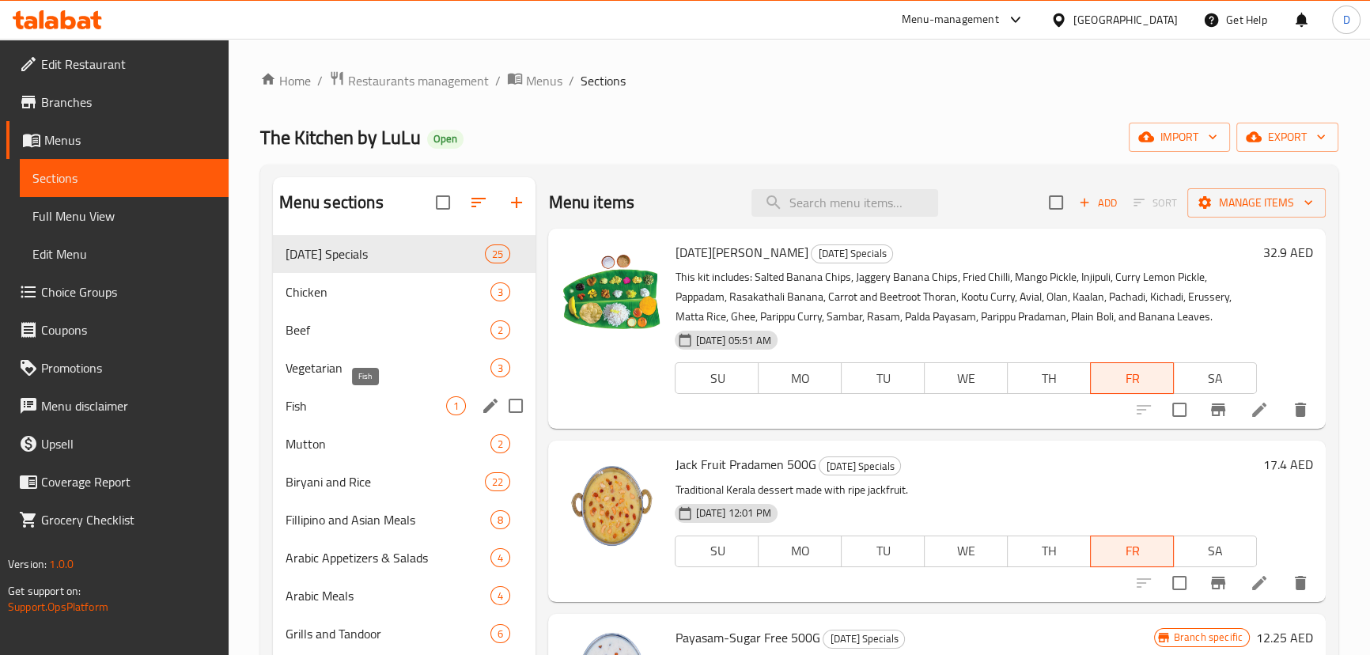
click at [370, 403] on span "Fish" at bounding box center [366, 405] width 161 height 19
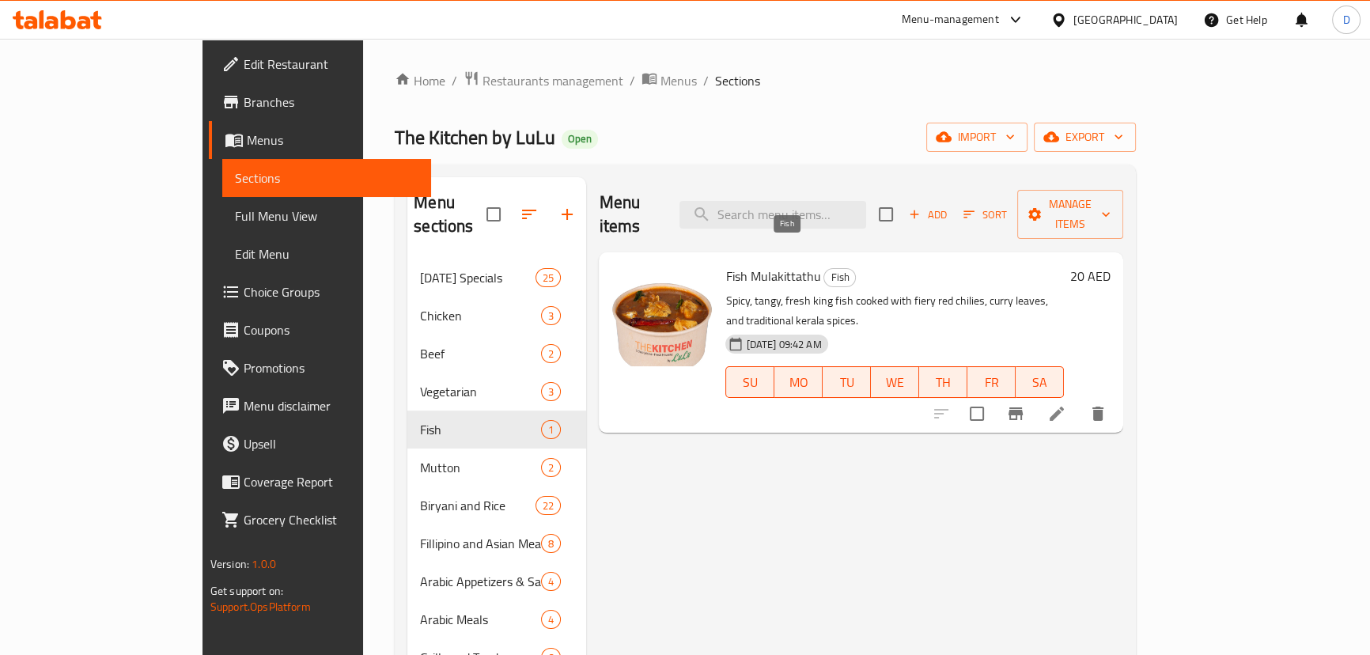
click at [824, 268] on span "Fish" at bounding box center [839, 277] width 31 height 18
copy span "Fish"
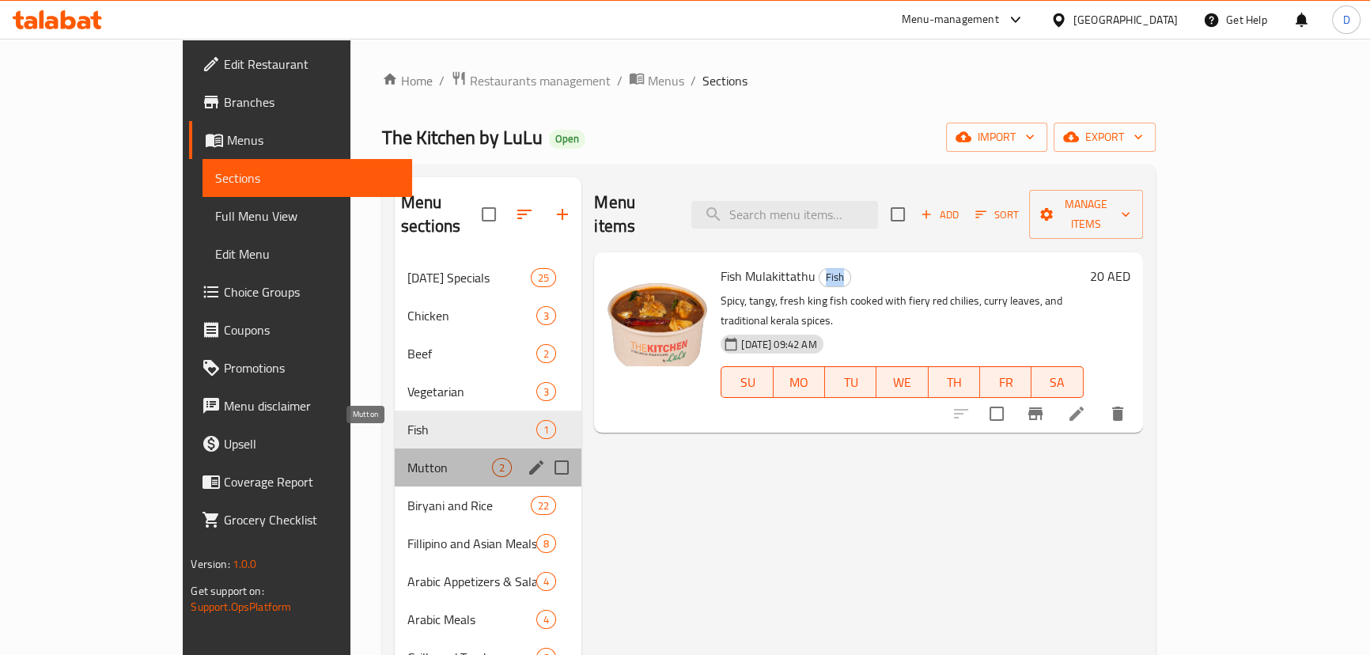
click at [407, 458] on span "Mutton" at bounding box center [449, 467] width 85 height 19
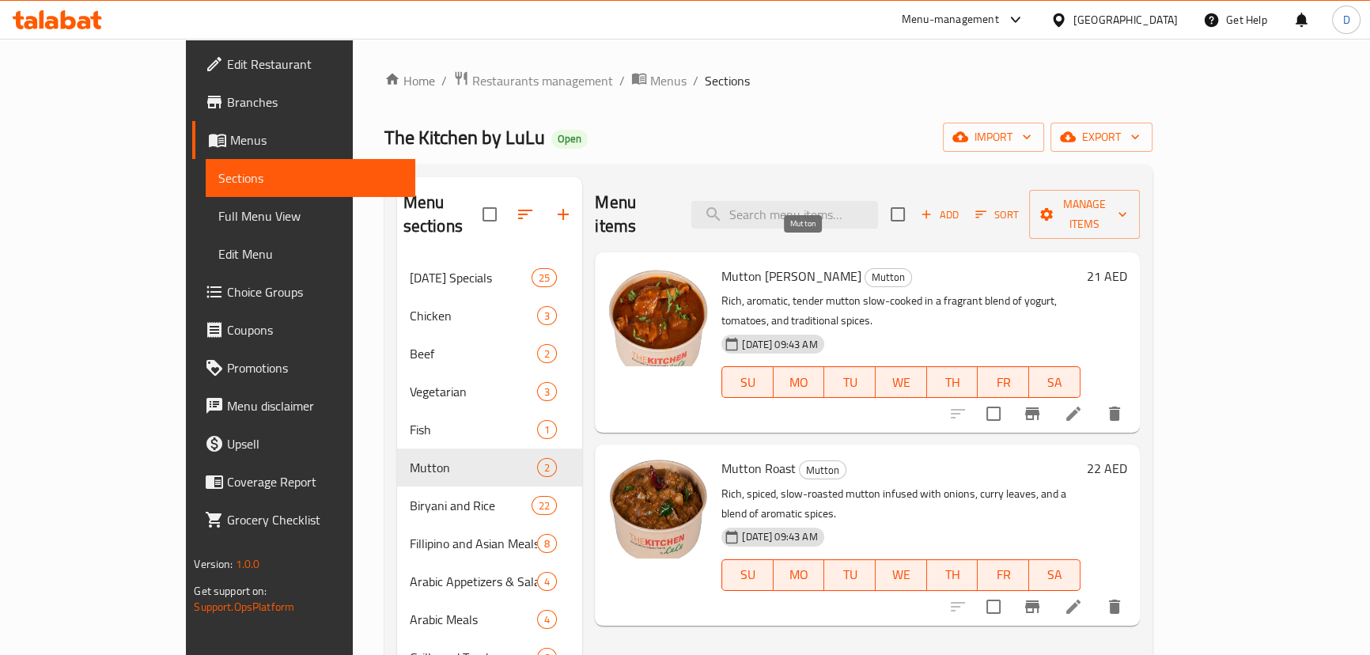
click at [865, 268] on span "Mutton" at bounding box center [888, 277] width 46 height 18
copy span "Mutton"
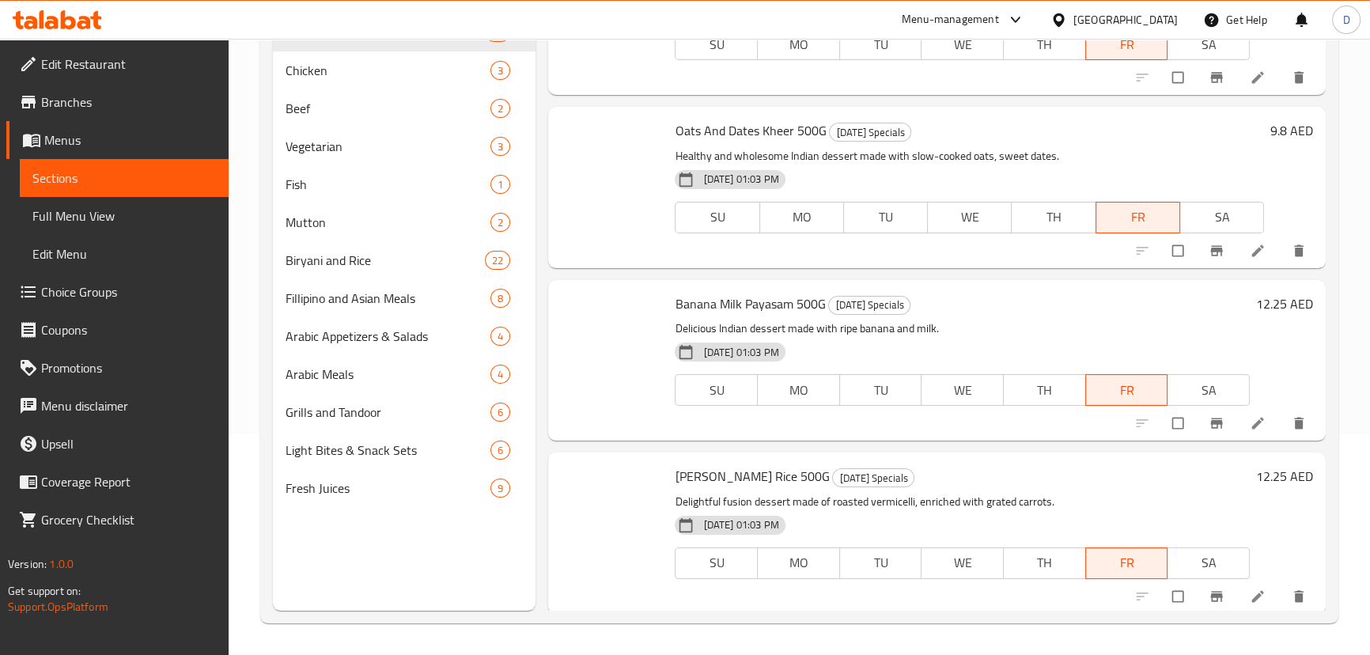
scroll to position [3742, 0]
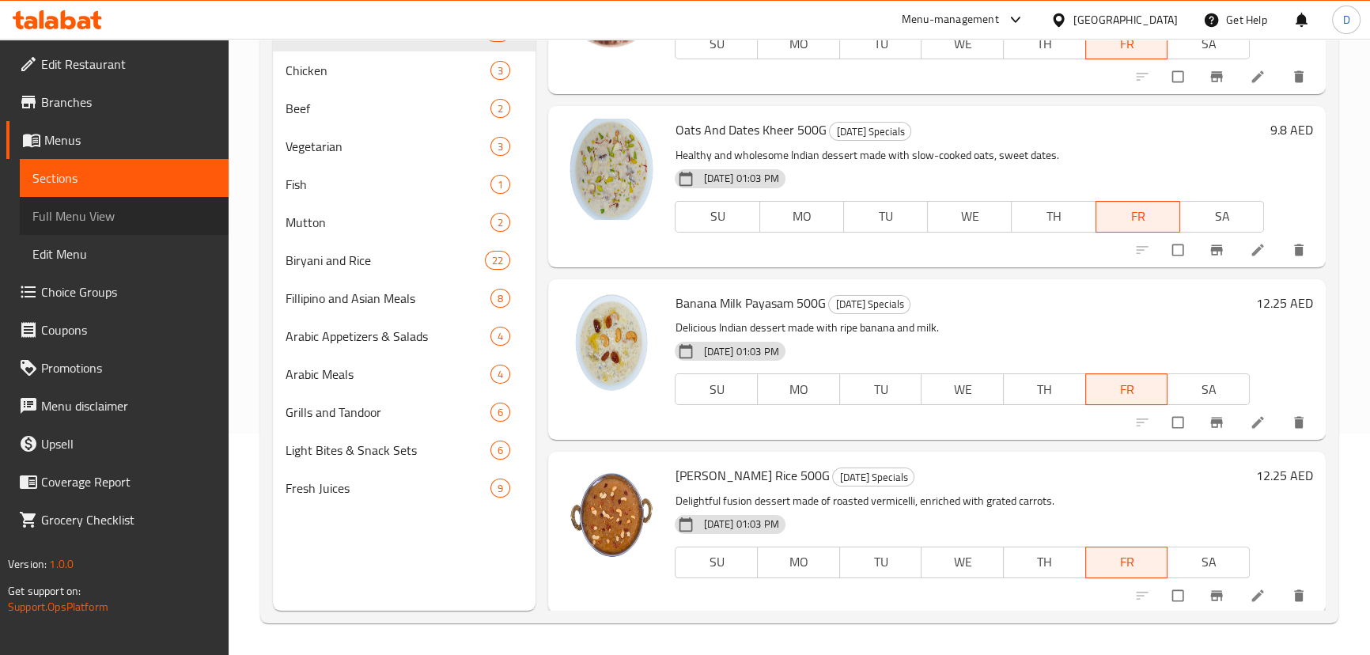
click at [127, 218] on span "Full Menu View" at bounding box center [123, 215] width 183 height 19
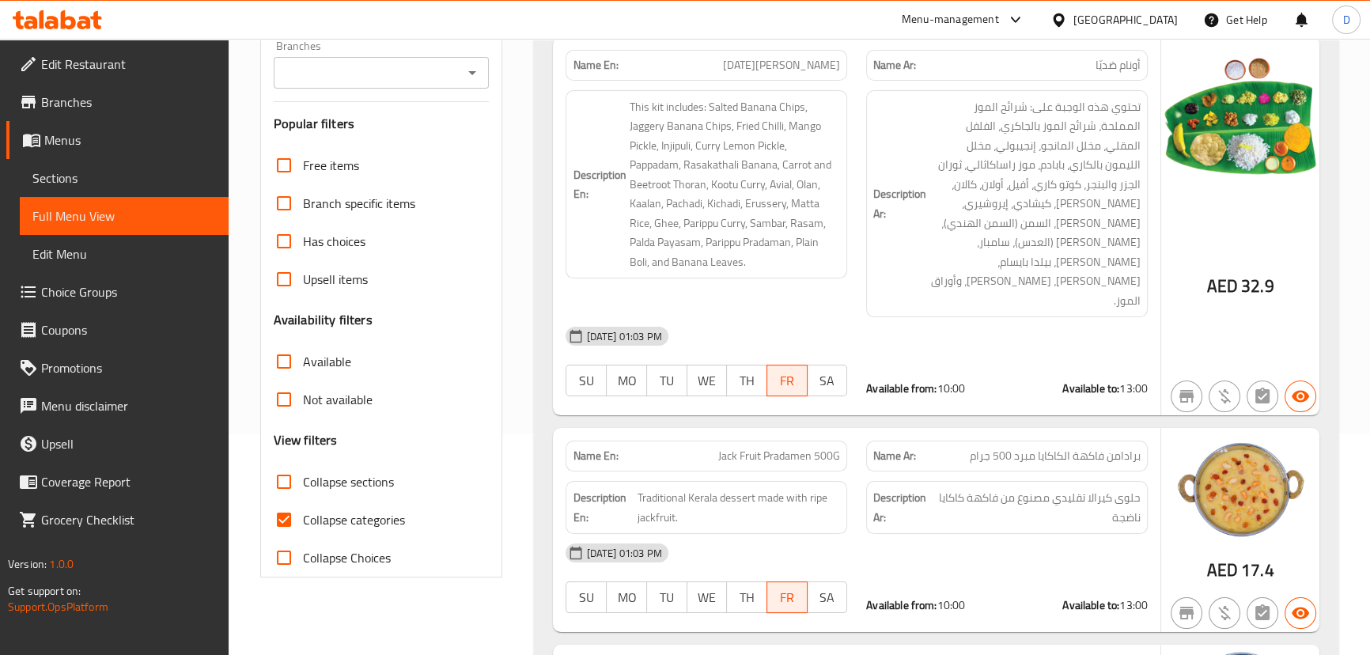
scroll to position [437, 0]
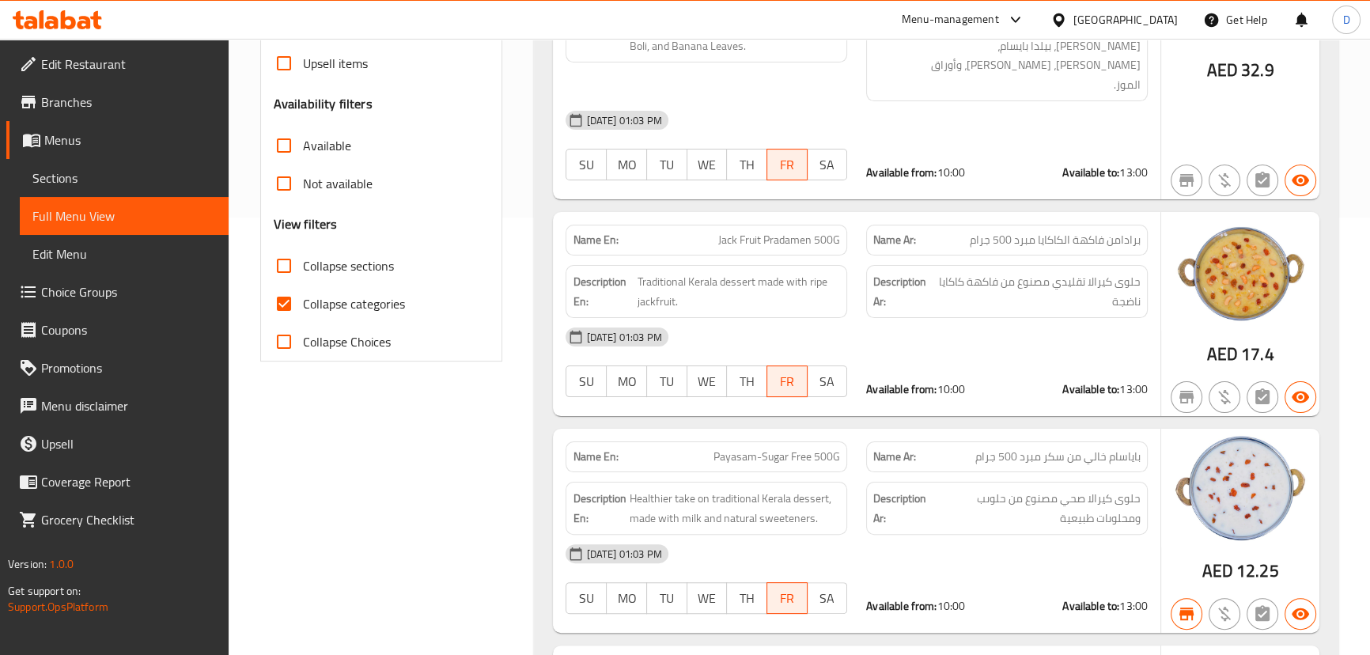
click at [305, 309] on span "Collapse categories" at bounding box center [354, 303] width 102 height 19
click at [303, 309] on input "Collapse categories" at bounding box center [284, 304] width 38 height 38
checkbox input "false"
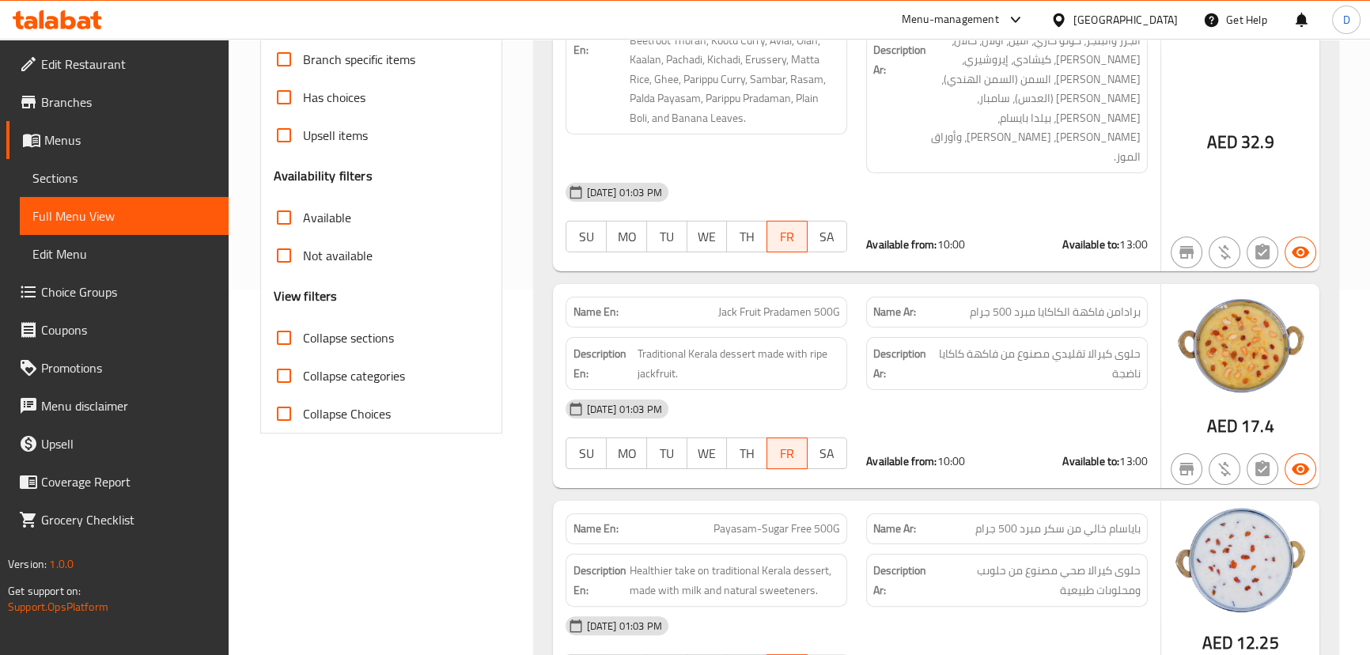
scroll to position [0, 0]
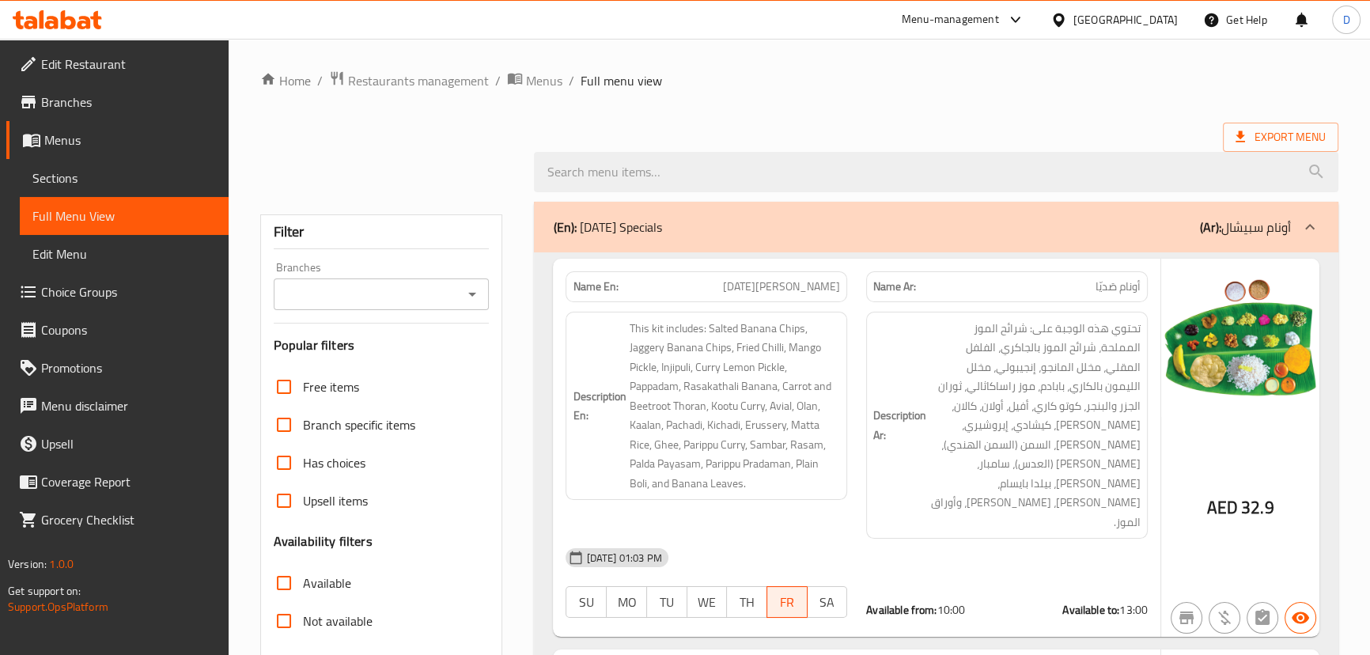
click at [415, 296] on input "Branches" at bounding box center [368, 294] width 180 height 22
click at [401, 286] on input "Branches" at bounding box center [368, 294] width 180 height 22
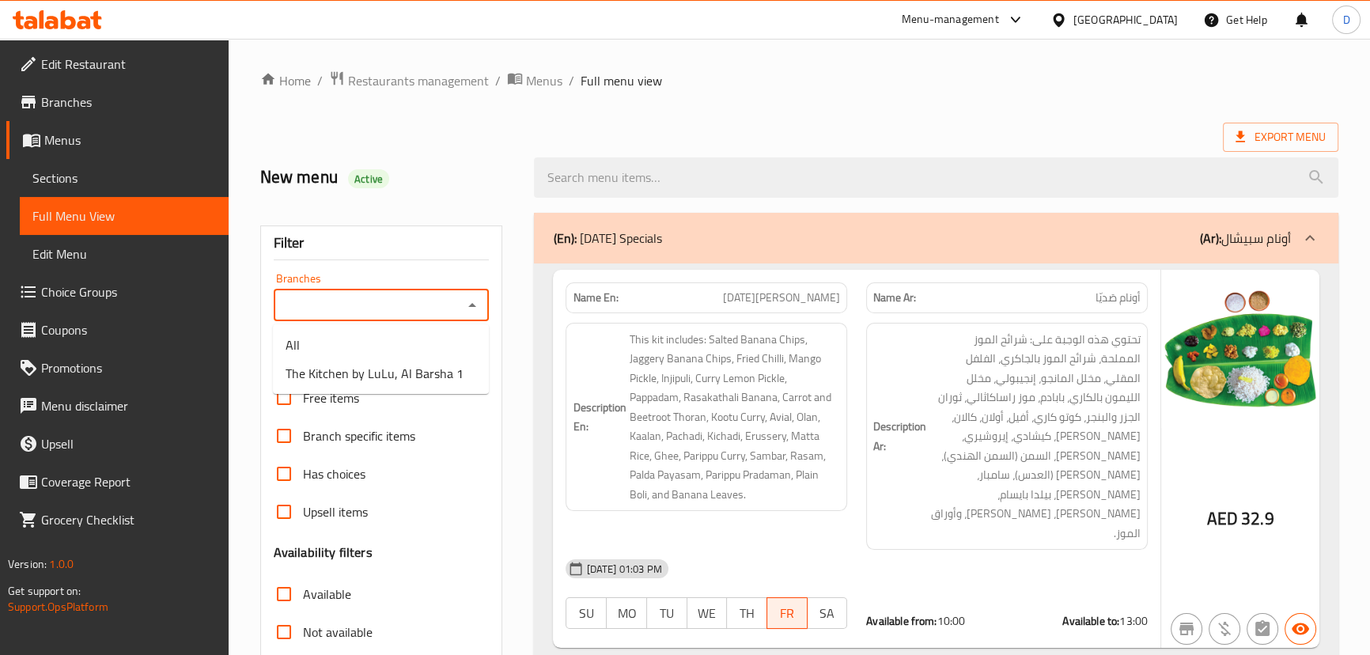
click at [372, 308] on input "Branches" at bounding box center [368, 305] width 180 height 22
click at [388, 380] on span "The Kitchen by LuLu, Al Barsha 1" at bounding box center [375, 373] width 178 height 19
type input "The Kitchen by LuLu, Al Barsha 1"
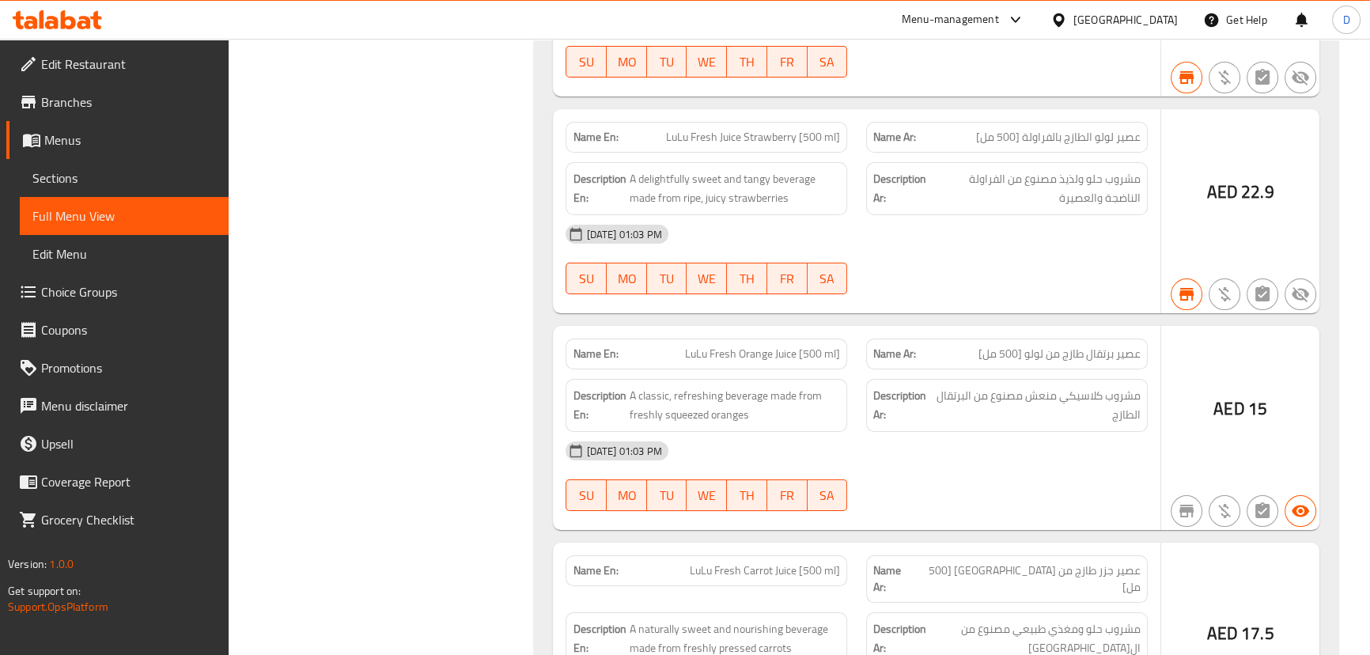
scroll to position [22735, 0]
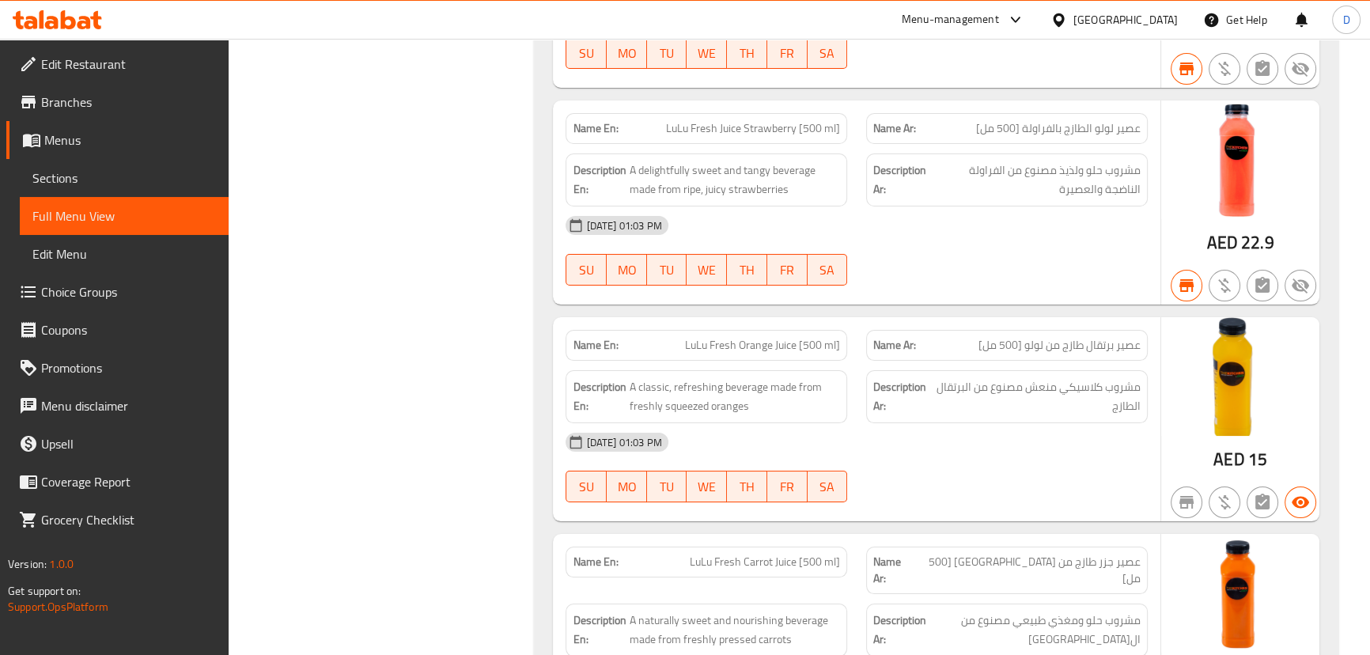
click at [1068, 423] on div "12-09-2025 01:03 PM SU MO TU WE TH FR SA" at bounding box center [856, 467] width 600 height 89
click at [93, 63] on span "Edit Restaurant" at bounding box center [128, 64] width 175 height 19
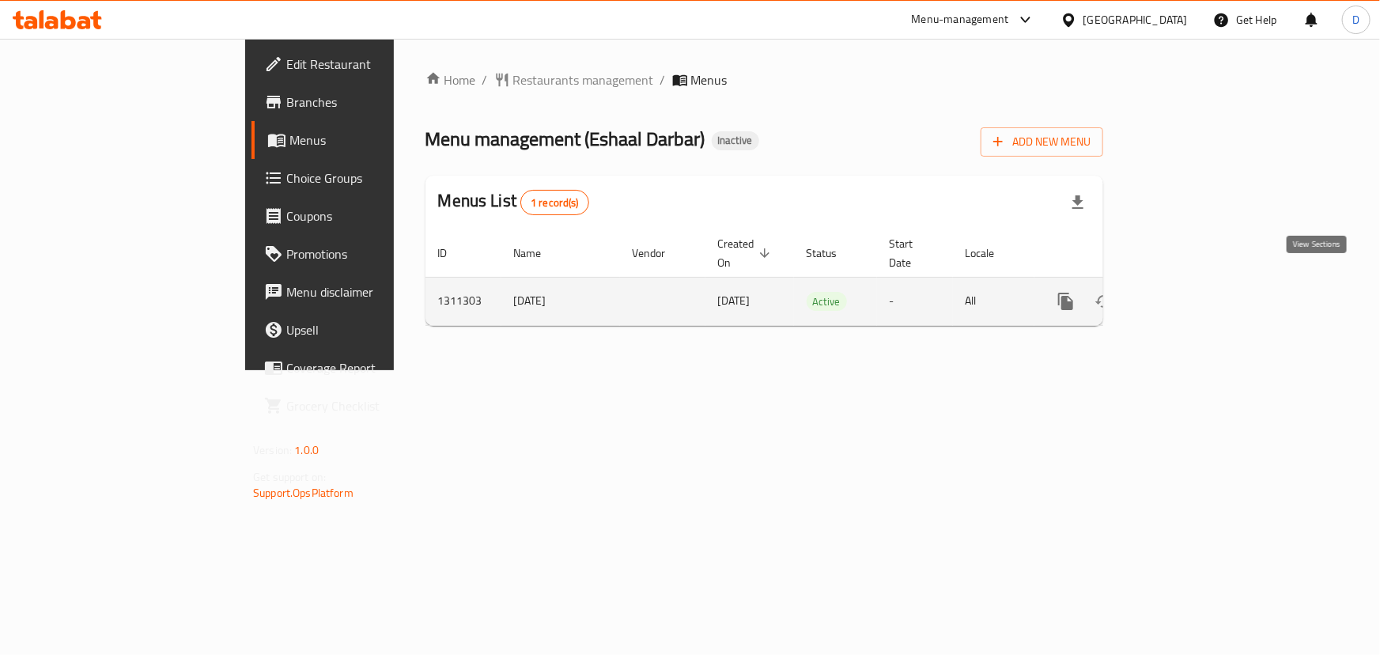
click at [1189, 292] on icon "enhanced table" at bounding box center [1179, 301] width 19 height 19
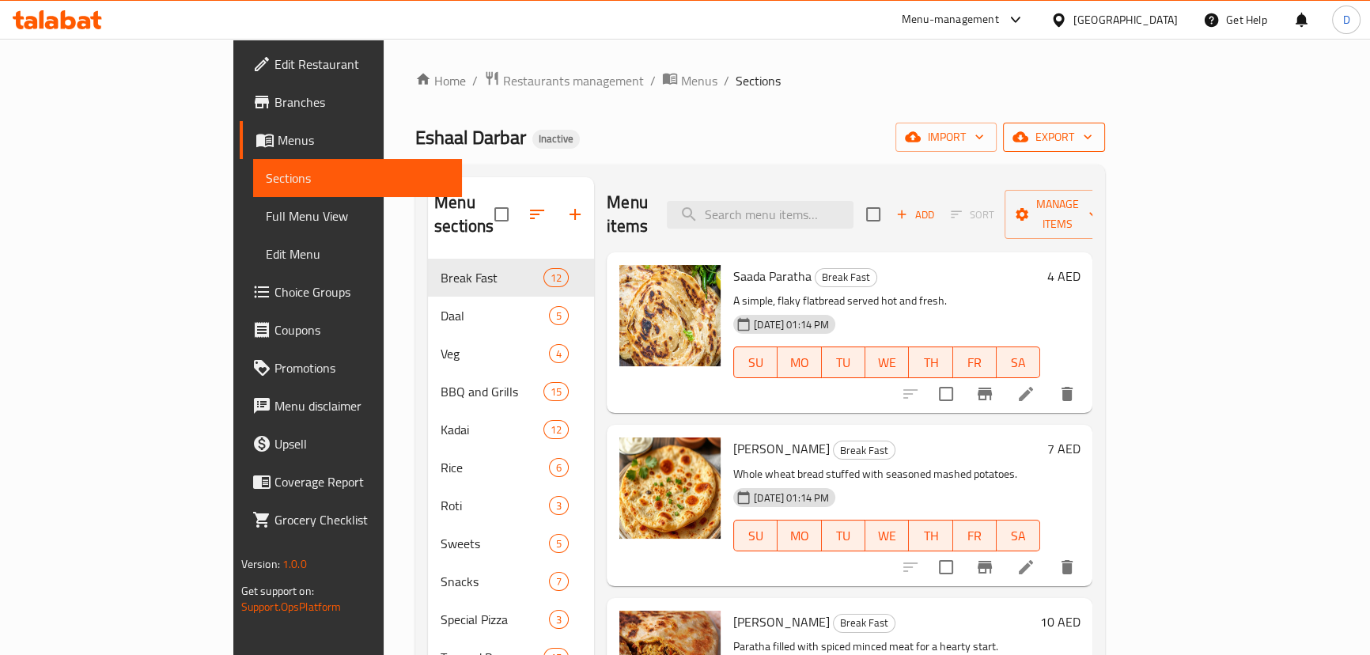
click at [1092, 146] on span "export" at bounding box center [1053, 137] width 77 height 20
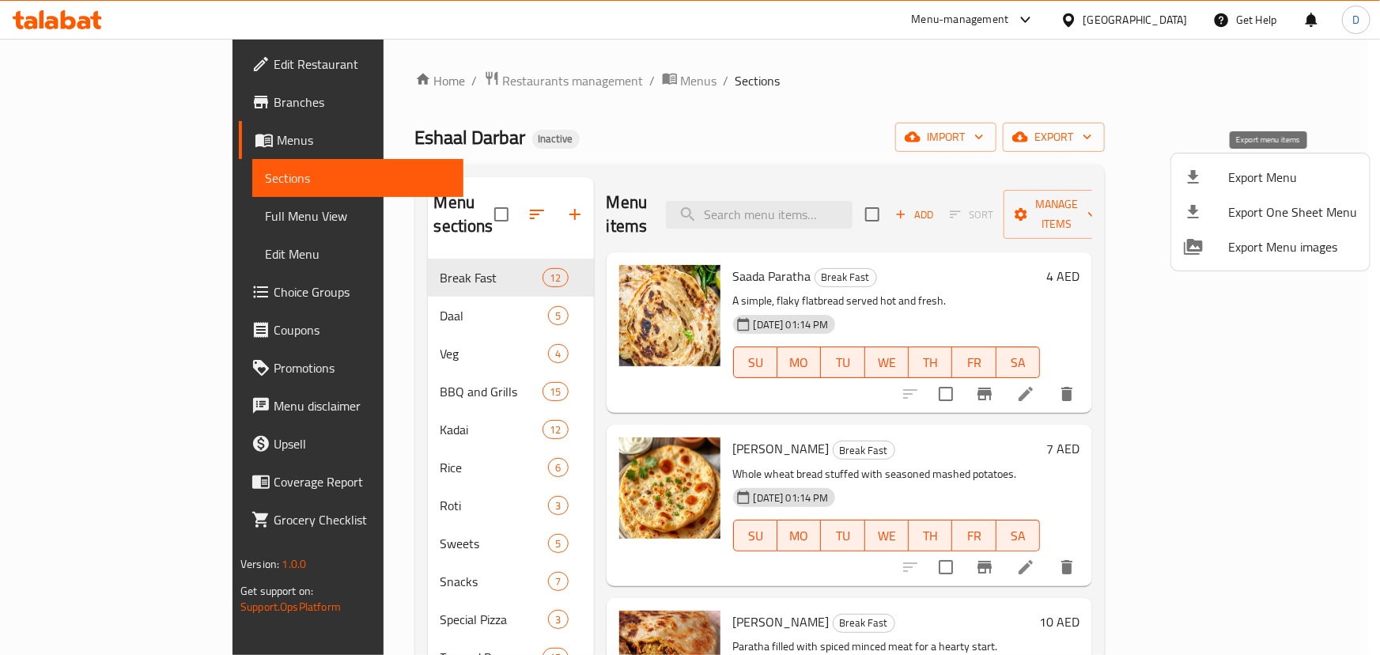
click at [1297, 173] on span "Export Menu" at bounding box center [1292, 177] width 129 height 19
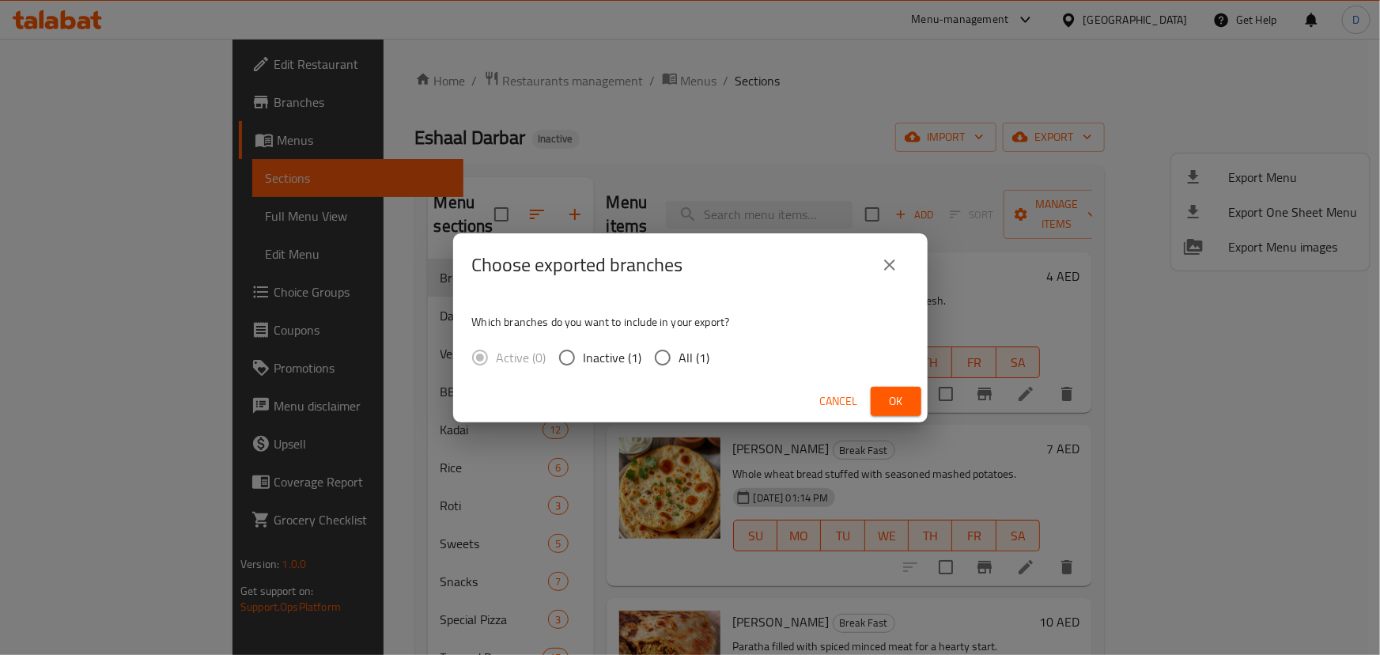
click at [691, 357] on span "All (1)" at bounding box center [694, 357] width 31 height 19
click at [679, 357] on input "All (1)" at bounding box center [662, 357] width 33 height 33
radio input "true"
click at [896, 395] on span "Ok" at bounding box center [895, 401] width 25 height 20
